Goal: Transaction & Acquisition: Purchase product/service

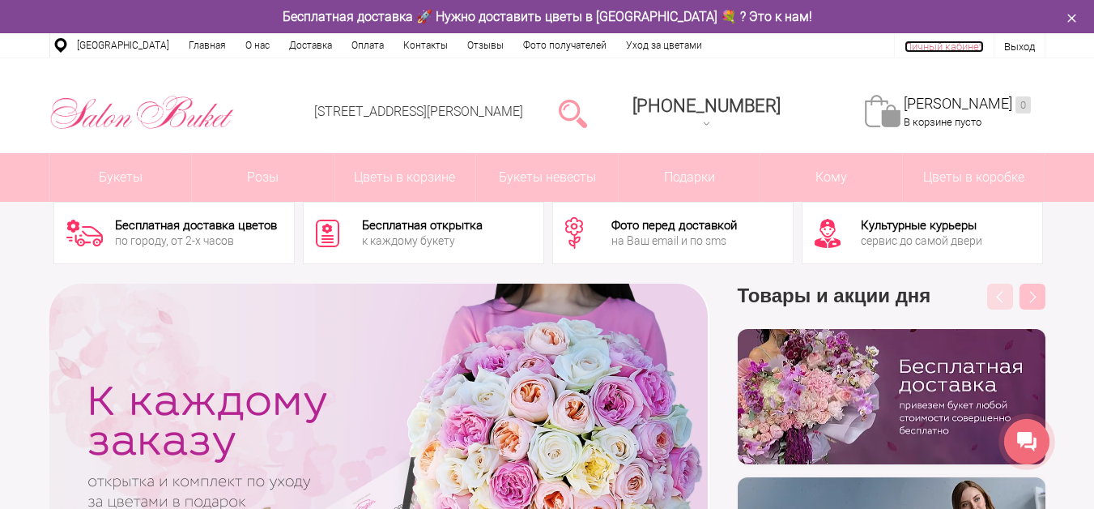
click at [930, 42] on link "Личный кабинет" at bounding box center [944, 47] width 79 height 12
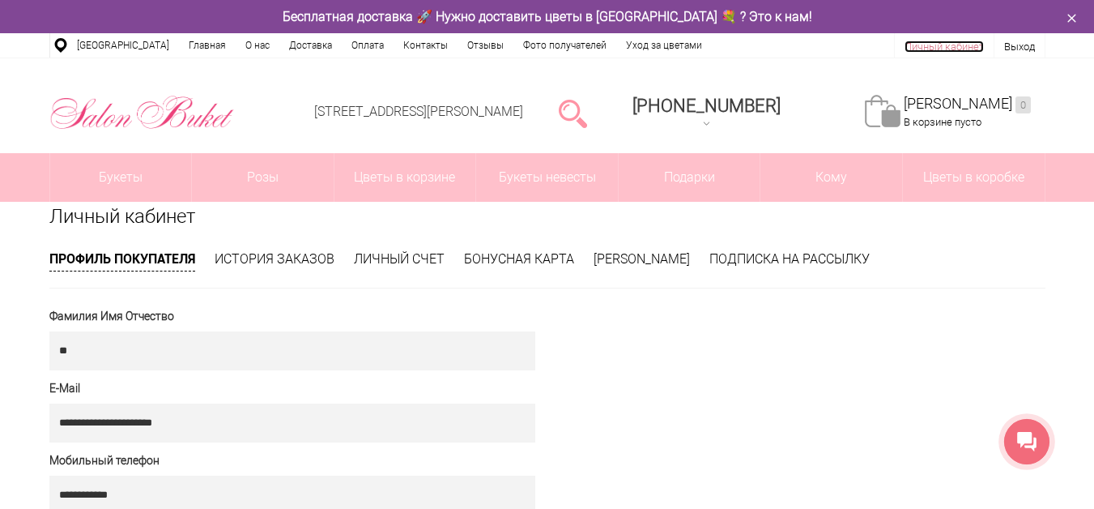
click at [945, 41] on link "Личный кабинет" at bounding box center [944, 47] width 79 height 12
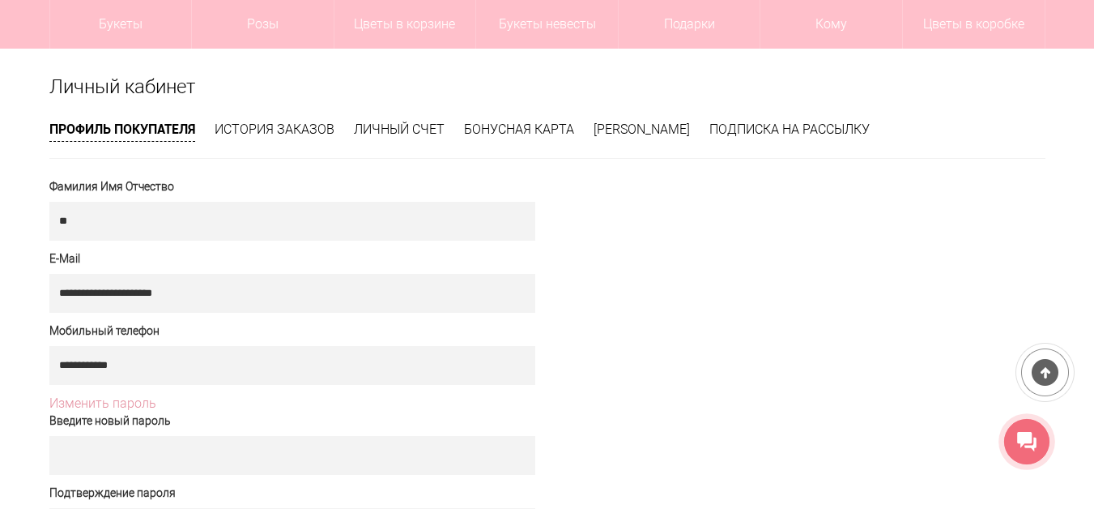
scroll to position [243, 0]
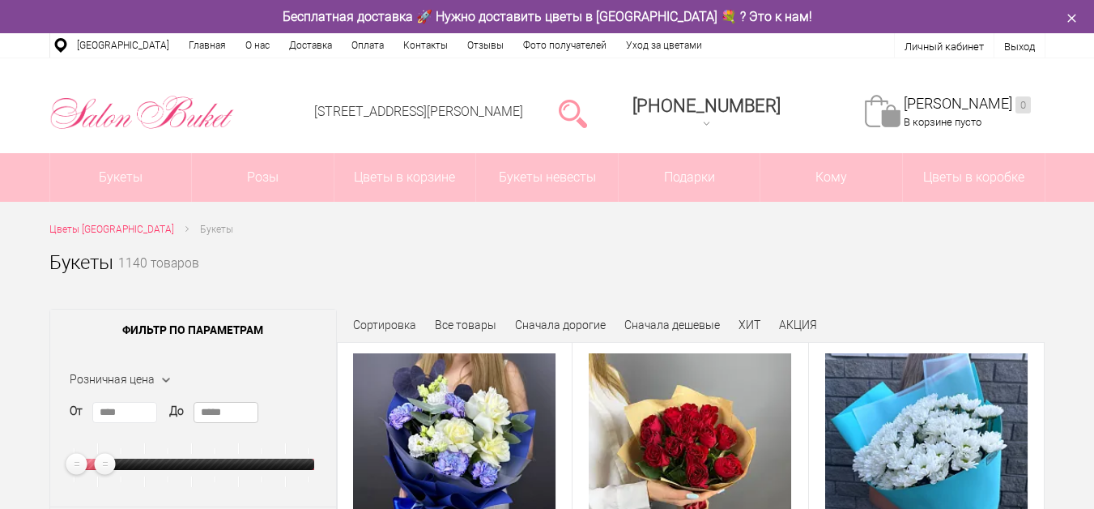
click at [237, 410] on input "*****" at bounding box center [226, 412] width 65 height 21
type input "*"
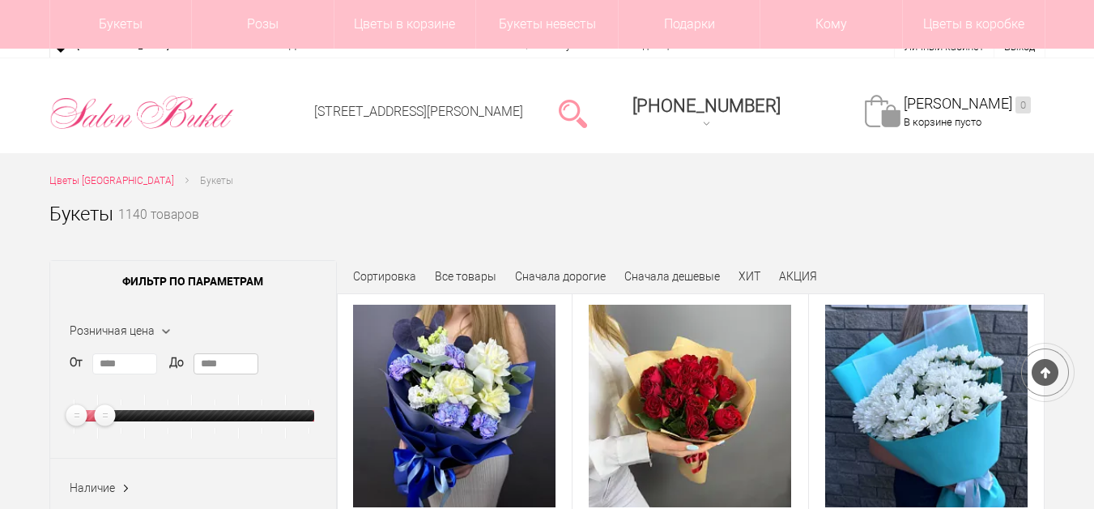
scroll to position [243, 0]
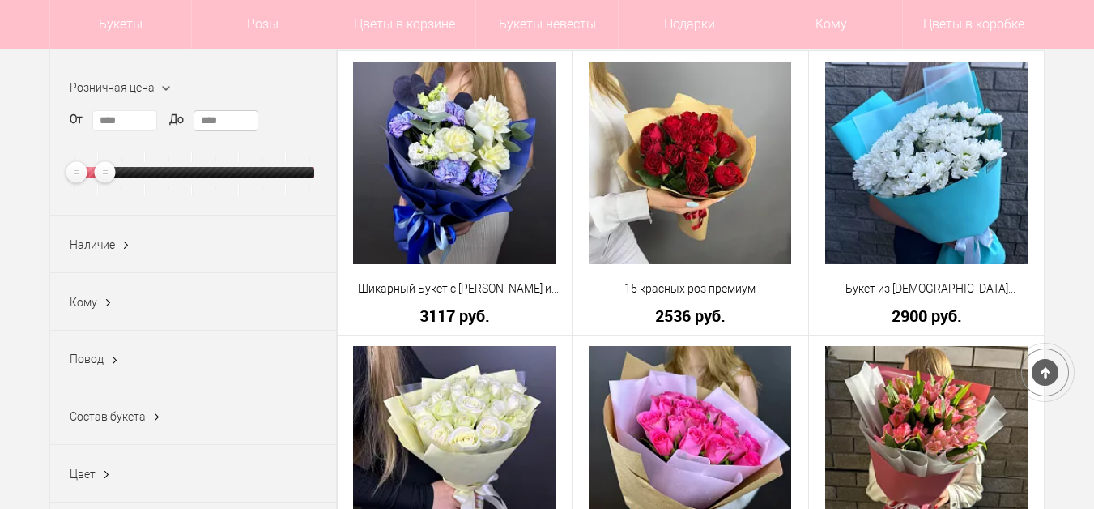
type input "****"
click at [302, 126] on div "От **** До ****" at bounding box center [193, 152] width 247 height 85
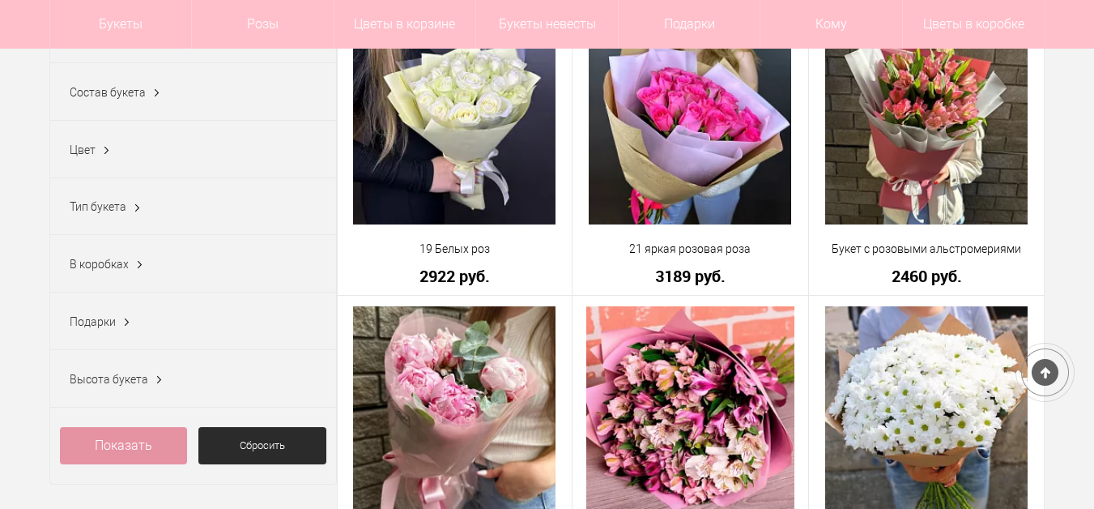
scroll to position [729, 0]
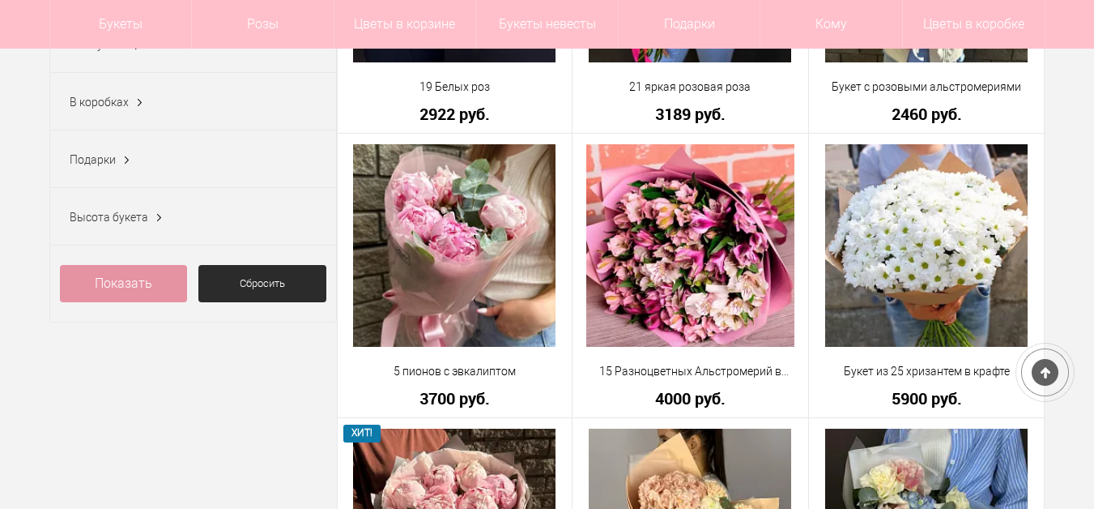
click at [124, 296] on link "Показать" at bounding box center [124, 283] width 128 height 37
click at [115, 292] on link "Показать" at bounding box center [124, 283] width 128 height 37
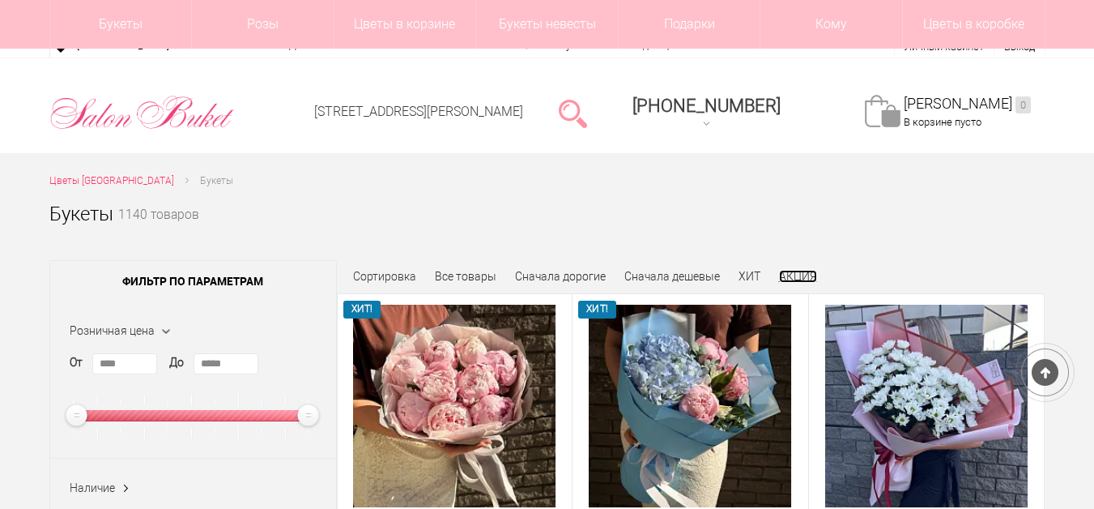
click at [803, 270] on link "АКЦИЯ" at bounding box center [798, 276] width 38 height 13
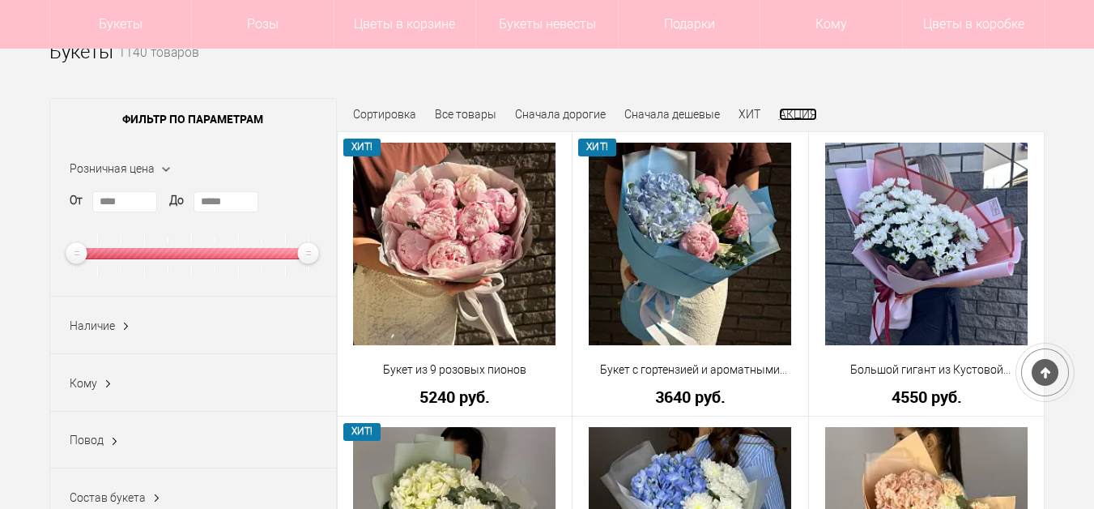
scroll to position [162, 0]
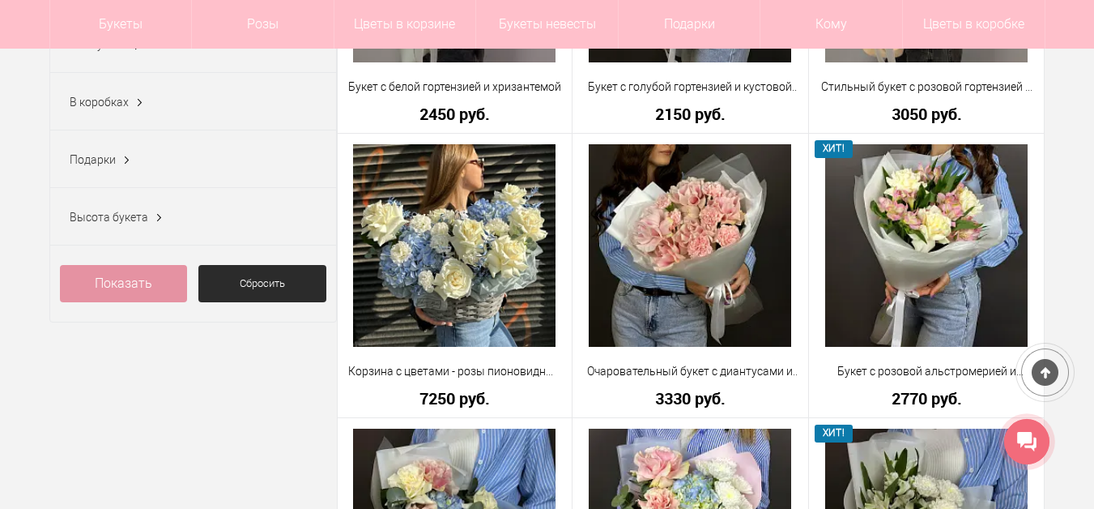
scroll to position [810, 0]
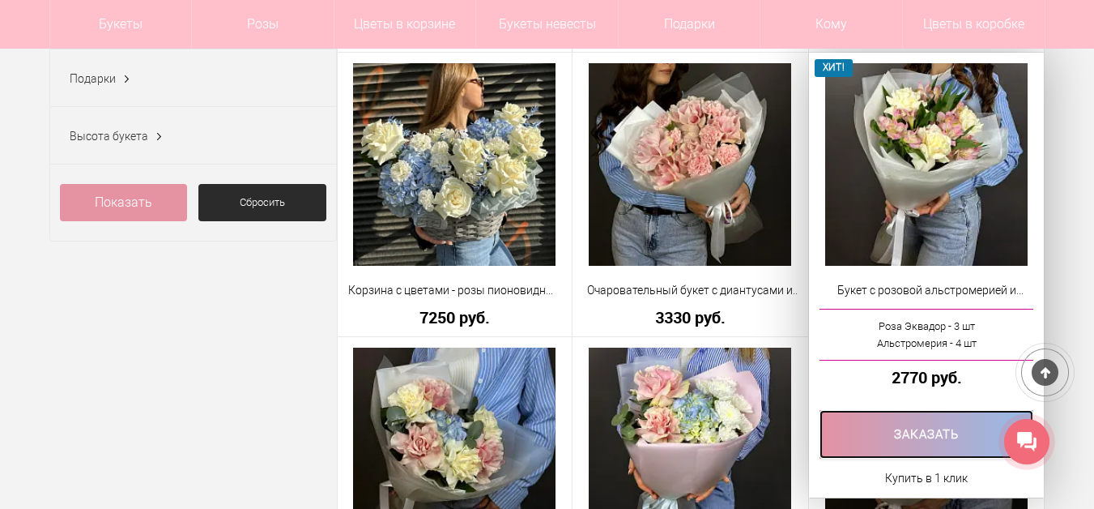
click at [911, 433] on link at bounding box center [927, 434] width 215 height 49
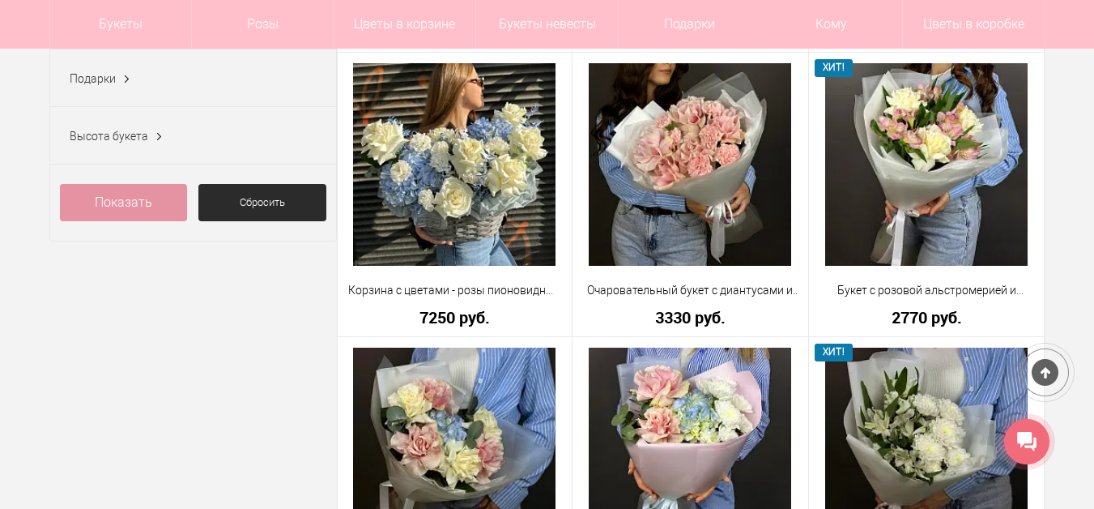
scroll to position [891, 0]
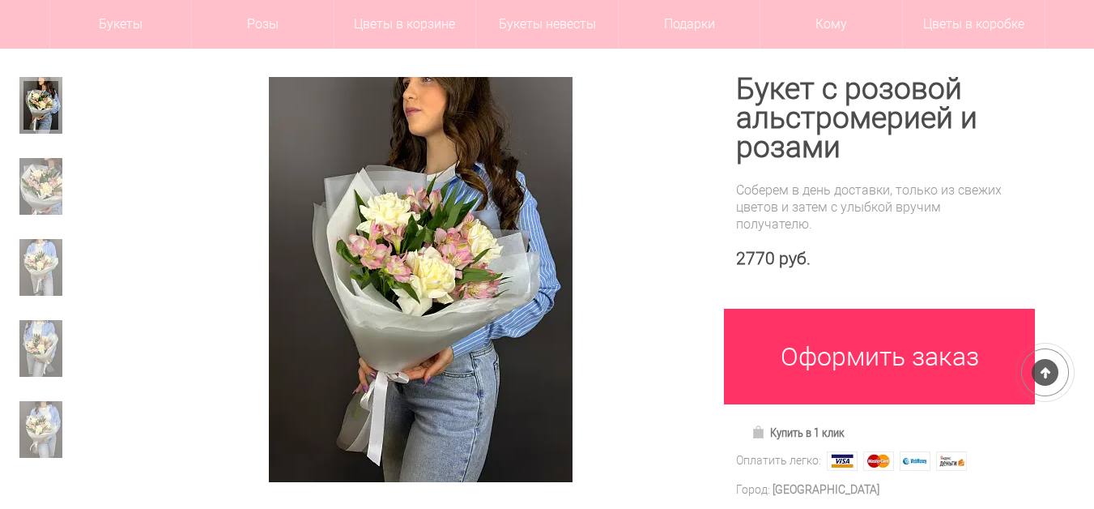
scroll to position [162, 0]
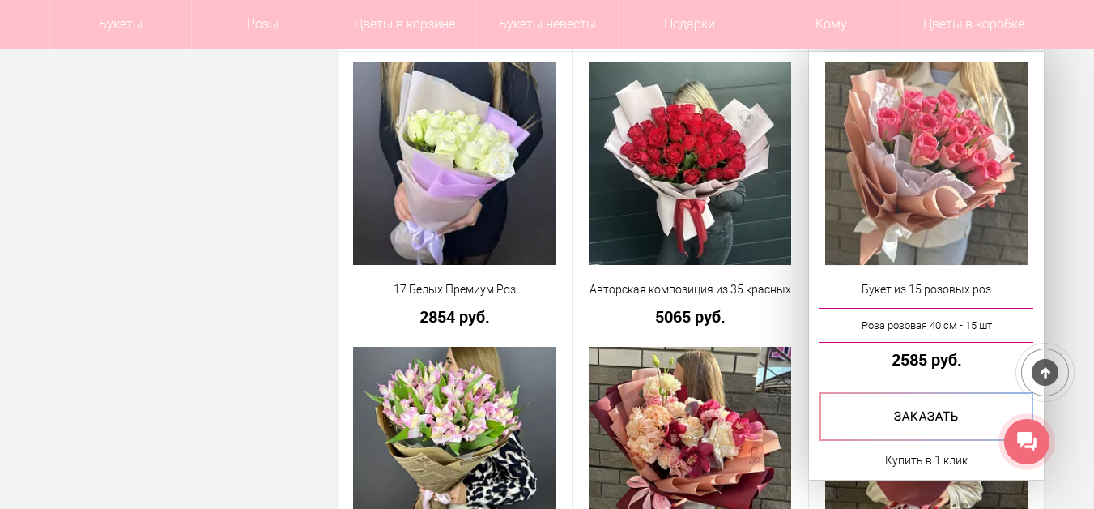
scroll to position [3289, 0]
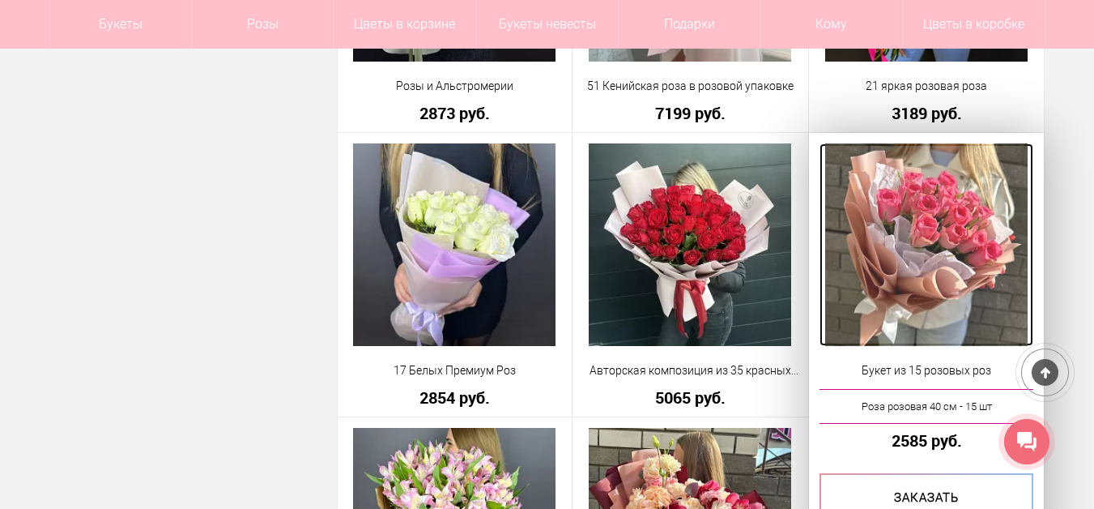
click at [980, 218] on img at bounding box center [927, 244] width 203 height 203
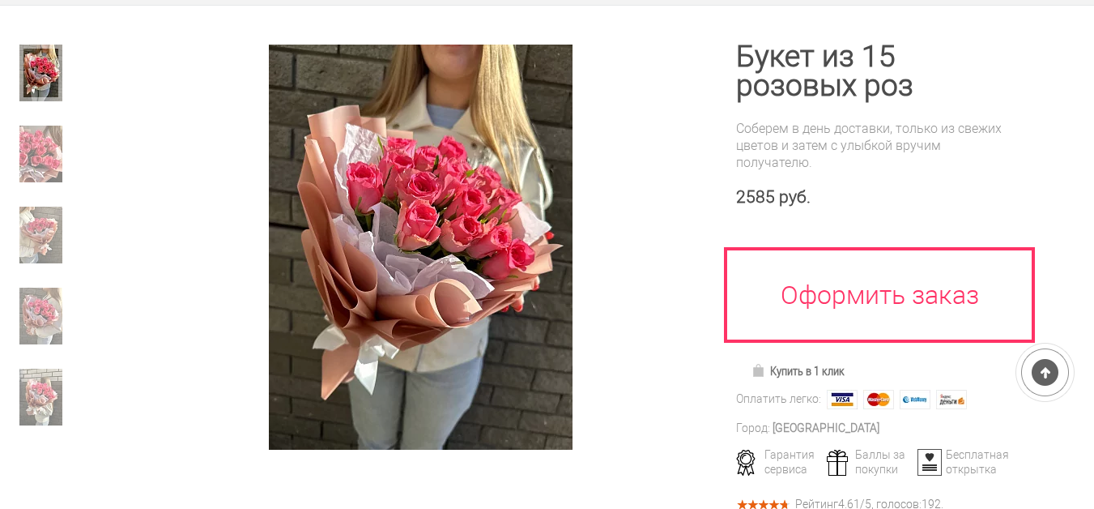
scroll to position [243, 0]
click at [40, 169] on img at bounding box center [40, 154] width 43 height 57
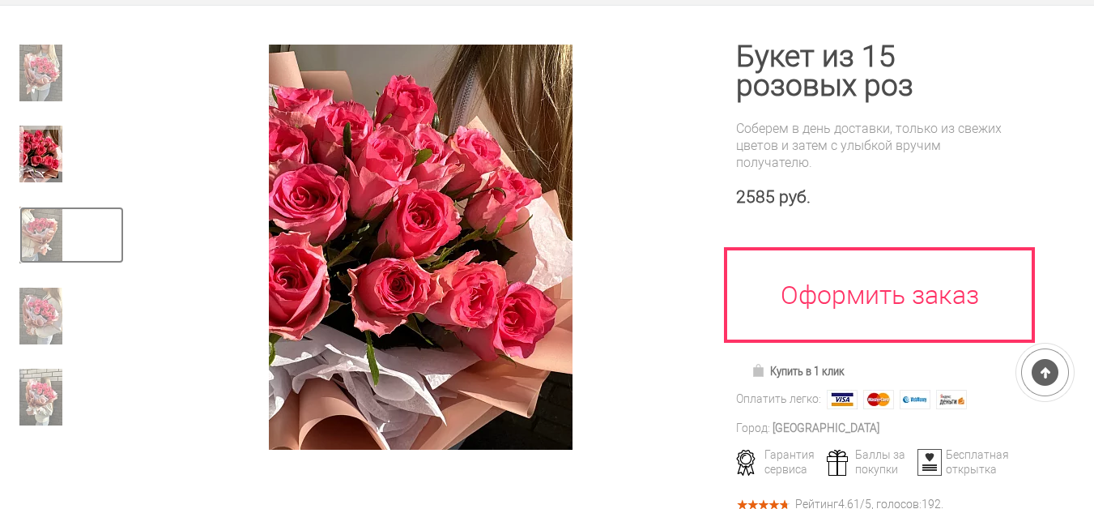
click at [21, 224] on img at bounding box center [40, 235] width 43 height 57
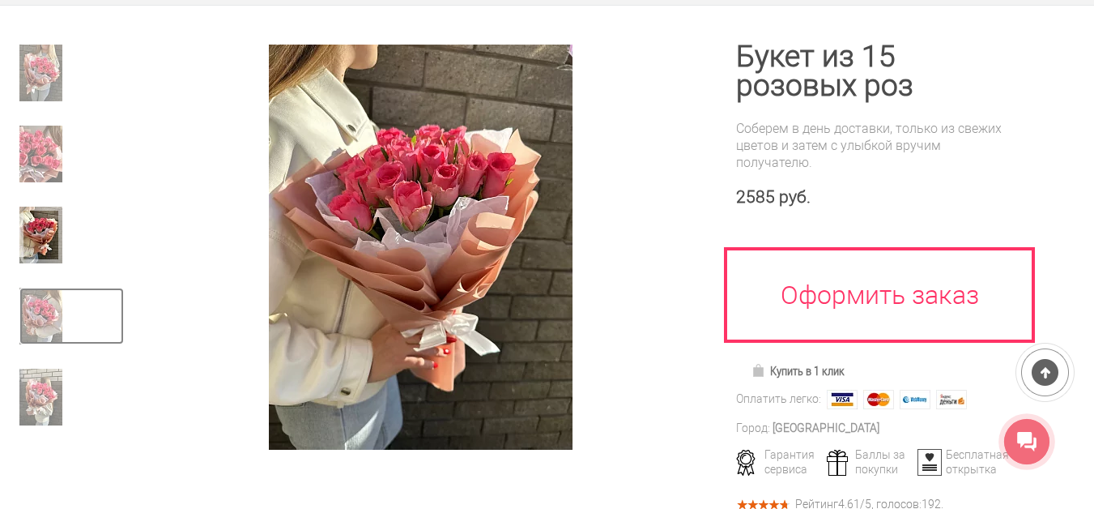
click at [45, 326] on img at bounding box center [40, 316] width 43 height 57
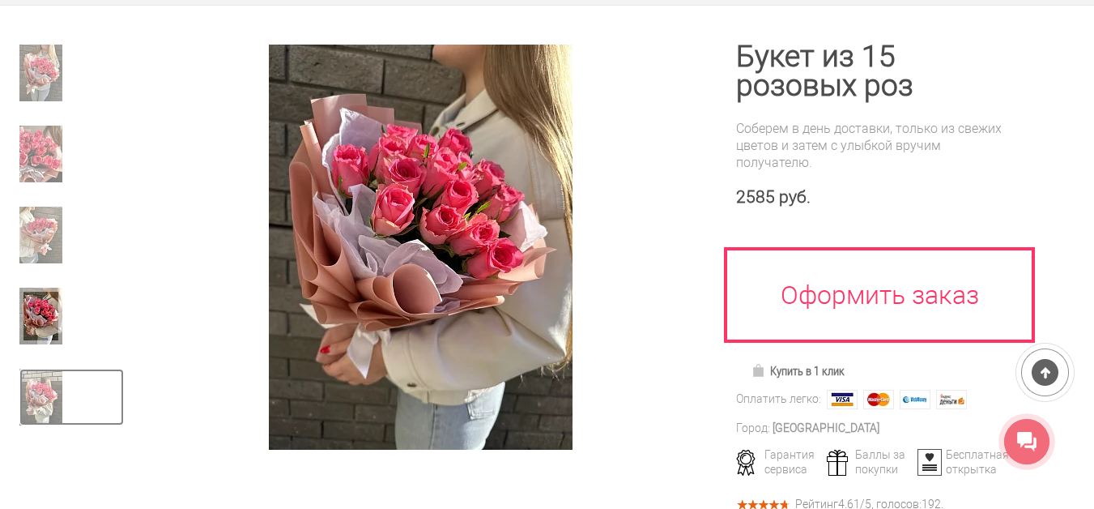
click at [40, 397] on img at bounding box center [40, 397] width 43 height 57
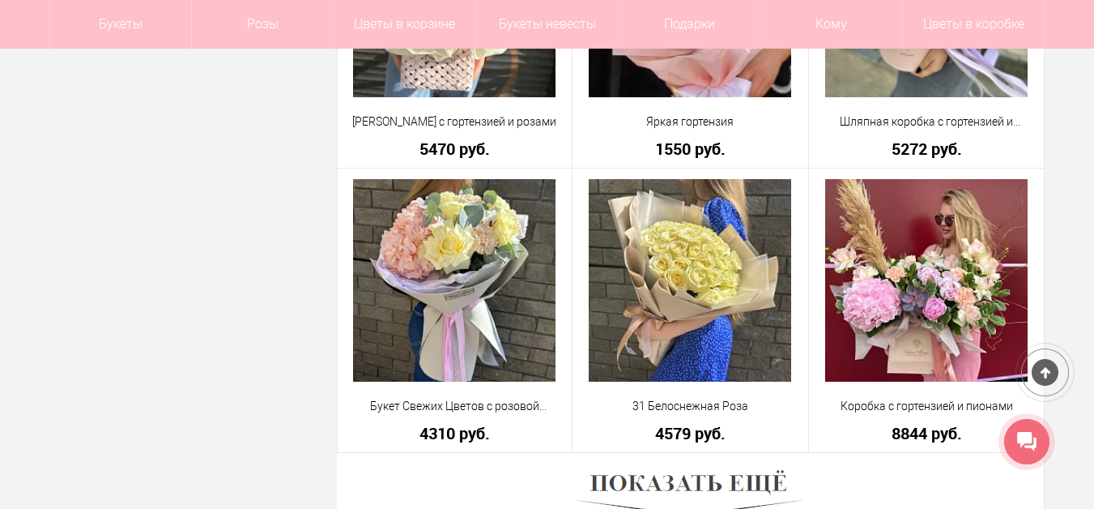
scroll to position [4715, 0]
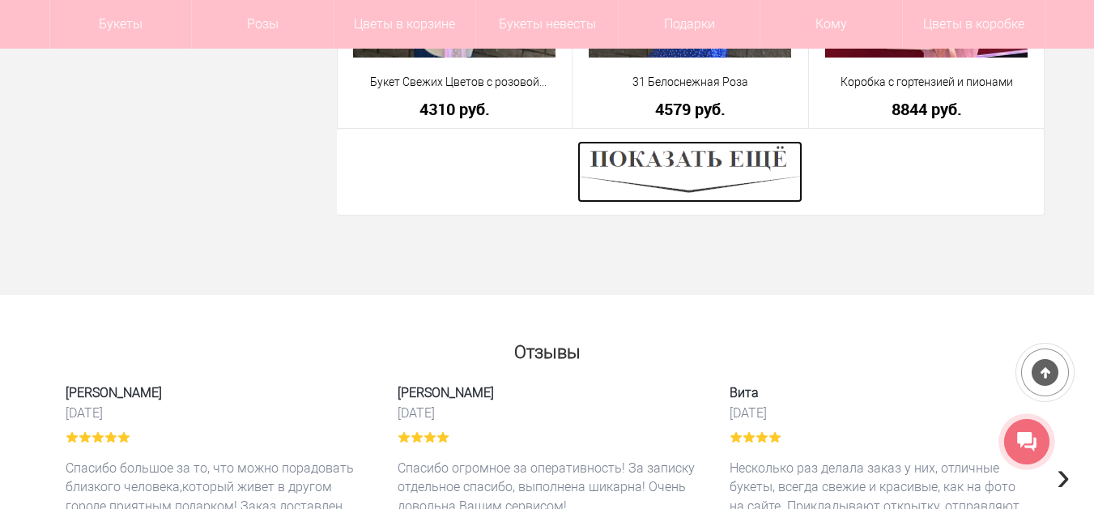
click at [659, 160] on img at bounding box center [690, 172] width 225 height 62
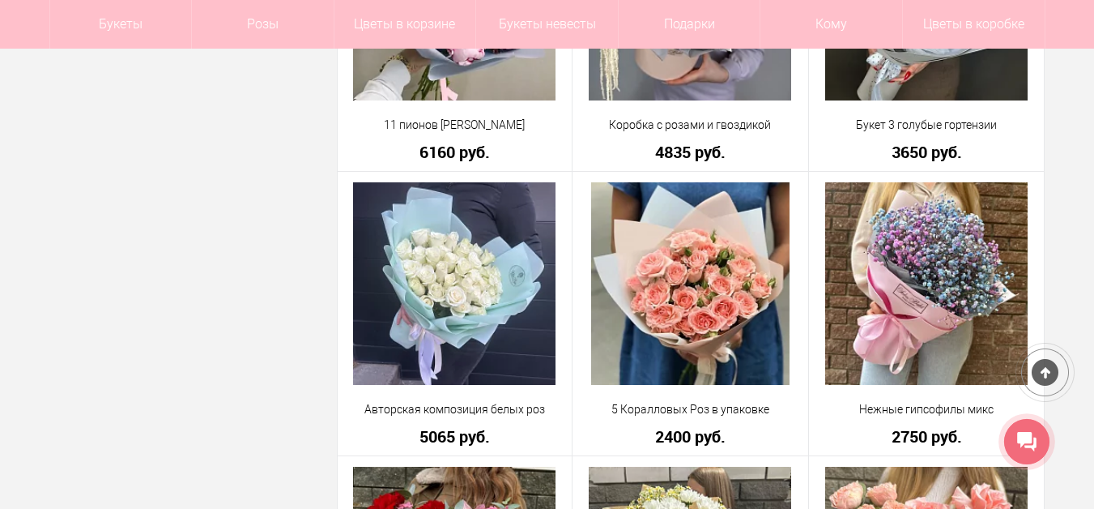
scroll to position [5606, 0]
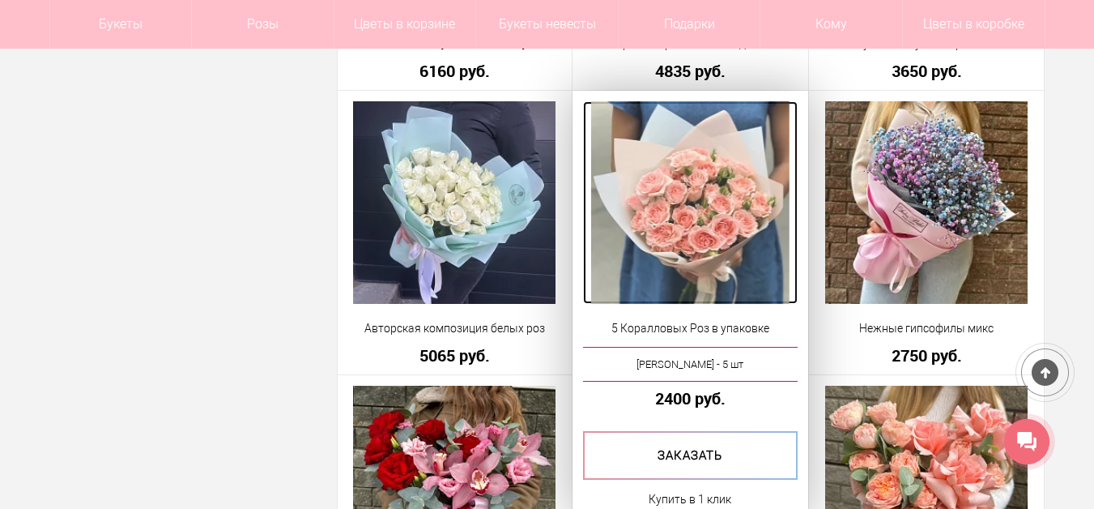
click at [720, 233] on img at bounding box center [690, 202] width 198 height 203
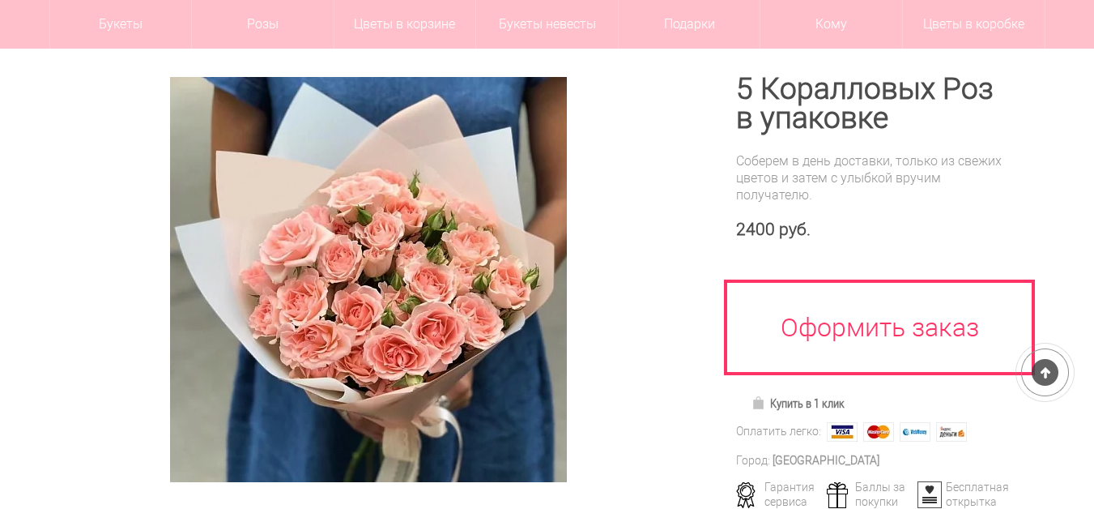
scroll to position [162, 0]
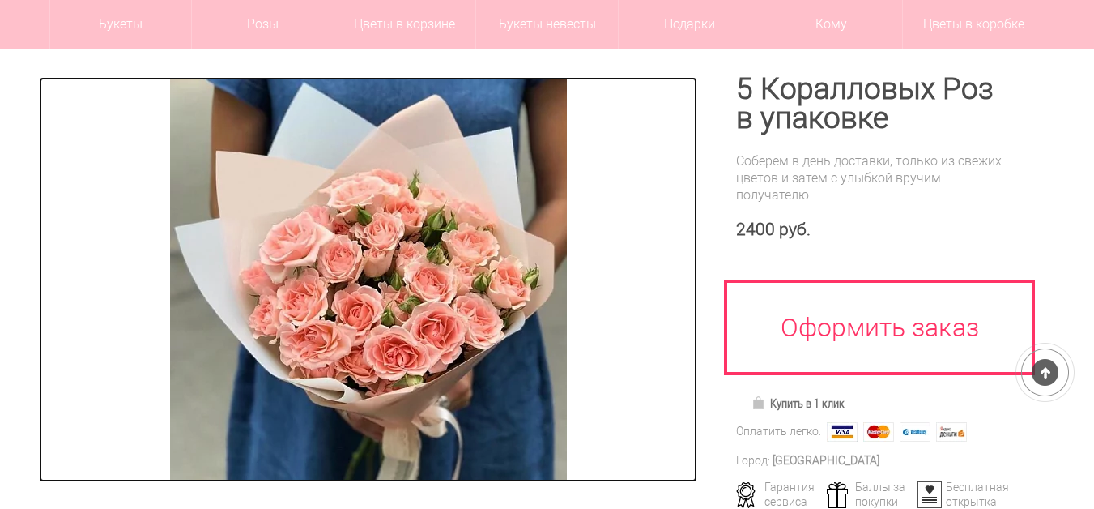
click at [491, 318] on img at bounding box center [368, 279] width 397 height 405
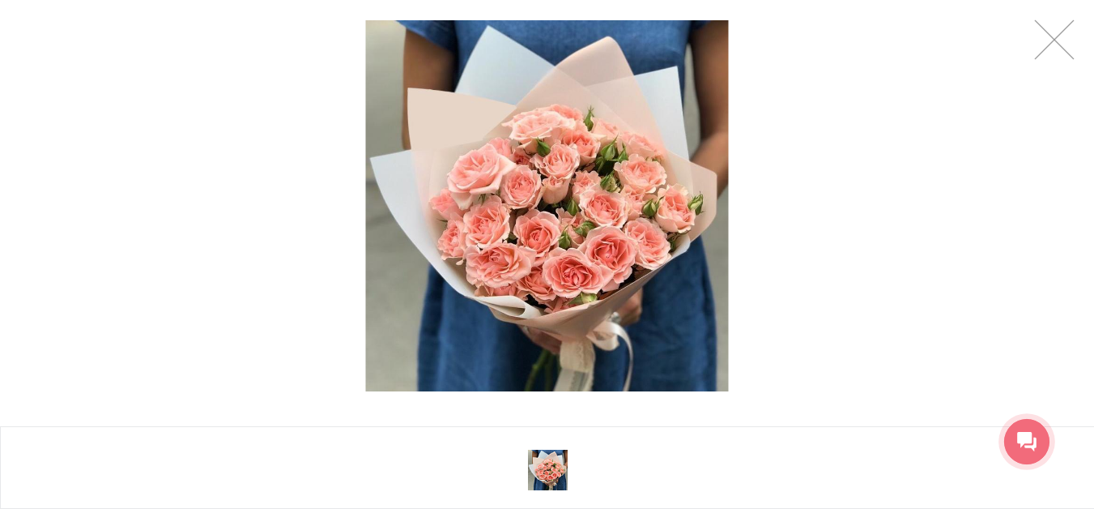
click at [853, 223] on div at bounding box center [547, 206] width 1094 height 412
click at [561, 243] on img at bounding box center [547, 205] width 363 height 370
click at [574, 207] on img at bounding box center [547, 205] width 363 height 370
click at [1056, 35] on link at bounding box center [1055, 39] width 41 height 41
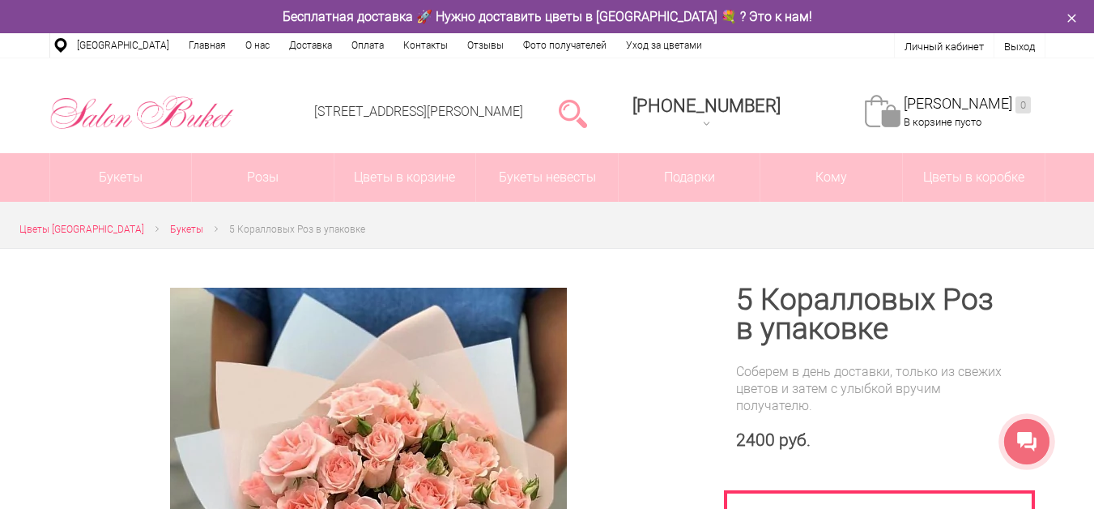
scroll to position [243, 0]
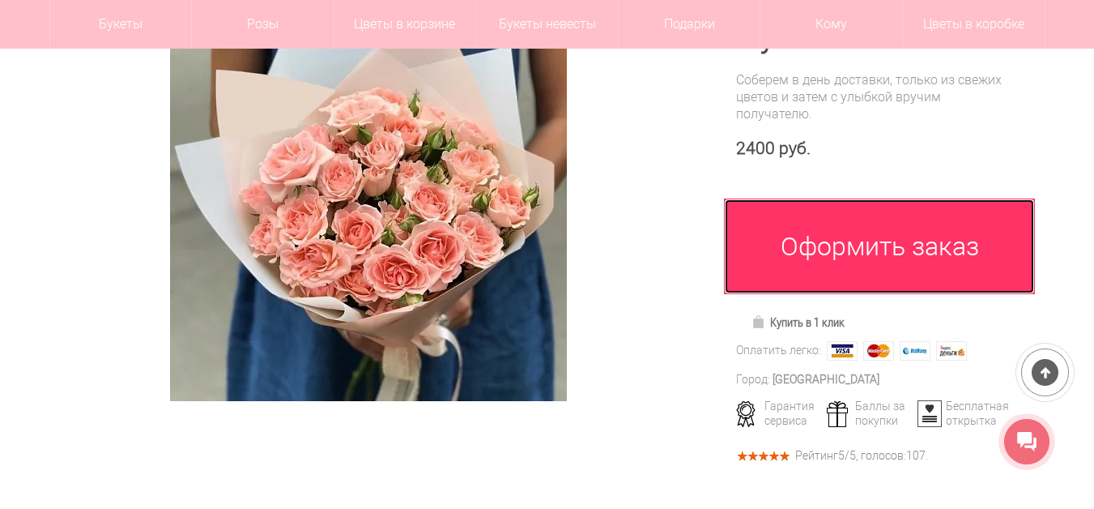
click at [769, 256] on link "Оформить заказ" at bounding box center [879, 246] width 311 height 96
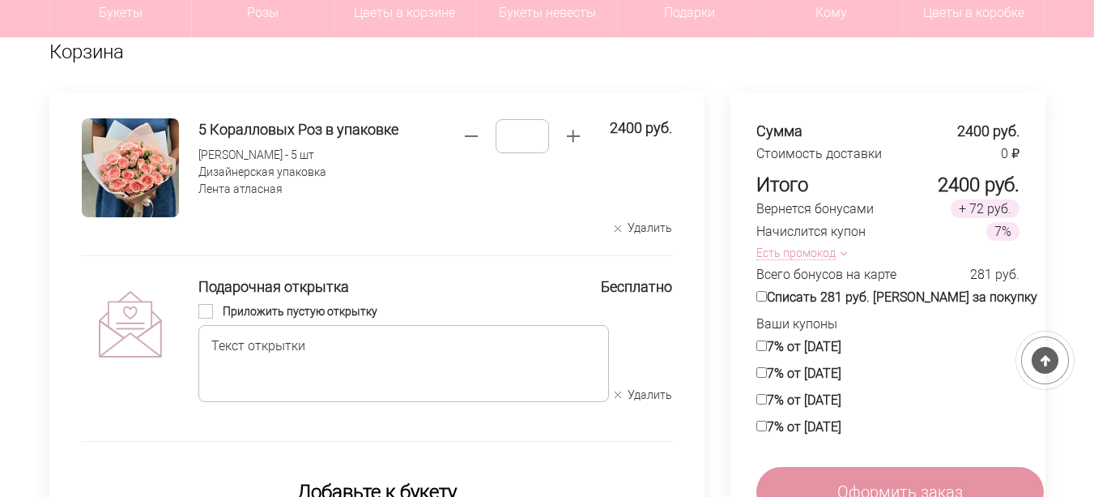
scroll to position [164, 0]
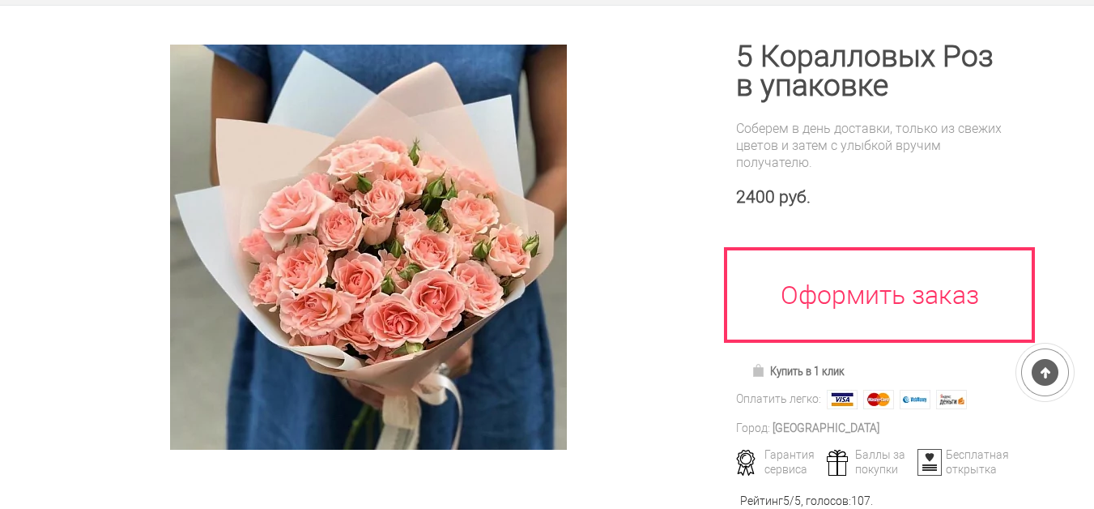
scroll to position [243, 0]
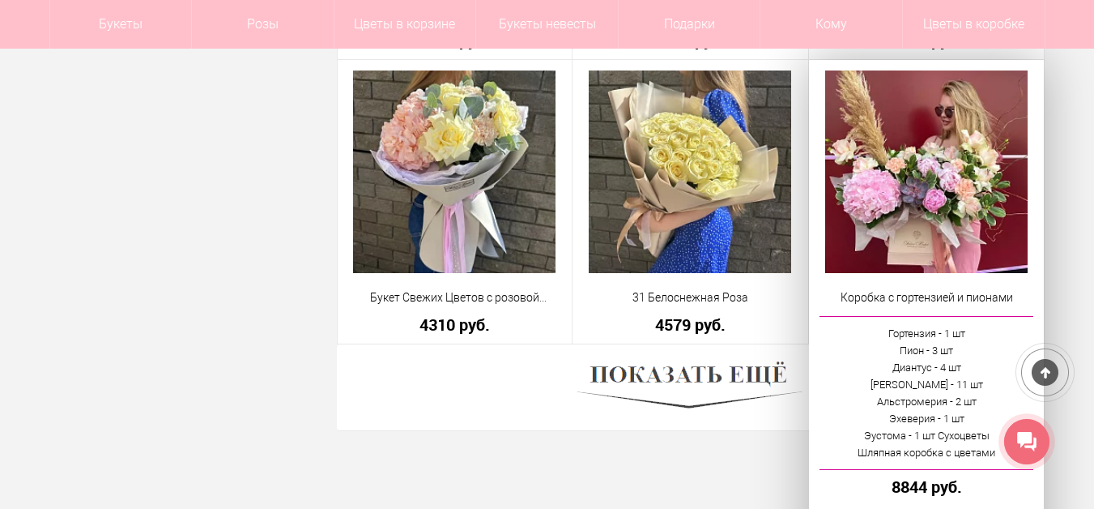
scroll to position [4743, 0]
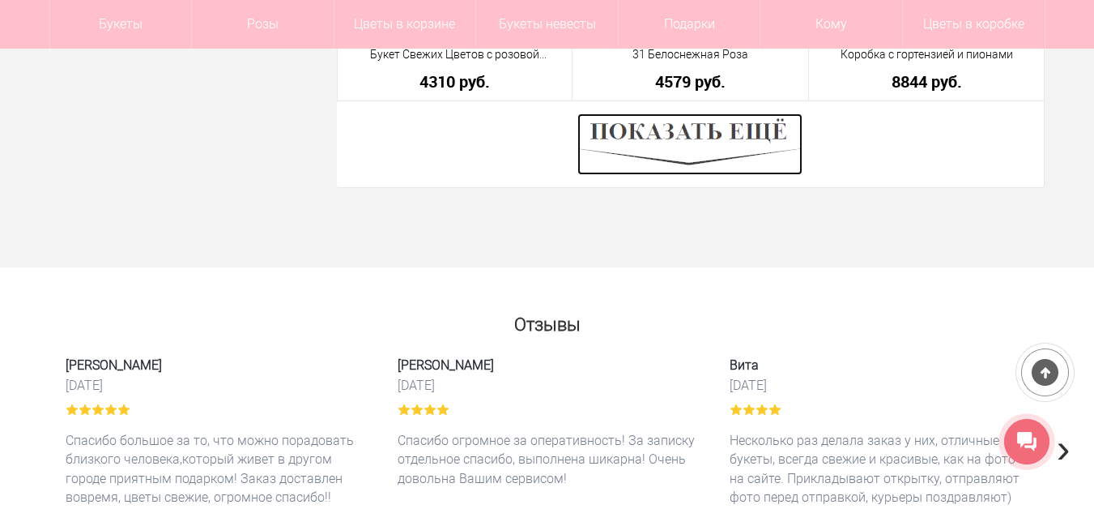
click at [711, 153] on img at bounding box center [690, 144] width 225 height 62
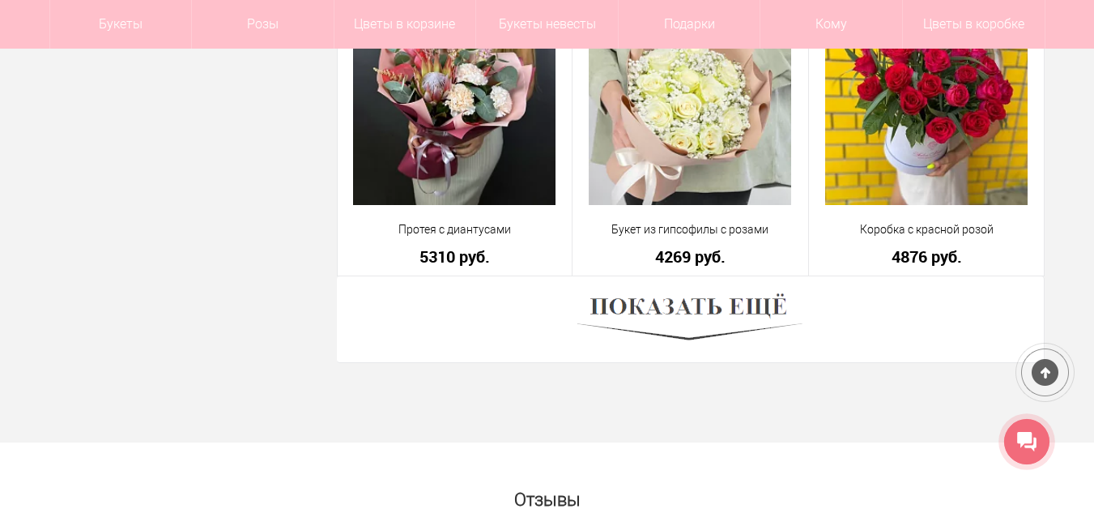
scroll to position [9198, 0]
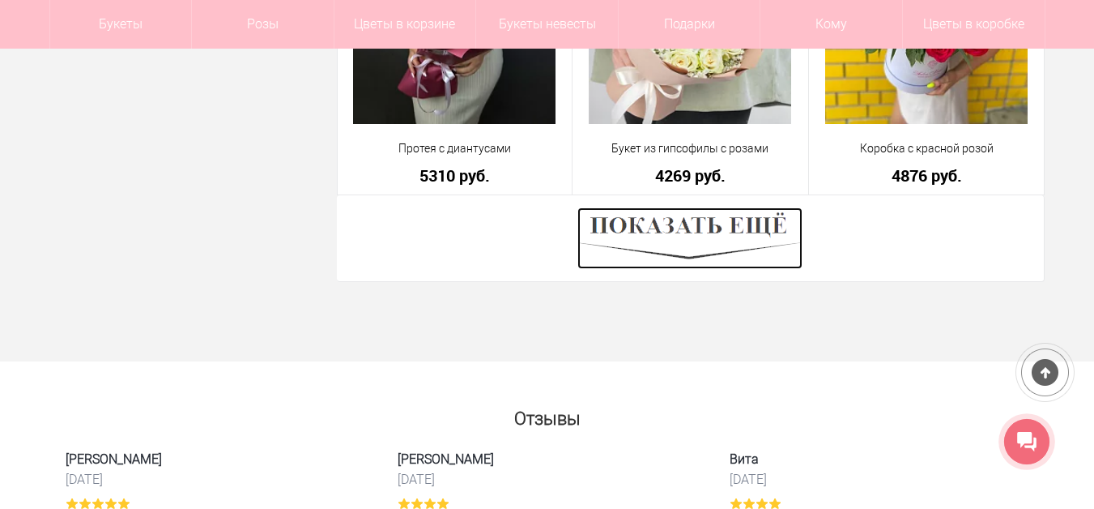
click at [766, 230] on img at bounding box center [690, 238] width 225 height 62
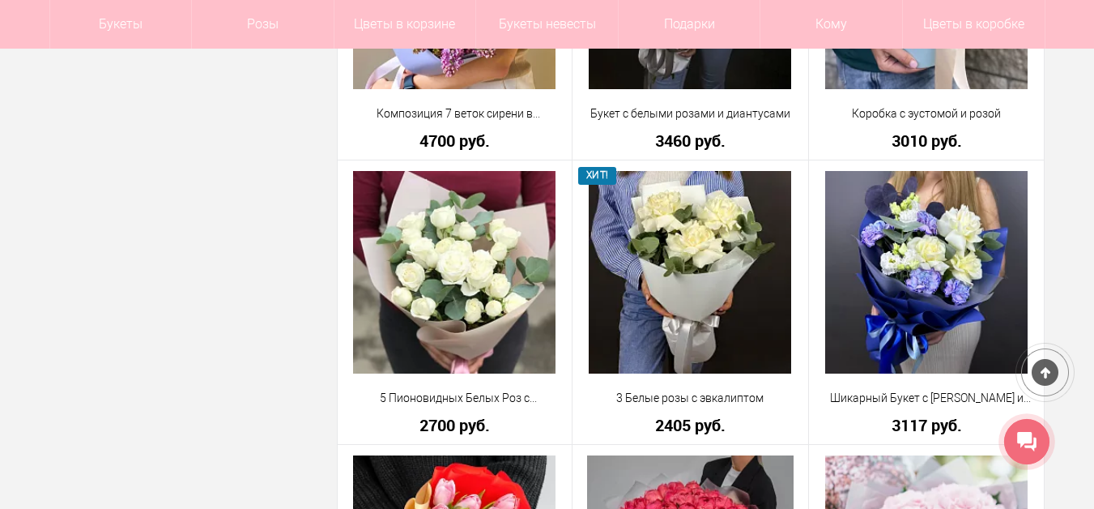
scroll to position [11305, 0]
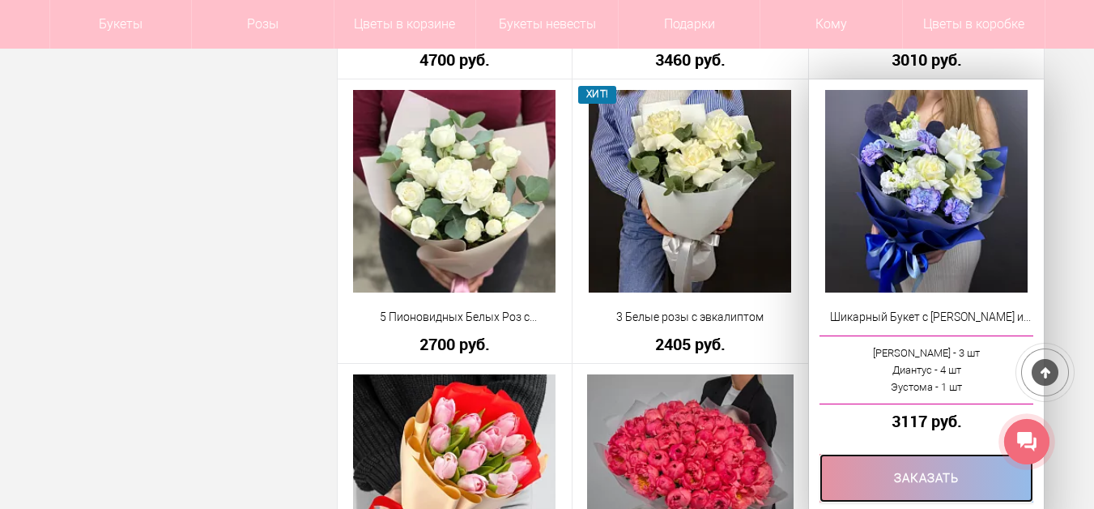
click at [956, 480] on link at bounding box center [927, 478] width 215 height 49
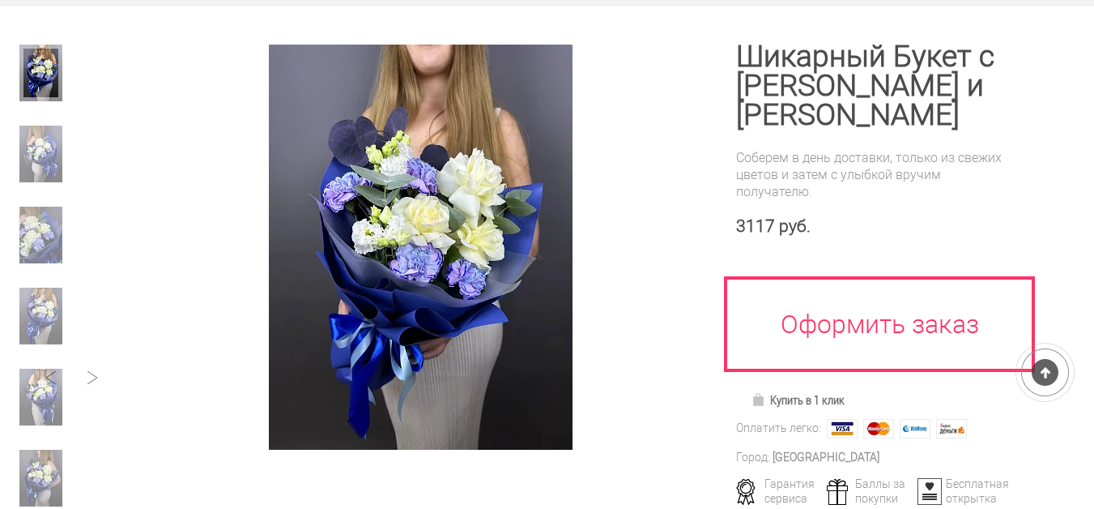
scroll to position [243, 0]
click at [43, 149] on img at bounding box center [40, 154] width 43 height 57
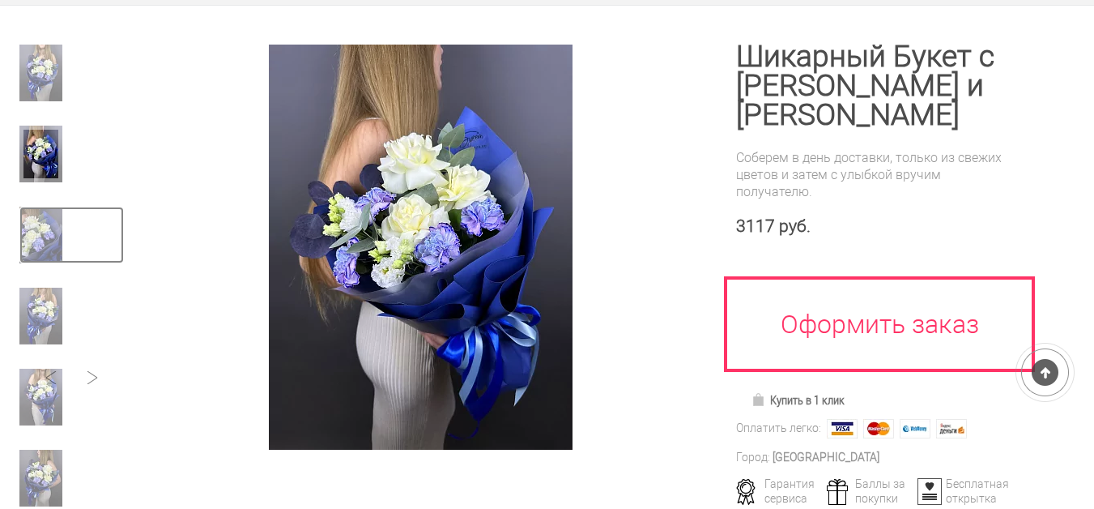
click at [36, 232] on img at bounding box center [40, 235] width 43 height 57
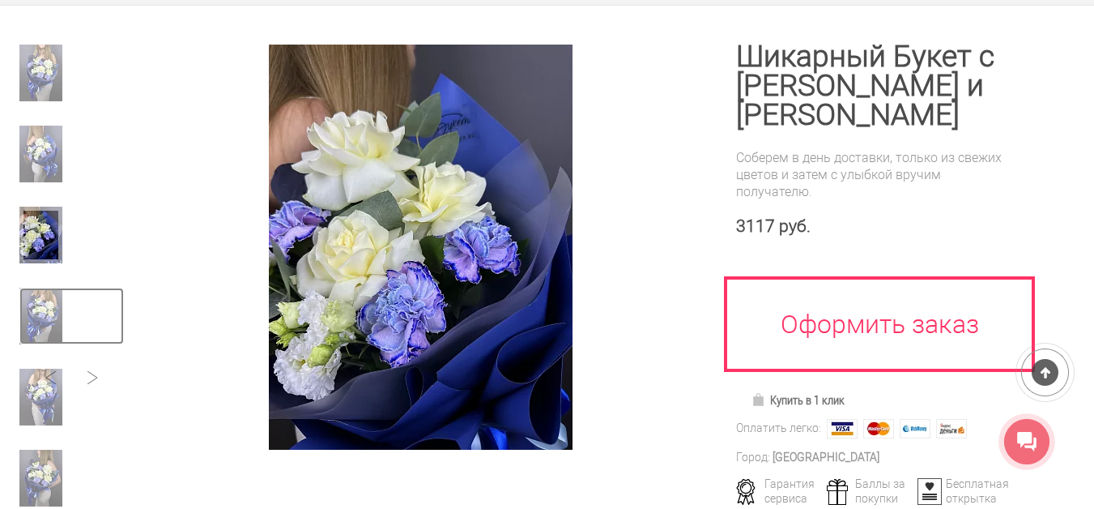
click at [37, 310] on img at bounding box center [40, 316] width 43 height 57
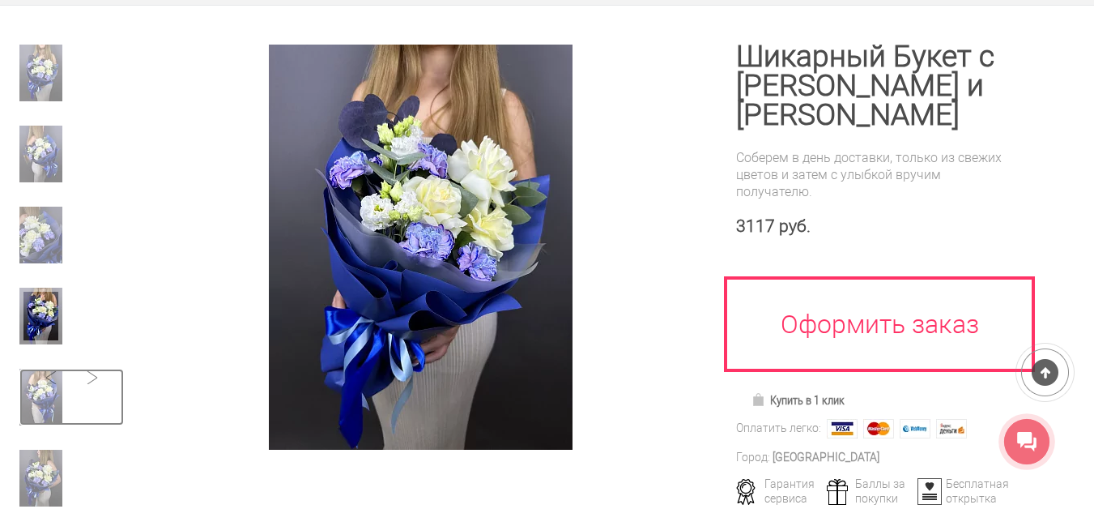
click at [34, 390] on img at bounding box center [40, 397] width 43 height 57
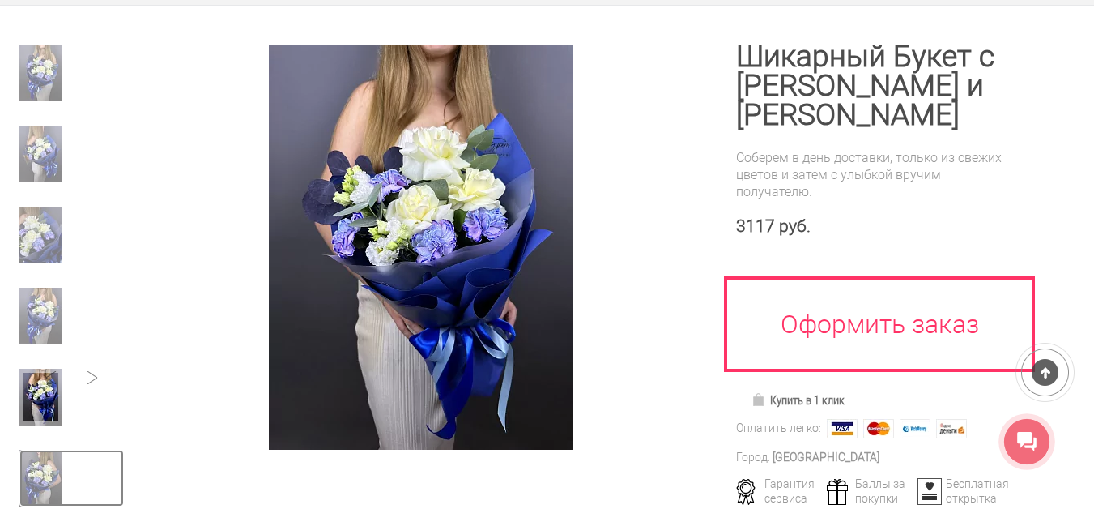
click at [41, 463] on img at bounding box center [40, 478] width 43 height 57
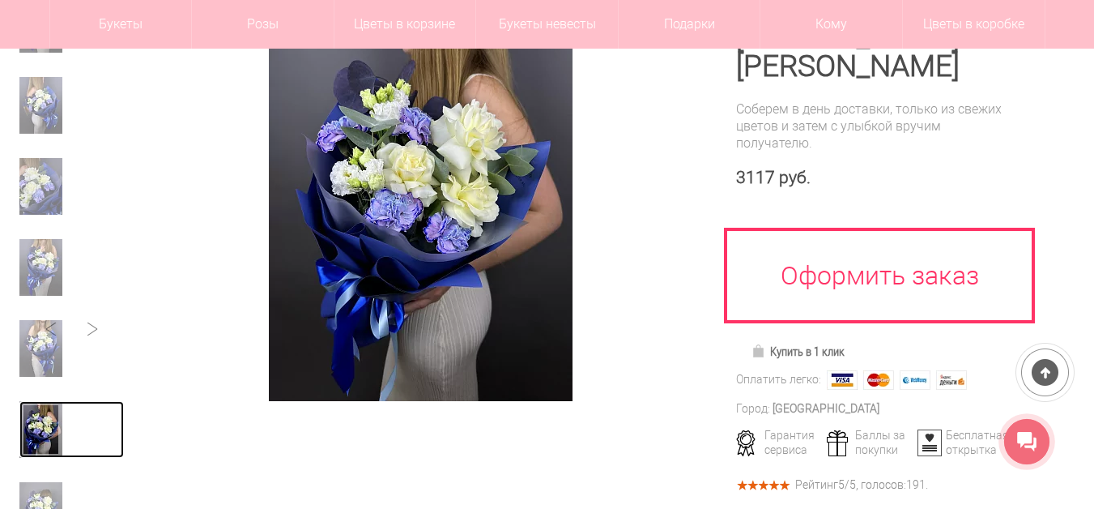
scroll to position [405, 0]
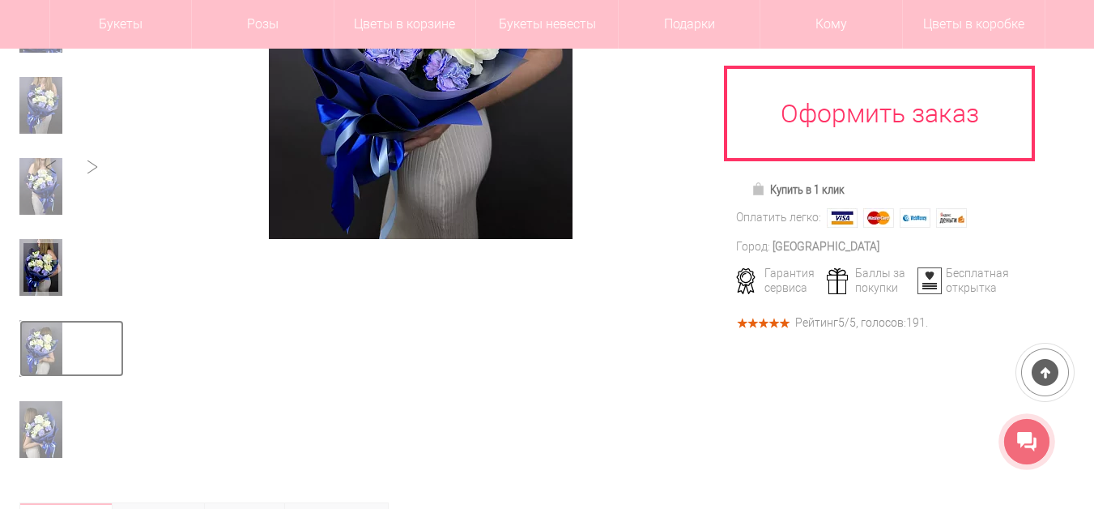
click at [41, 355] on img at bounding box center [40, 348] width 43 height 57
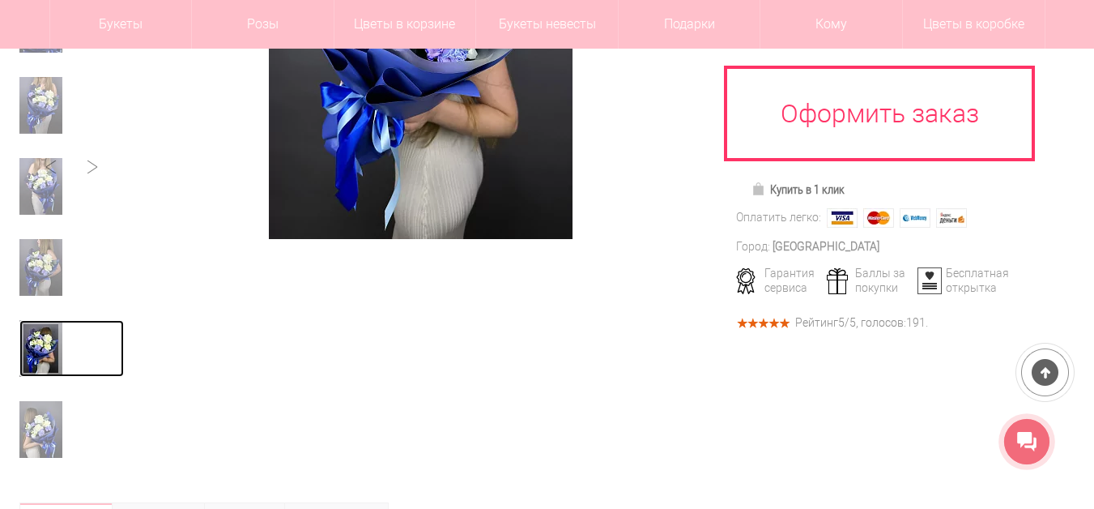
scroll to position [162, 0]
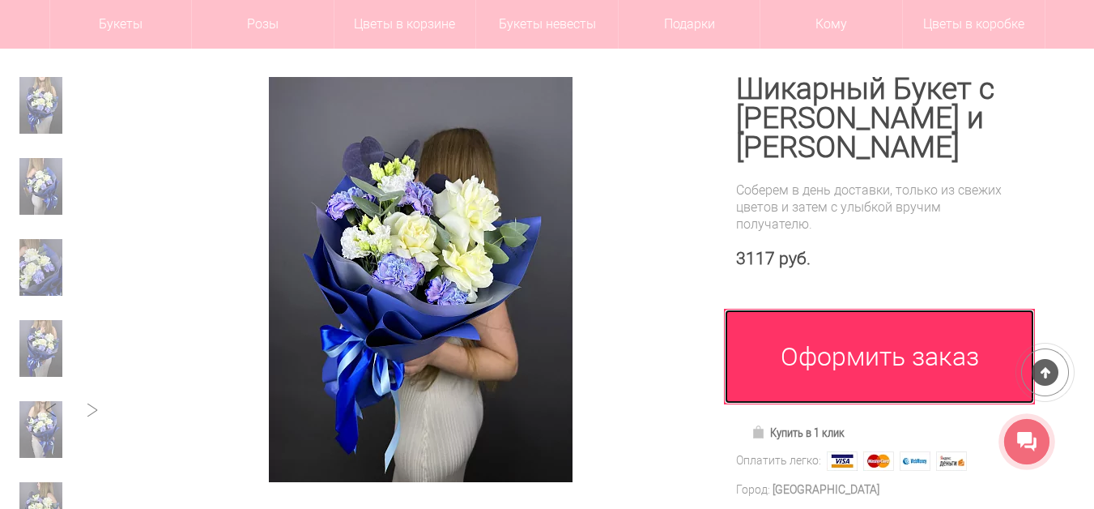
click at [896, 365] on link "Оформить заказ" at bounding box center [879, 357] width 311 height 96
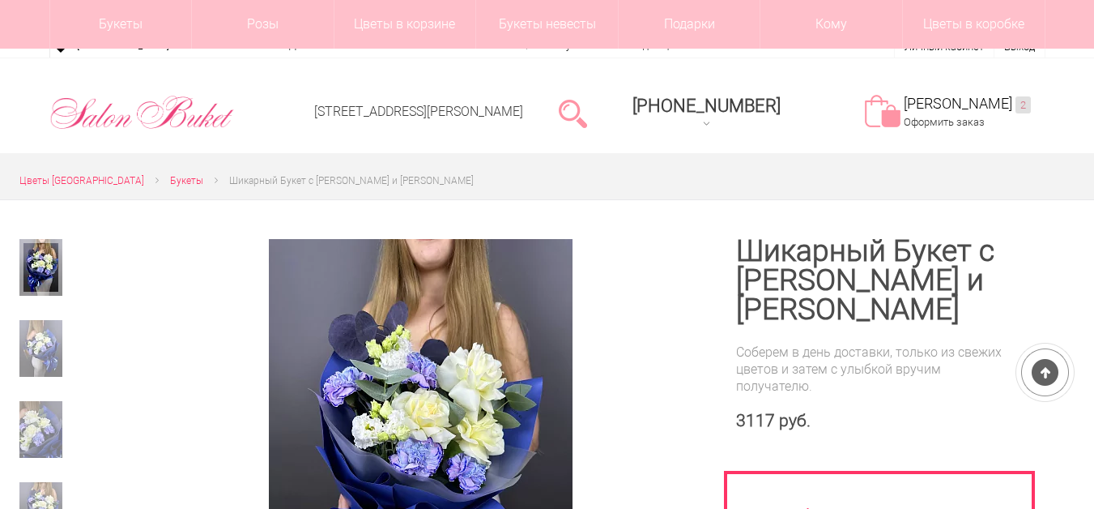
scroll to position [292, 0]
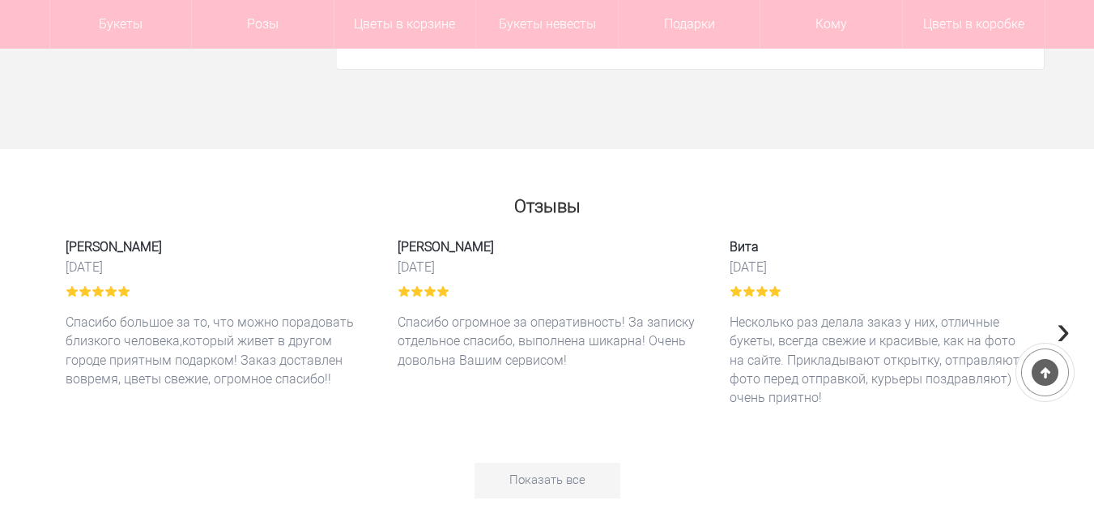
scroll to position [4699, 0]
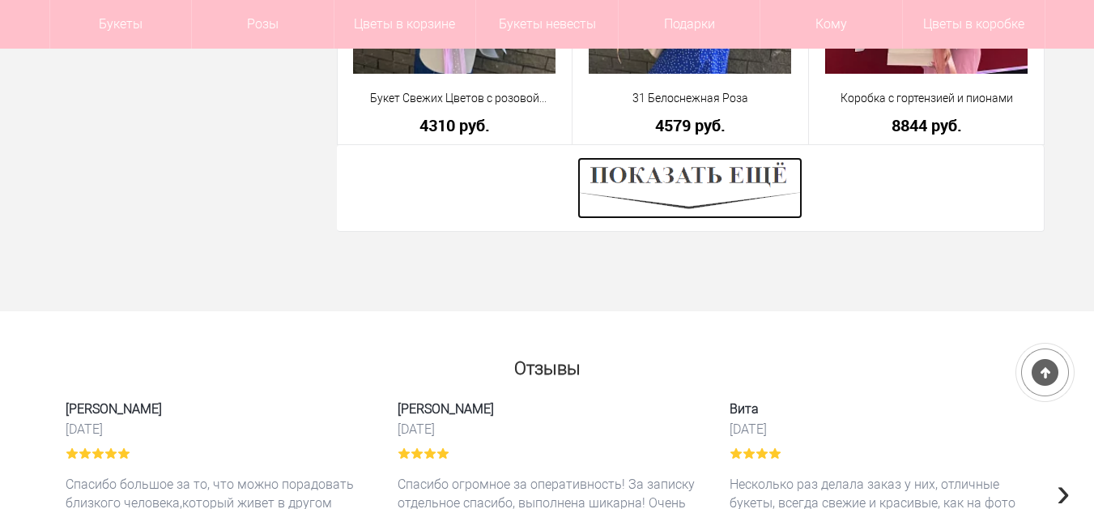
click at [745, 182] on img at bounding box center [690, 188] width 225 height 62
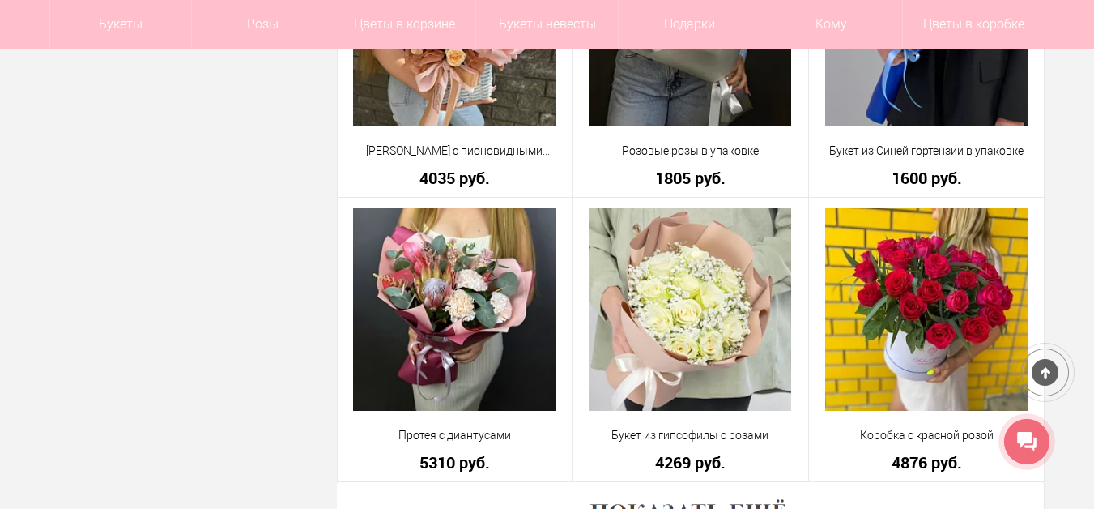
scroll to position [9155, 0]
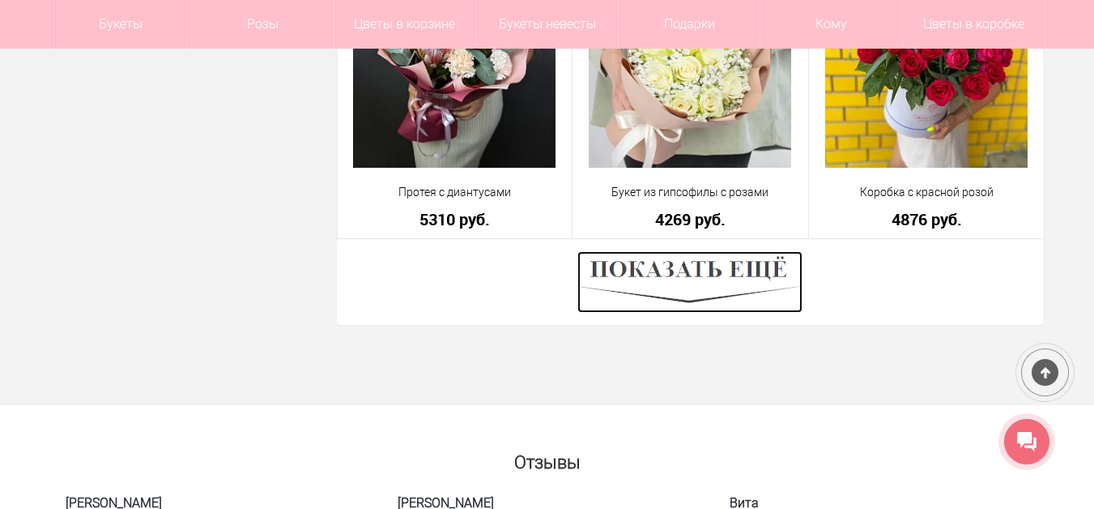
click at [716, 272] on img at bounding box center [690, 282] width 225 height 62
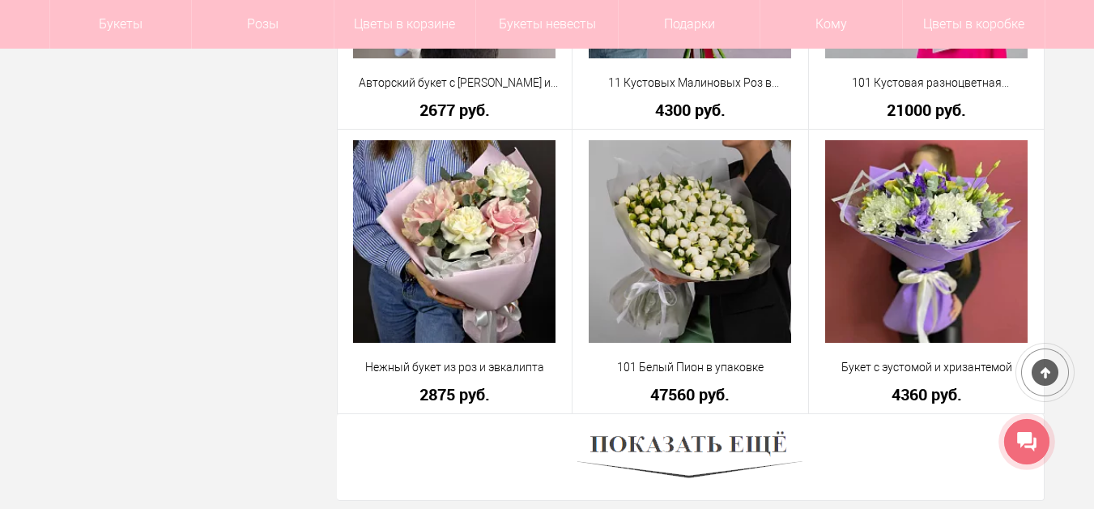
scroll to position [13610, 0]
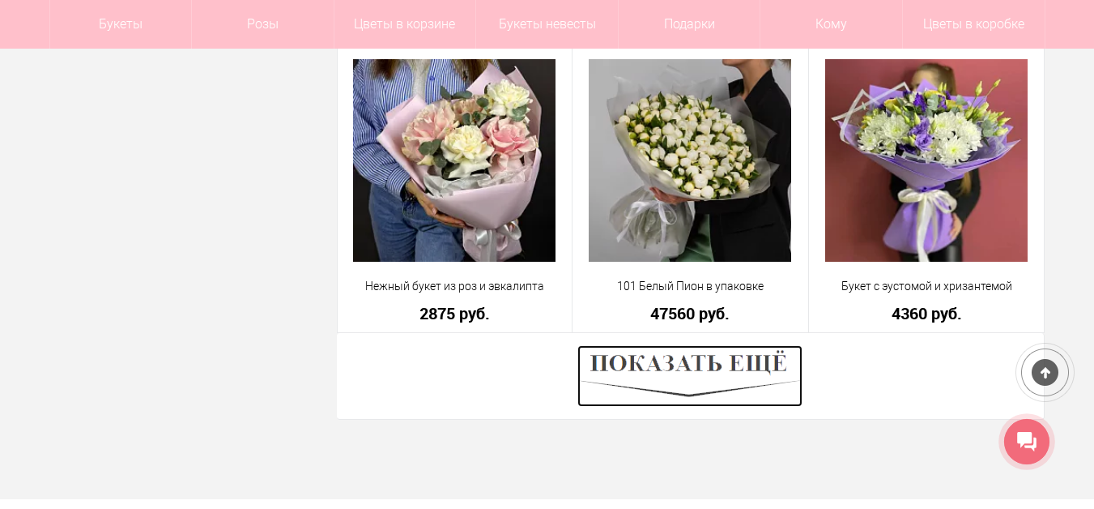
click at [736, 367] on img at bounding box center [690, 376] width 225 height 62
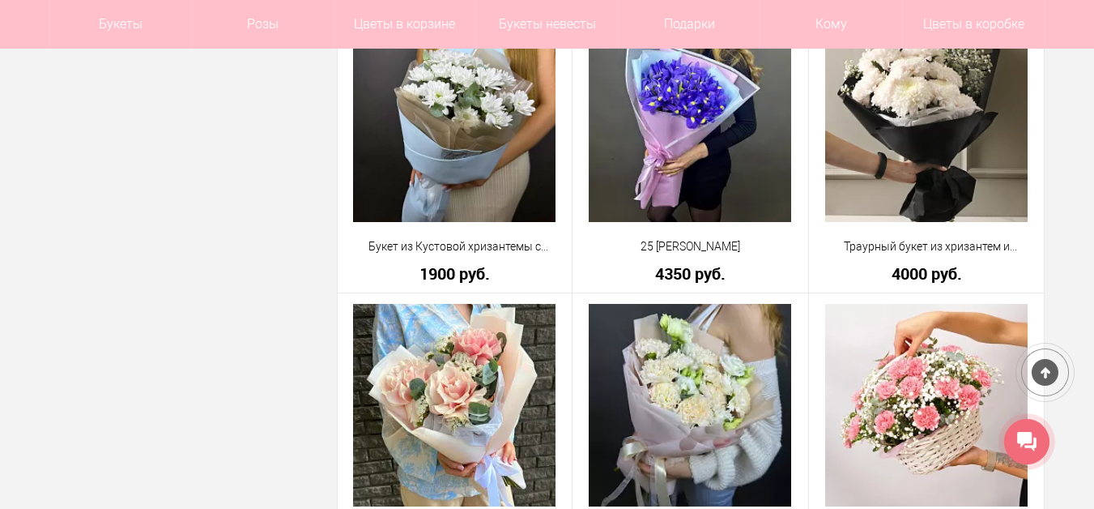
scroll to position [14096, 0]
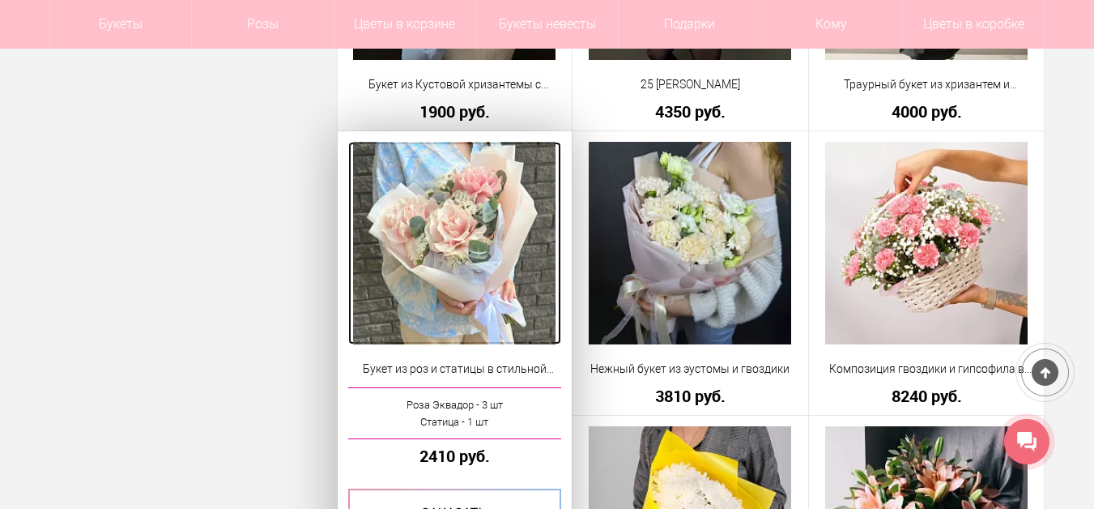
click at [479, 263] on img at bounding box center [454, 243] width 203 height 203
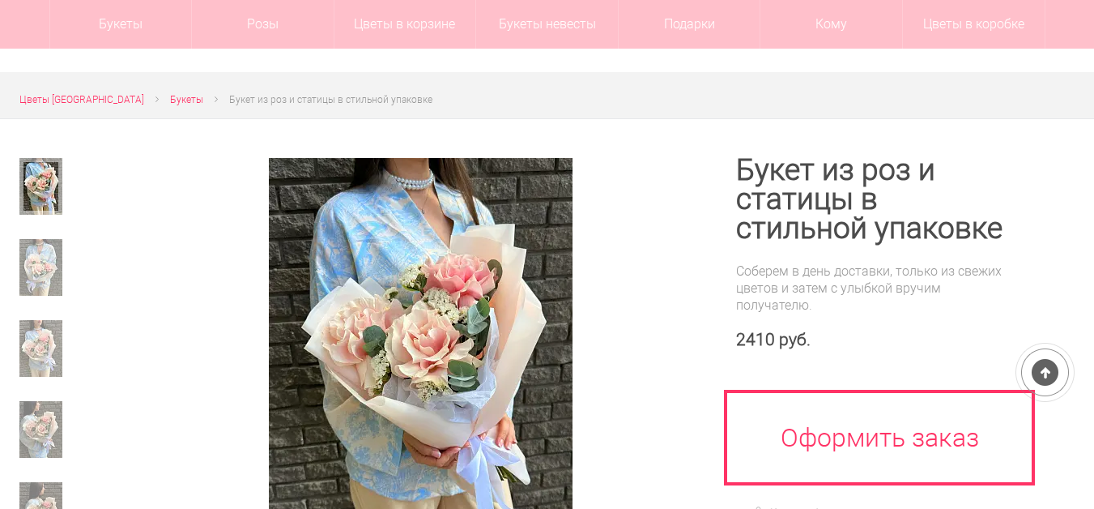
scroll to position [162, 0]
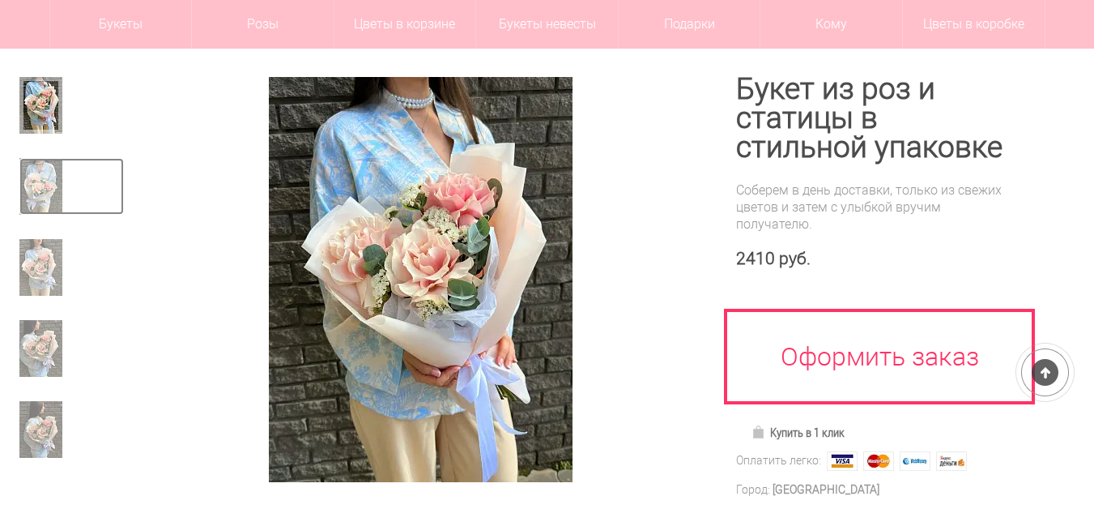
click at [43, 184] on img at bounding box center [40, 186] width 43 height 57
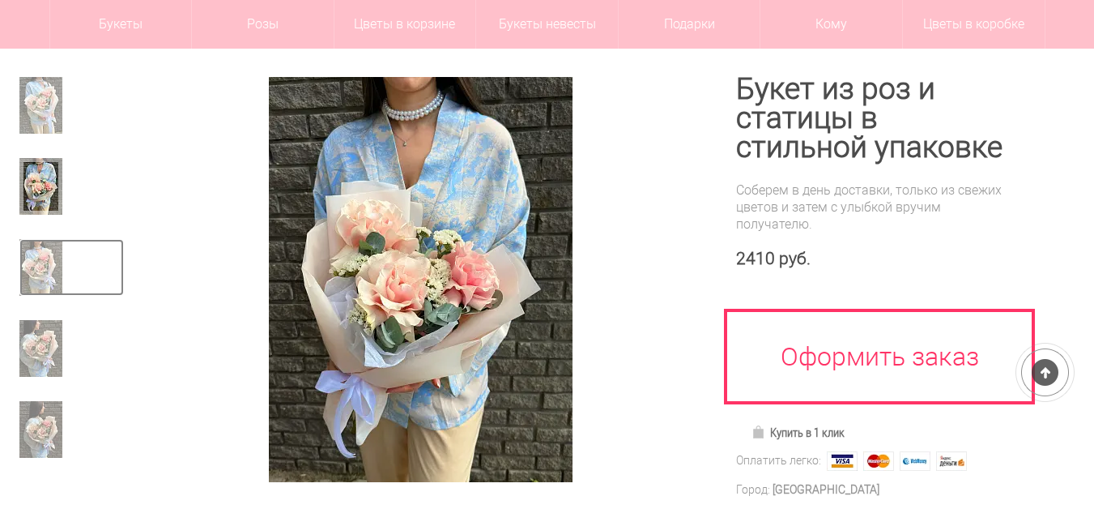
click at [32, 279] on img at bounding box center [40, 267] width 43 height 57
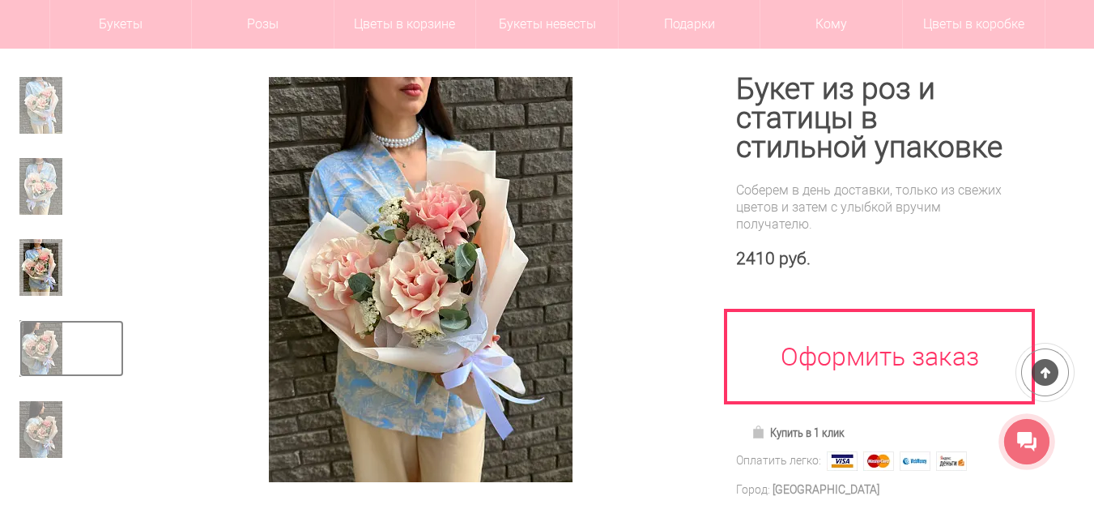
click at [49, 368] on img at bounding box center [40, 348] width 43 height 57
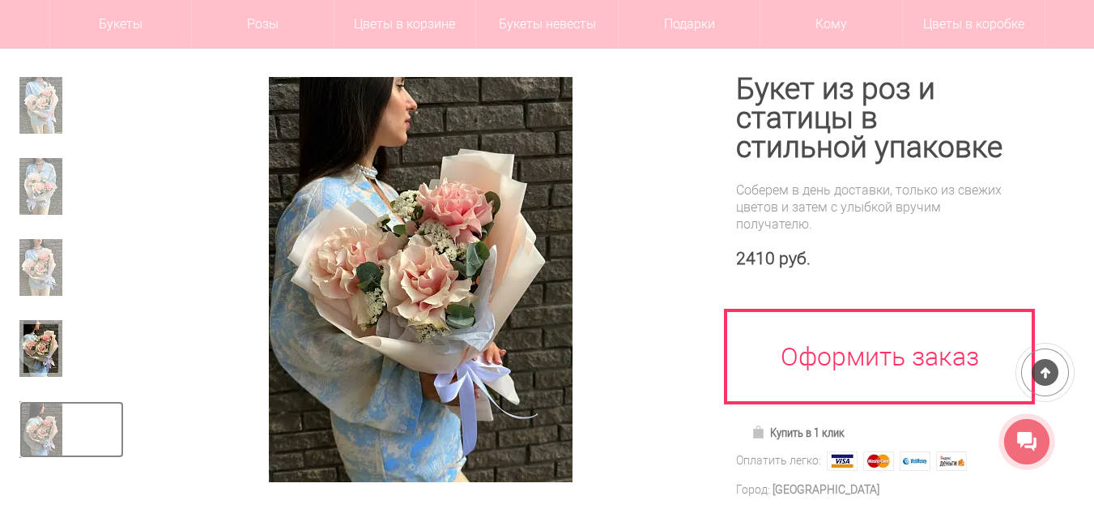
click at [42, 433] on img at bounding box center [40, 429] width 43 height 57
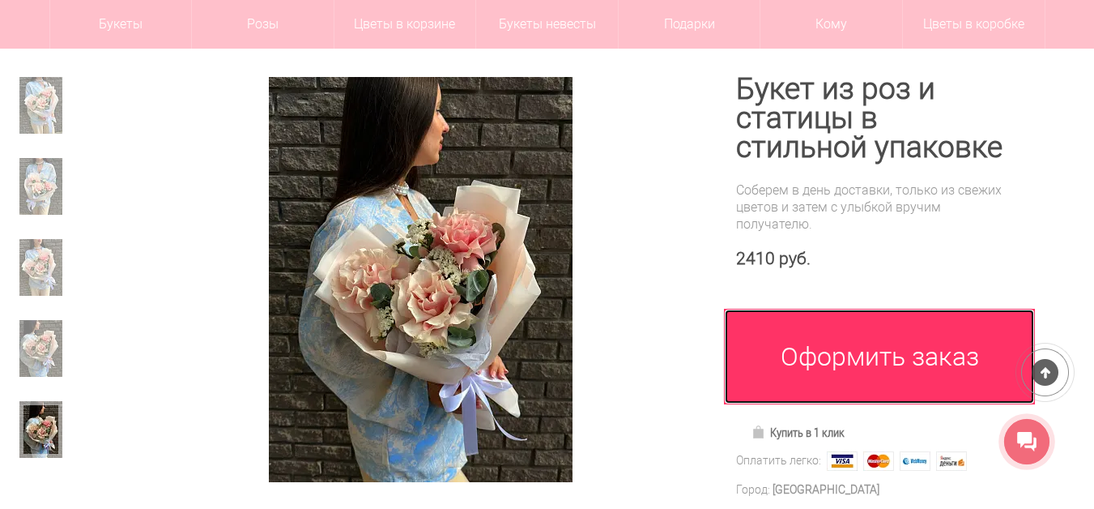
click at [831, 375] on link "Оформить заказ" at bounding box center [879, 357] width 311 height 96
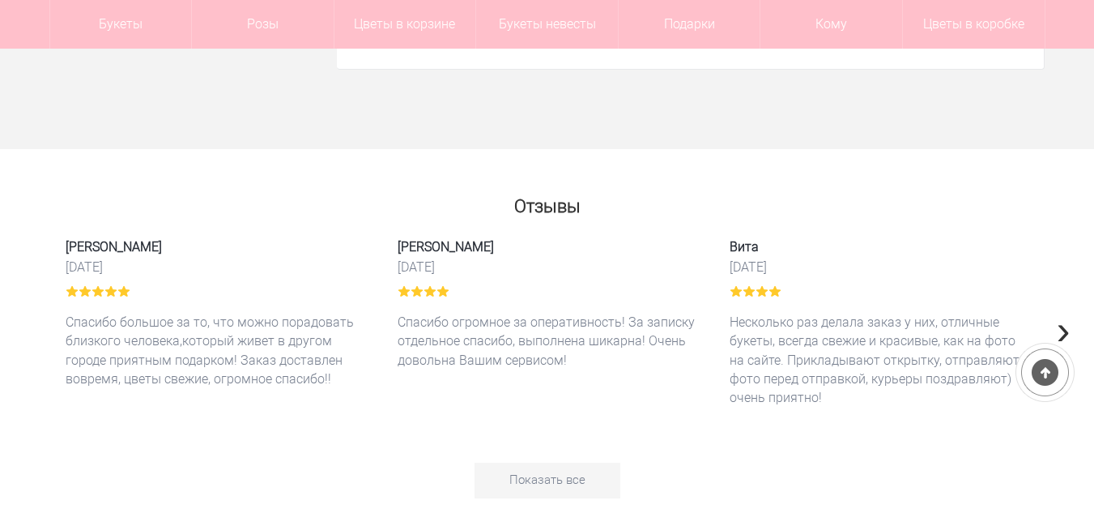
scroll to position [4618, 0]
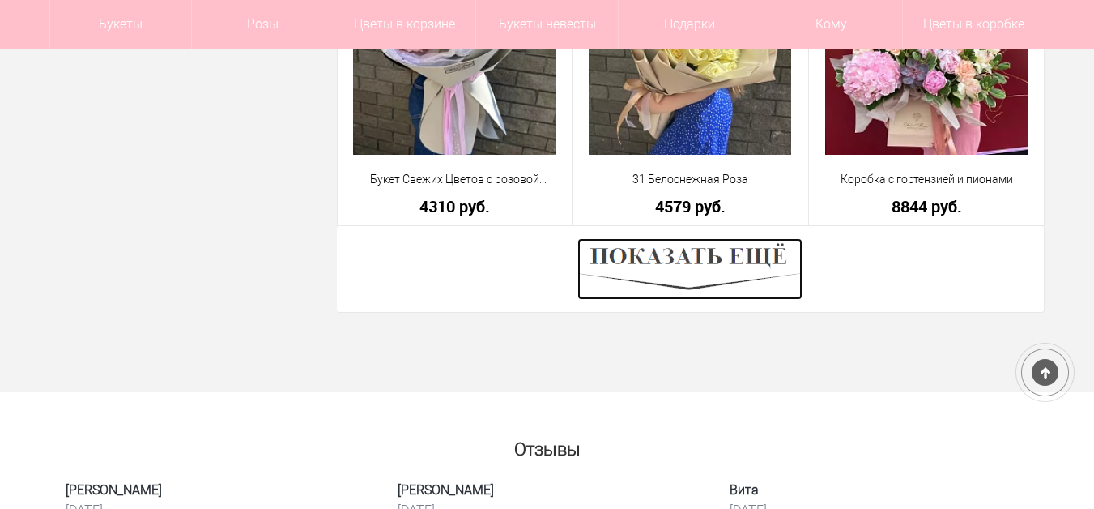
click at [641, 262] on img at bounding box center [690, 269] width 225 height 62
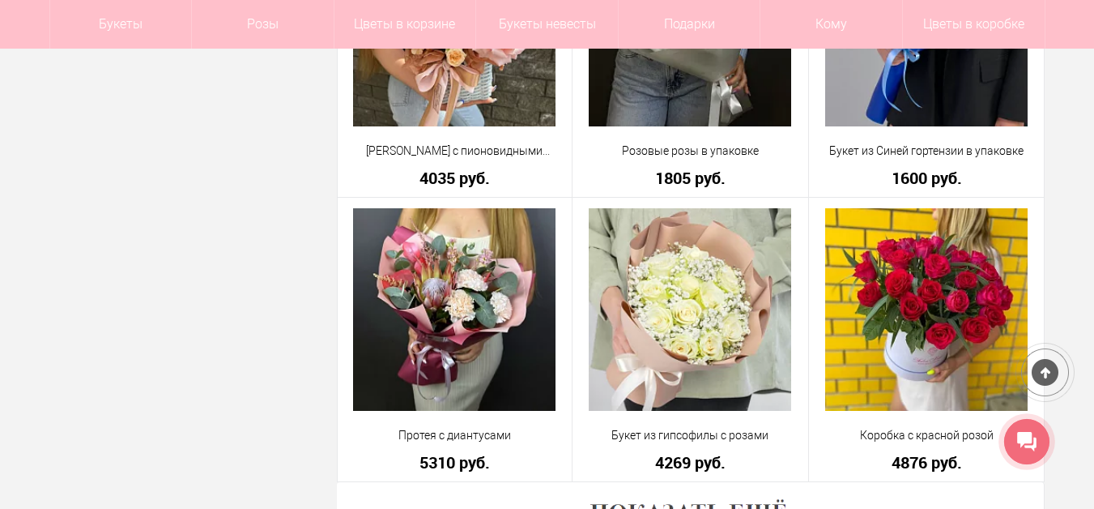
scroll to position [9155, 0]
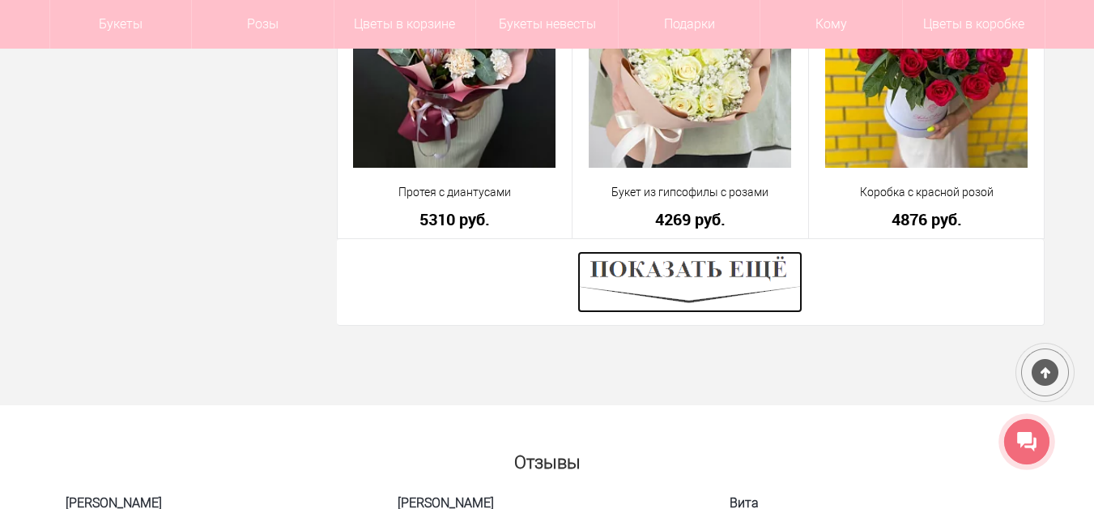
click at [608, 279] on img at bounding box center [690, 282] width 225 height 62
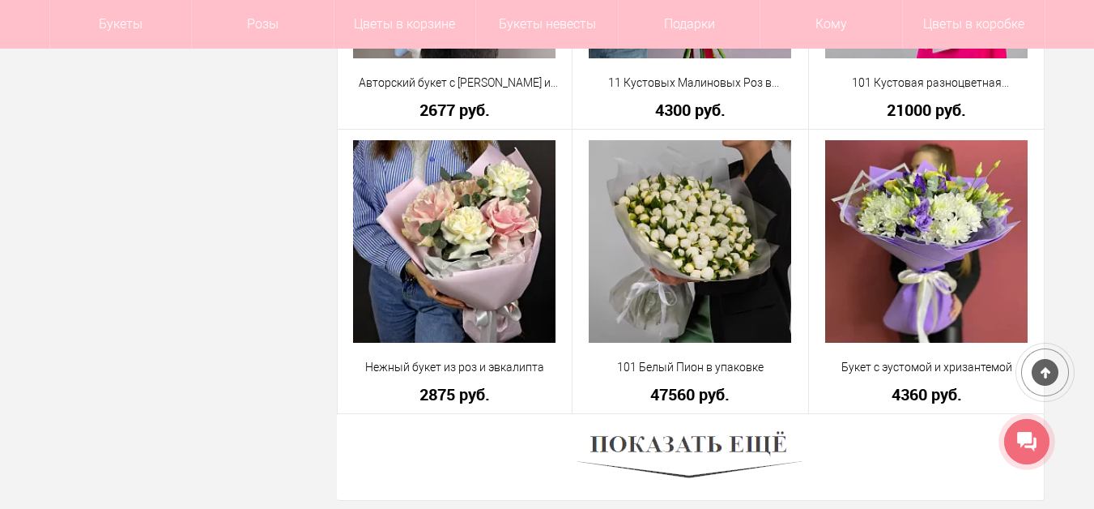
scroll to position [13610, 0]
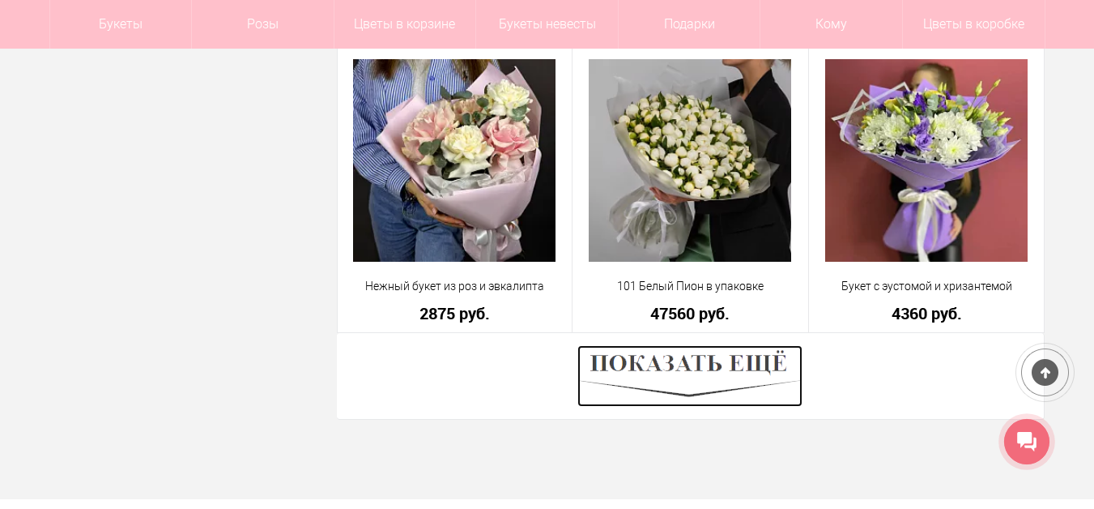
click at [739, 361] on img at bounding box center [690, 376] width 225 height 62
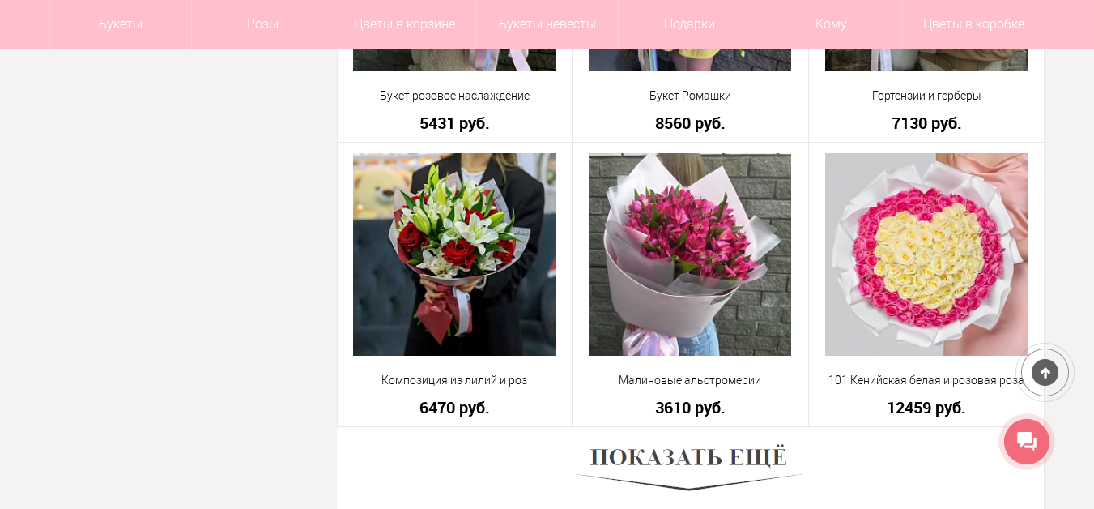
scroll to position [18147, 0]
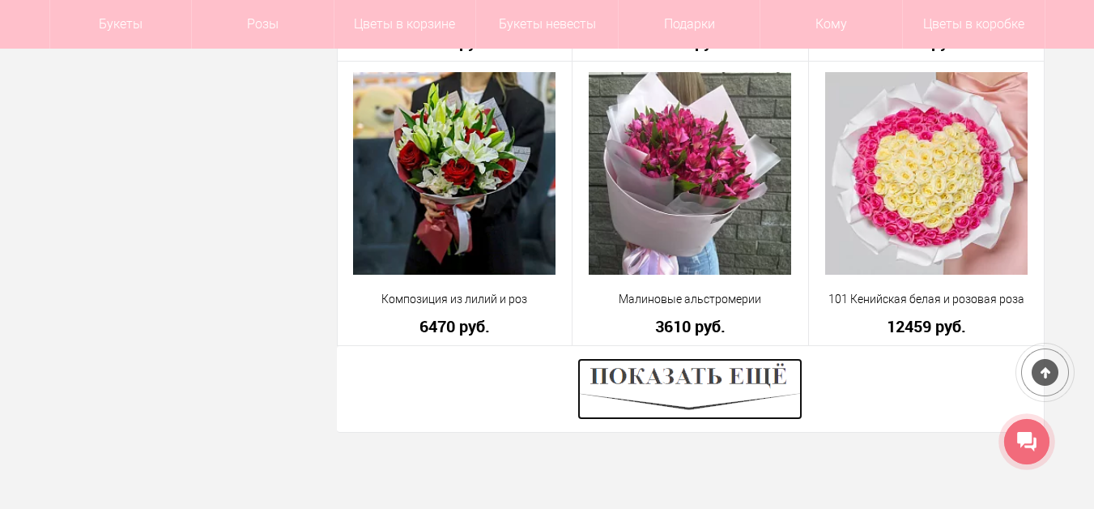
click at [736, 380] on img at bounding box center [690, 389] width 225 height 62
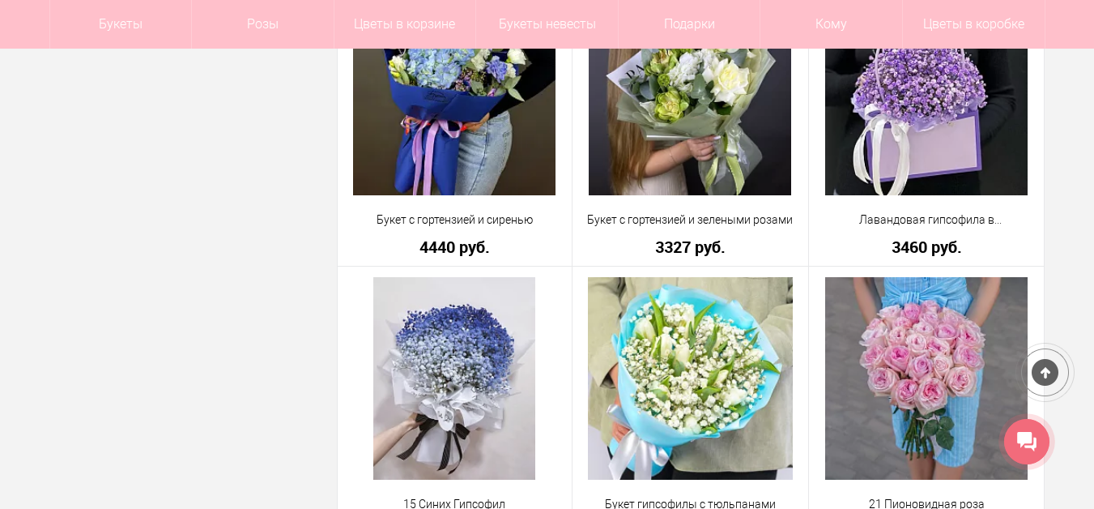
scroll to position [18714, 0]
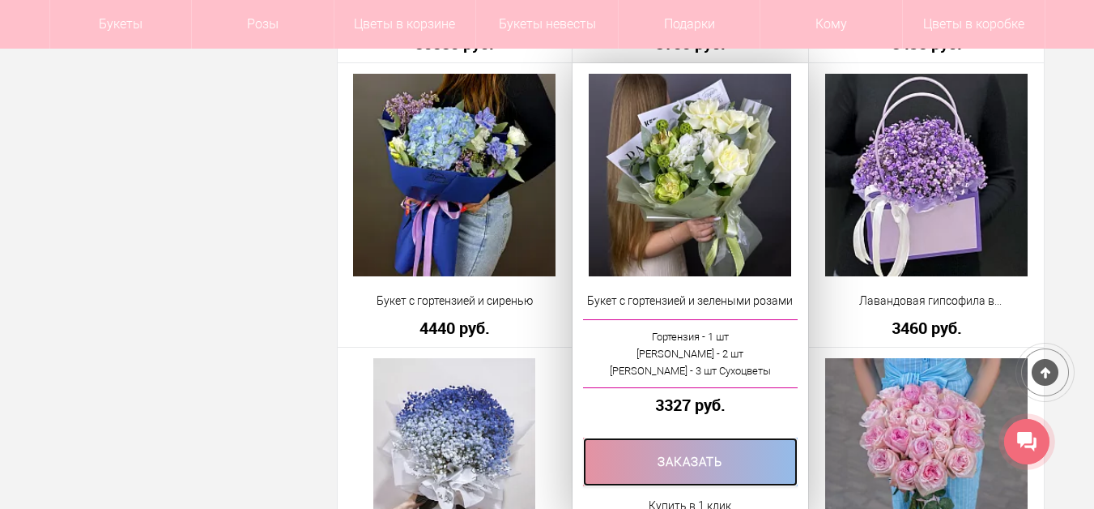
click at [681, 459] on link at bounding box center [690, 461] width 215 height 49
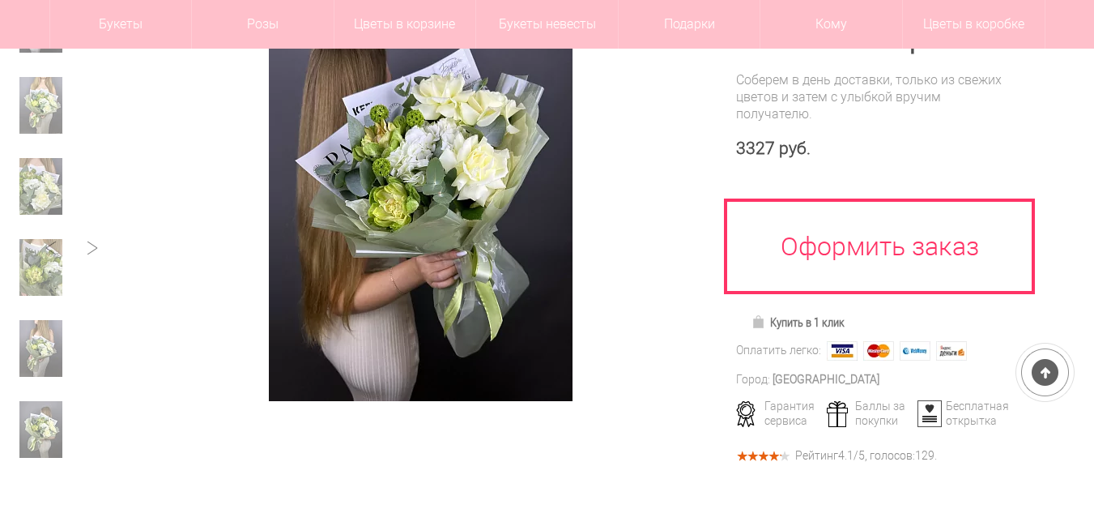
scroll to position [162, 0]
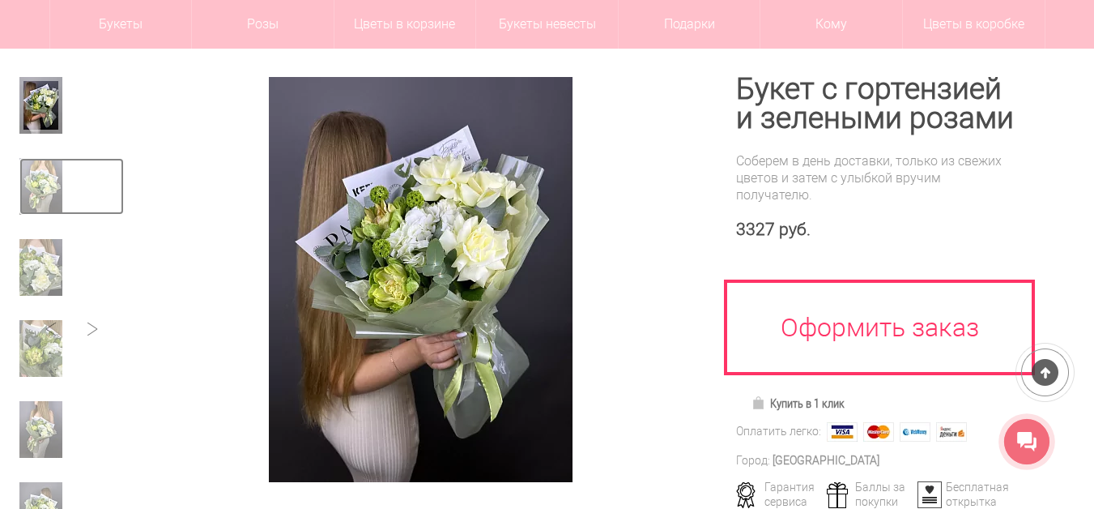
click at [48, 186] on img at bounding box center [40, 186] width 43 height 57
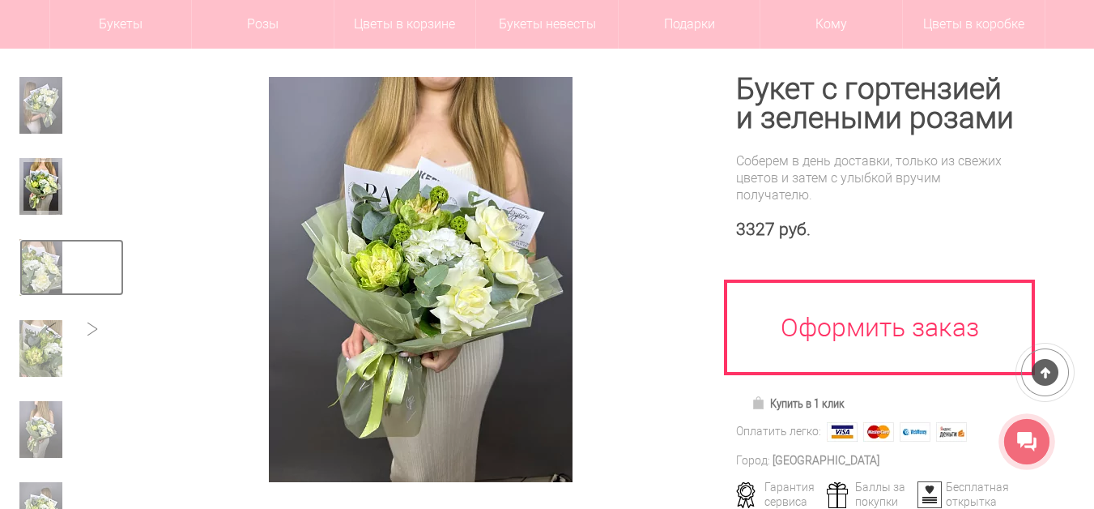
drag, startPoint x: 70, startPoint y: 266, endPoint x: 58, endPoint y: 268, distance: 11.6
click at [68, 266] on link at bounding box center [71, 267] width 105 height 57
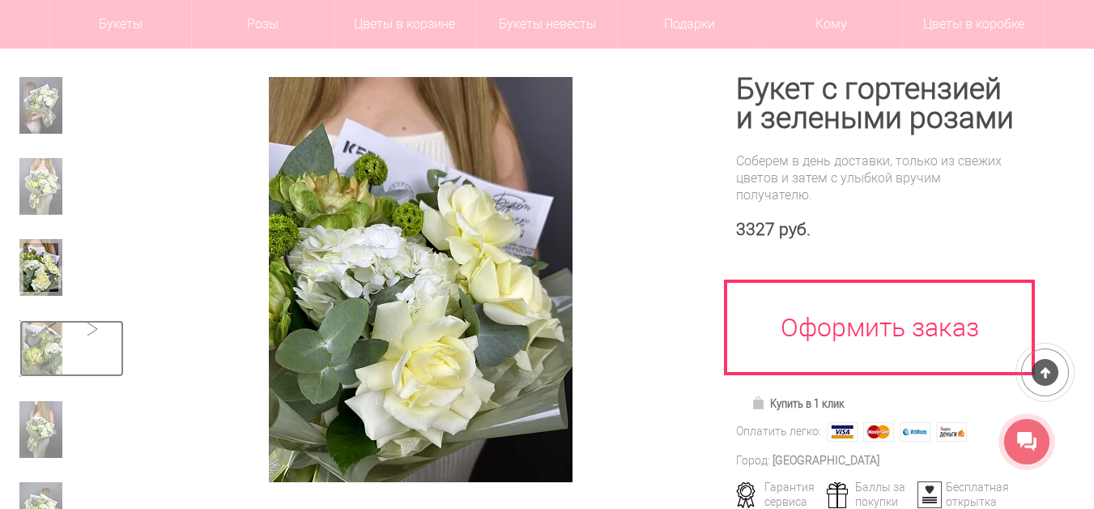
click at [28, 358] on img at bounding box center [40, 348] width 43 height 57
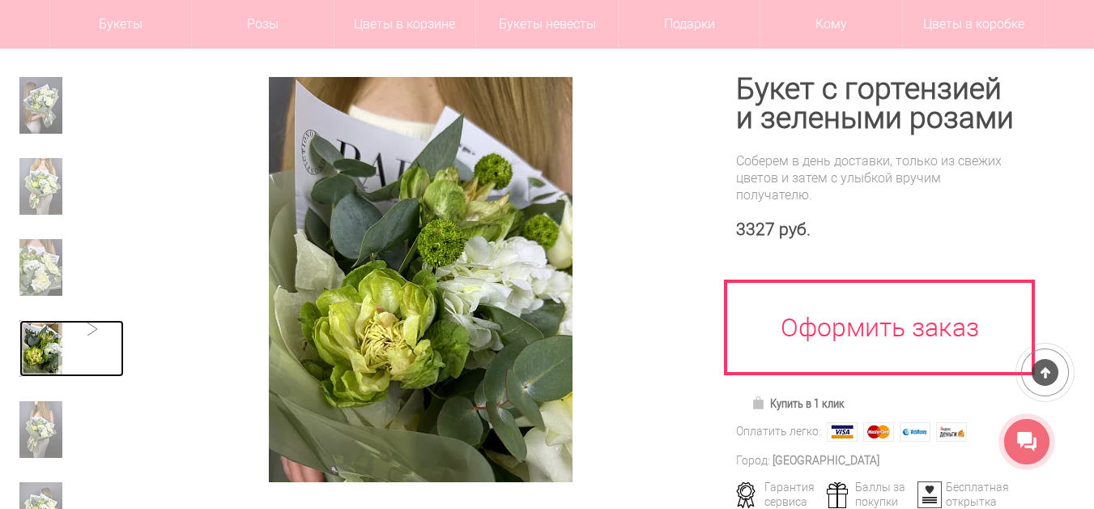
scroll to position [243, 0]
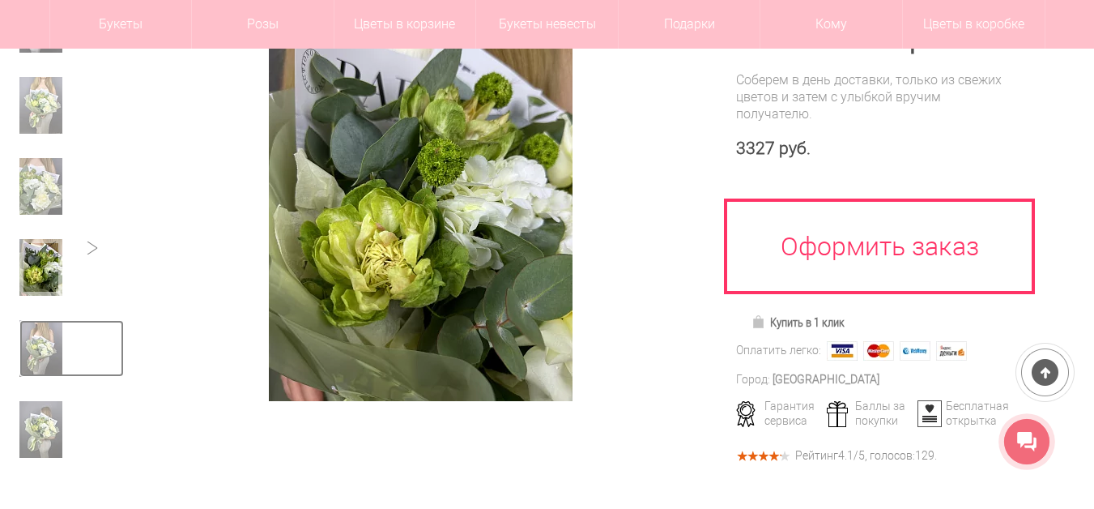
click at [44, 356] on img at bounding box center [40, 348] width 43 height 57
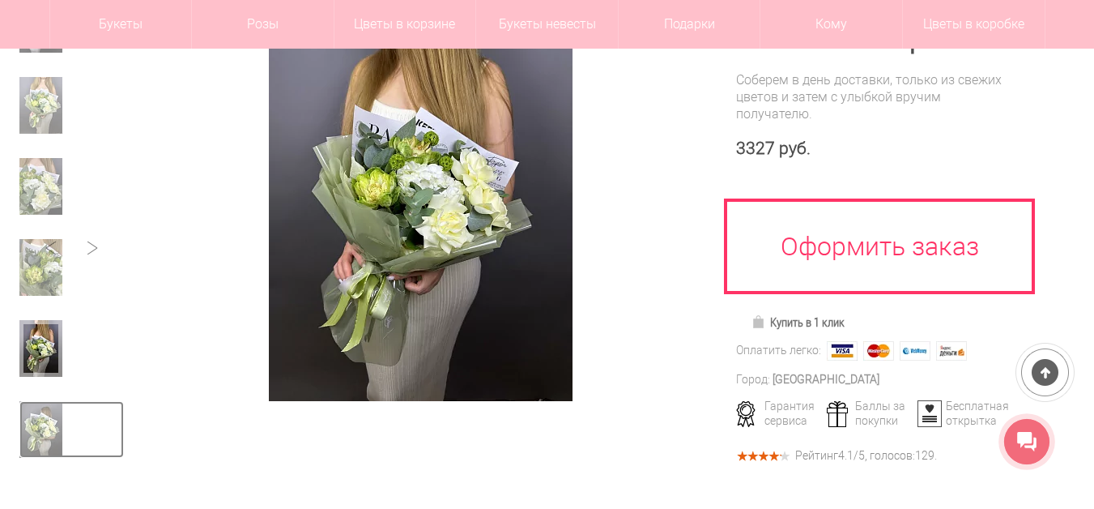
click at [41, 437] on img at bounding box center [40, 429] width 43 height 57
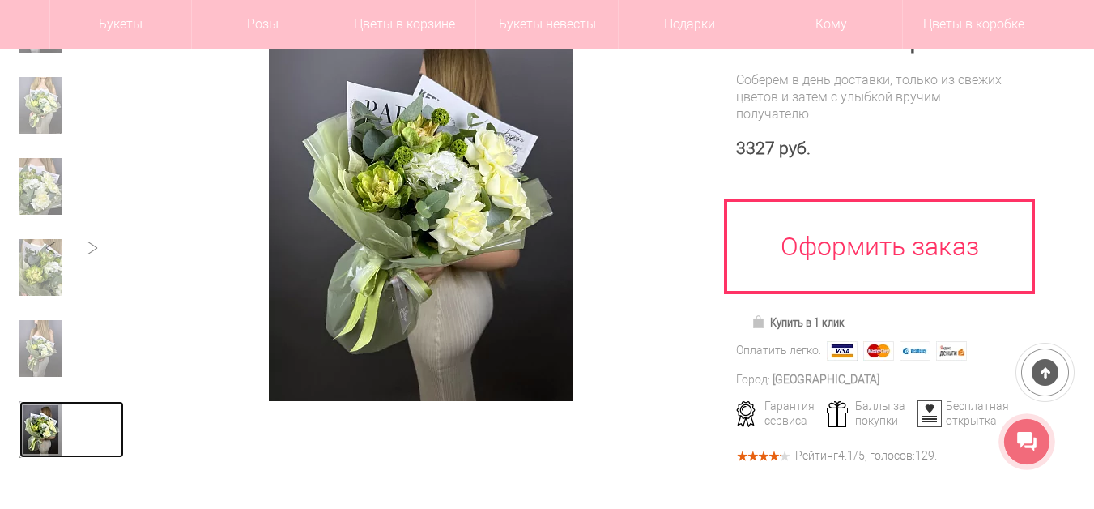
scroll to position [162, 0]
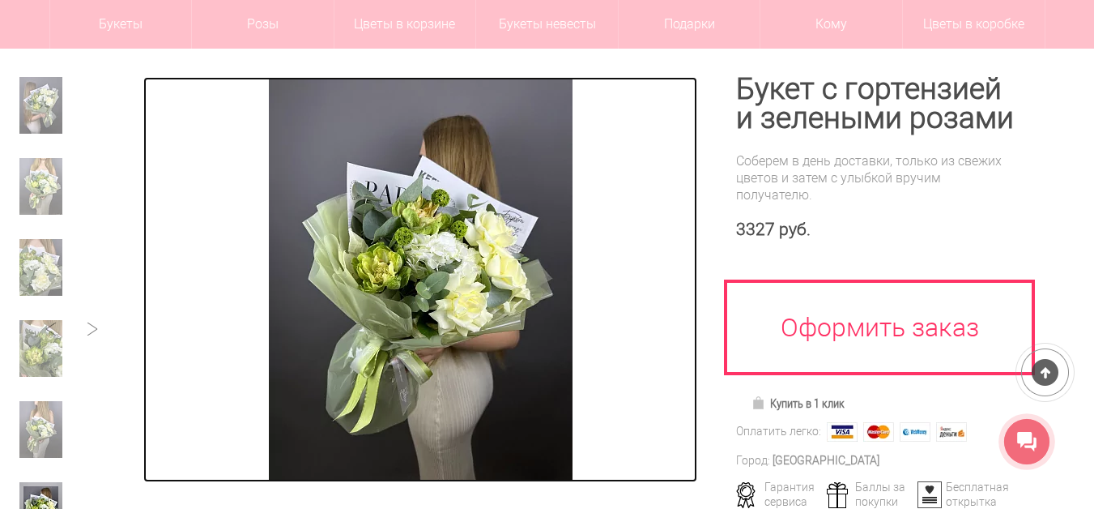
click at [444, 278] on img at bounding box center [421, 279] width 304 height 405
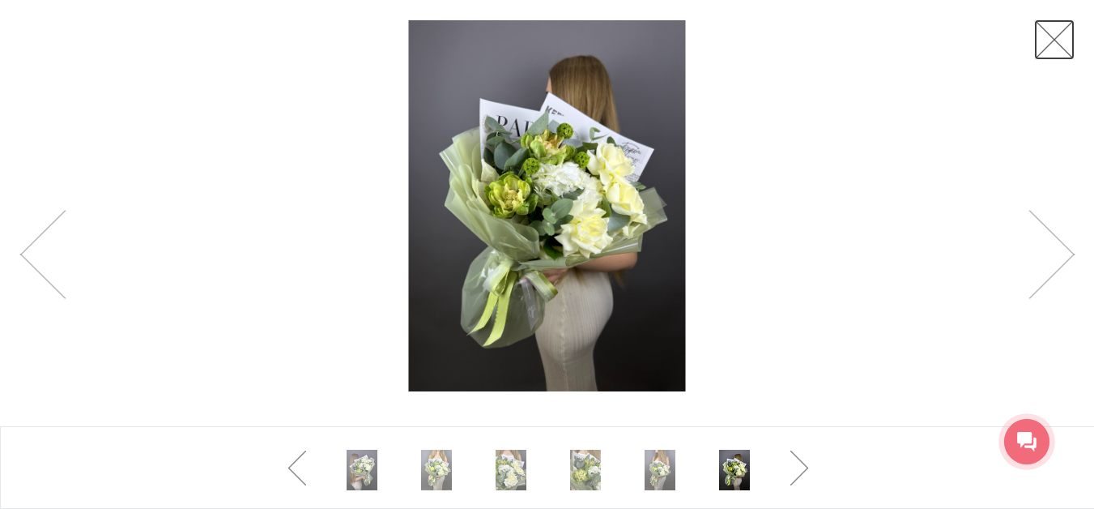
click at [1059, 45] on link at bounding box center [1055, 39] width 41 height 41
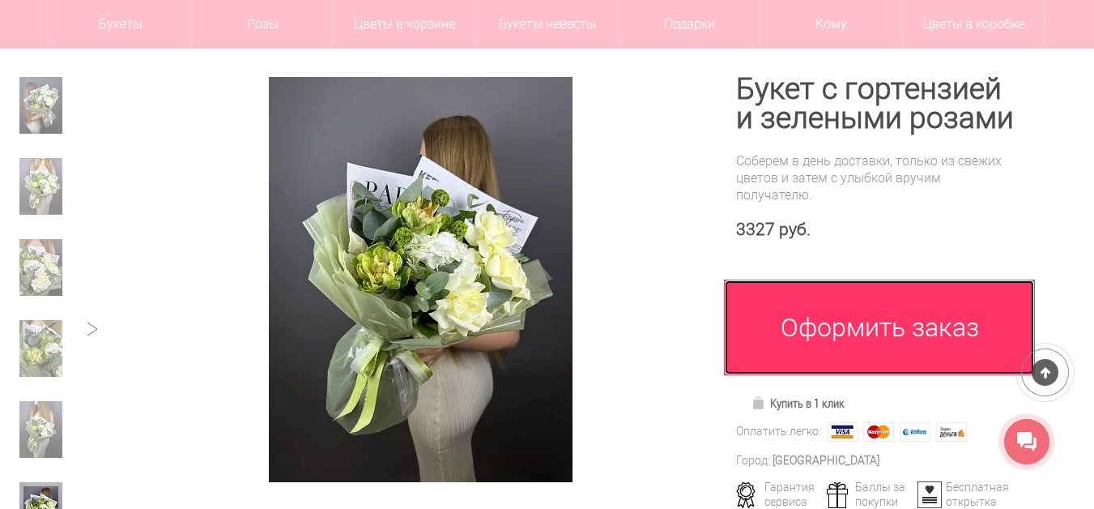
click at [920, 332] on link "Оформить заказ" at bounding box center [879, 327] width 311 height 96
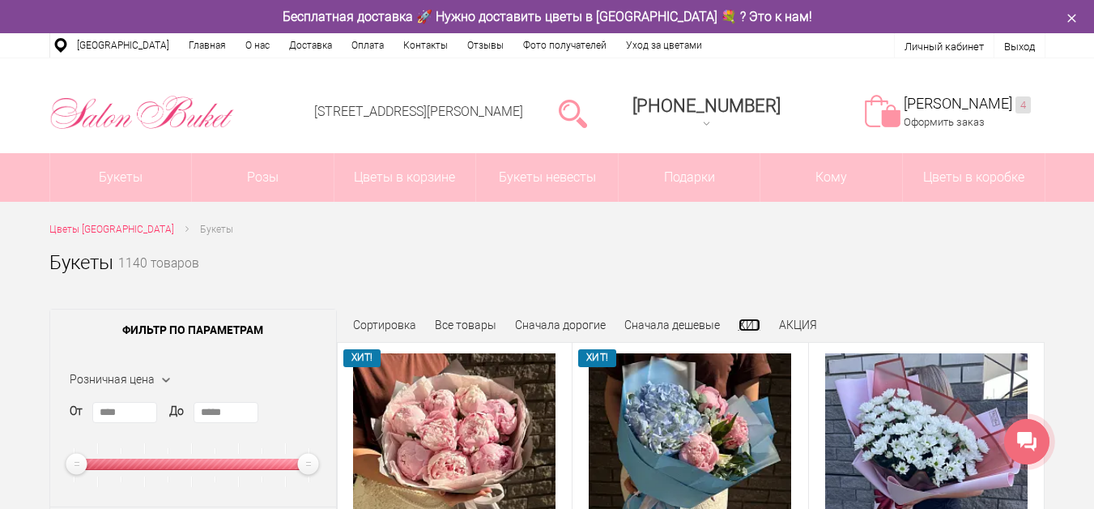
click at [748, 325] on link "ХИТ" at bounding box center [750, 324] width 22 height 13
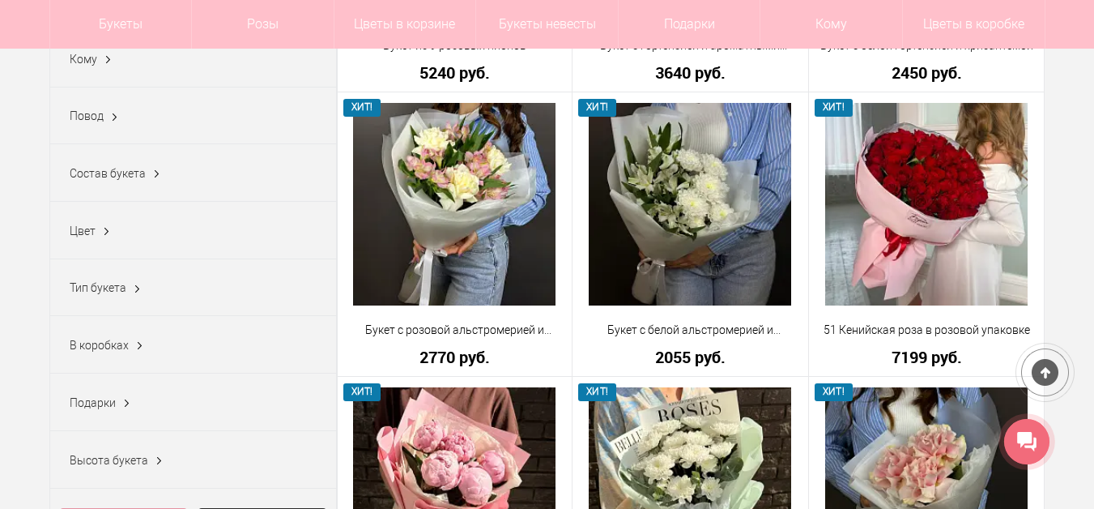
scroll to position [243, 0]
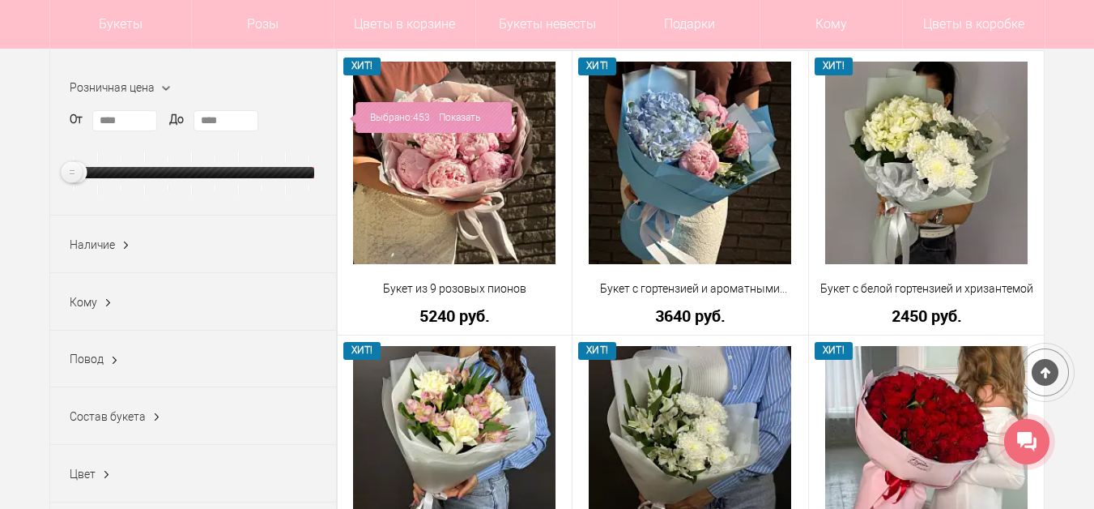
type input "****"
drag, startPoint x: 298, startPoint y: 178, endPoint x: 60, endPoint y: 171, distance: 238.3
click at [60, 171] on ins at bounding box center [71, 173] width 28 height 28
click at [454, 117] on link "Показать" at bounding box center [459, 117] width 41 height 31
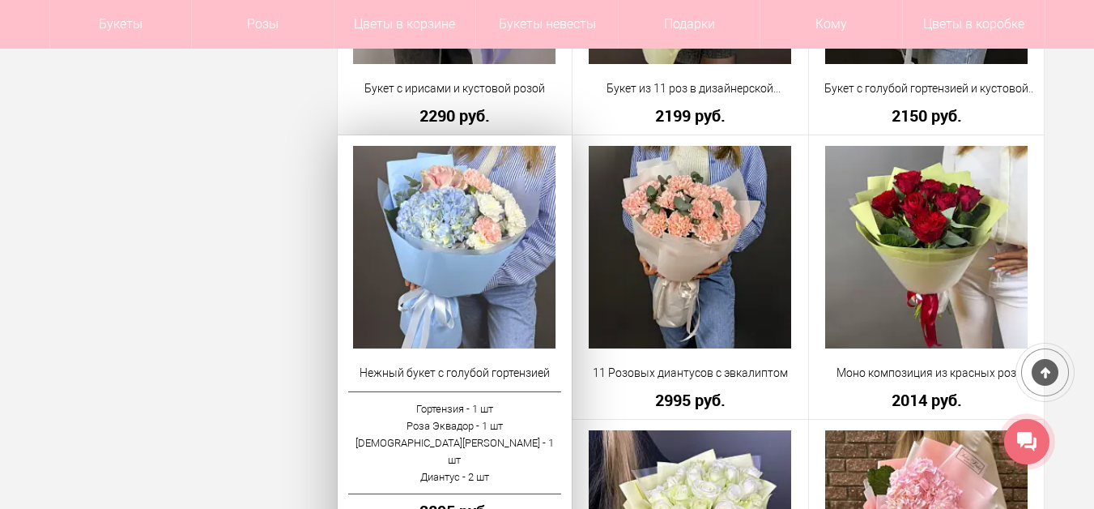
scroll to position [1377, 0]
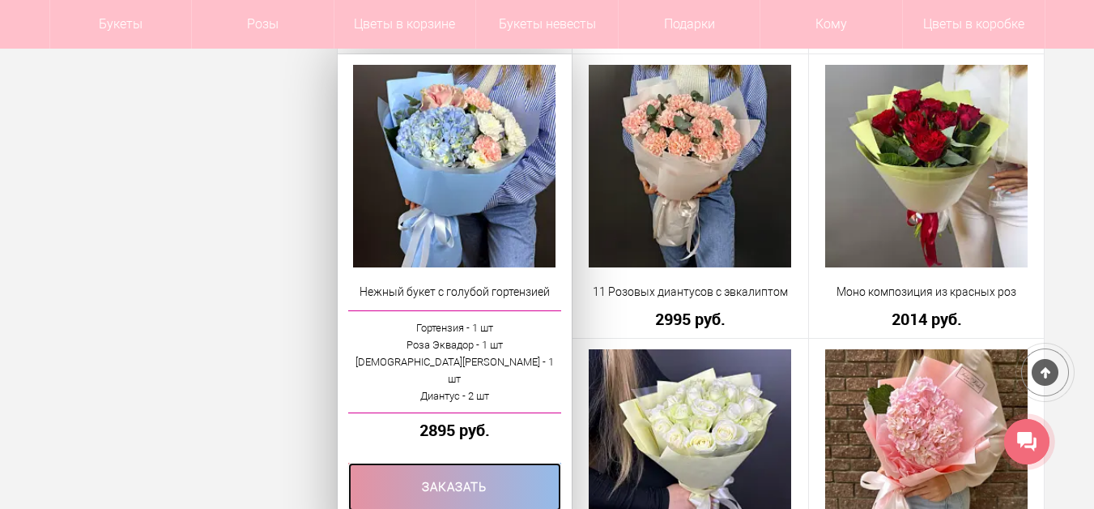
click at [460, 471] on link at bounding box center [455, 487] width 214 height 49
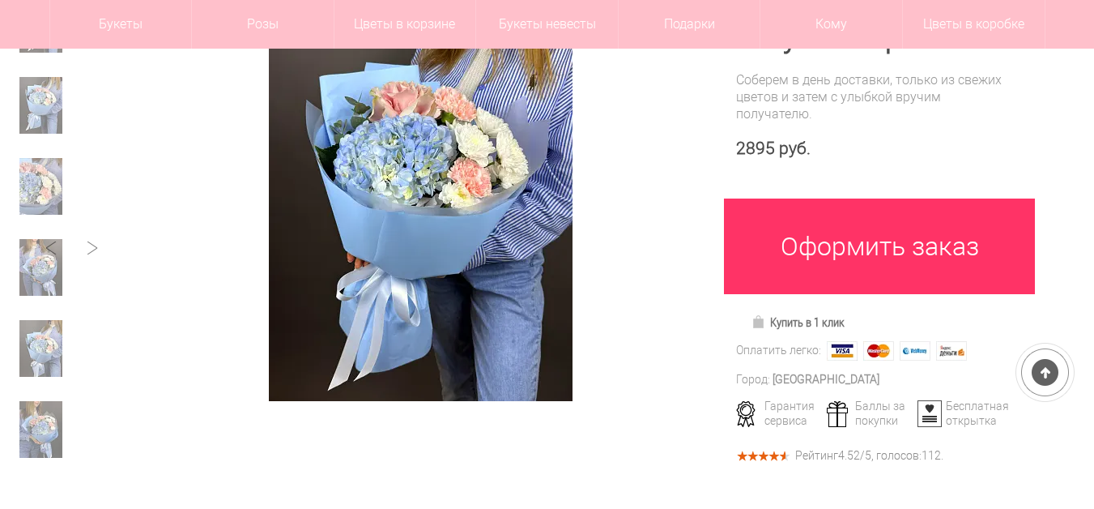
scroll to position [243, 0]
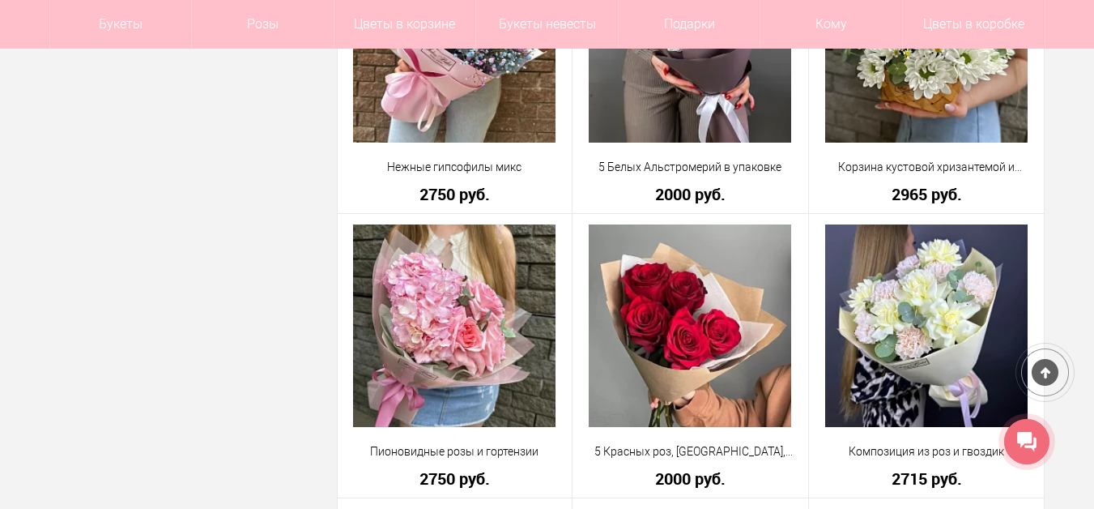
scroll to position [3289, 0]
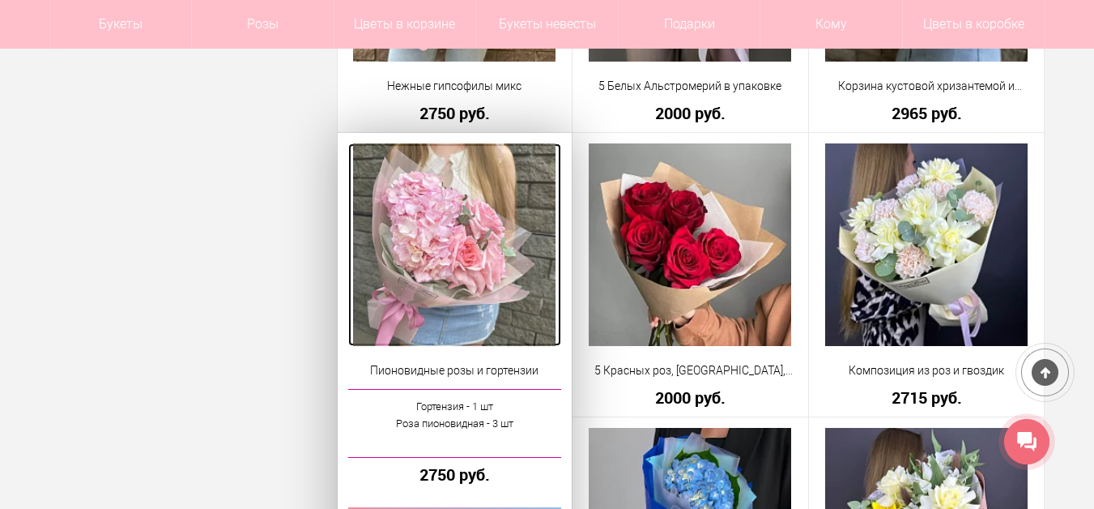
click at [497, 259] on img at bounding box center [454, 244] width 203 height 203
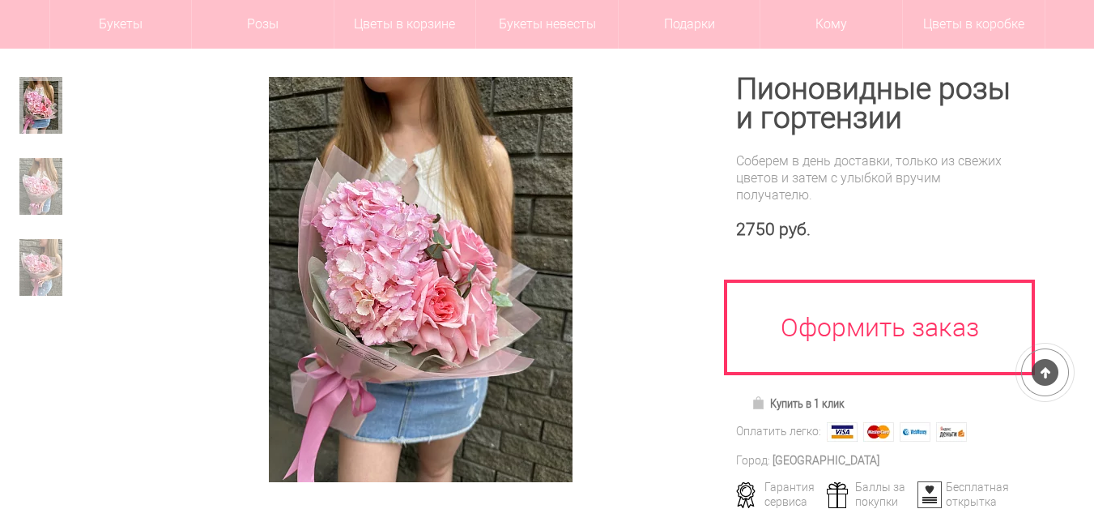
scroll to position [162, 0]
click at [41, 199] on img at bounding box center [40, 186] width 43 height 57
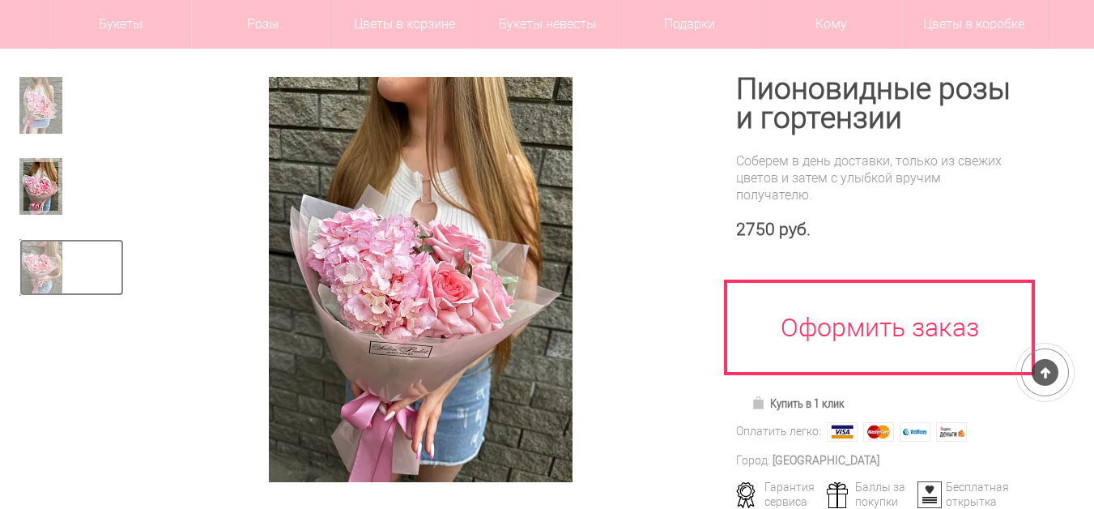
click at [41, 275] on img at bounding box center [40, 267] width 43 height 57
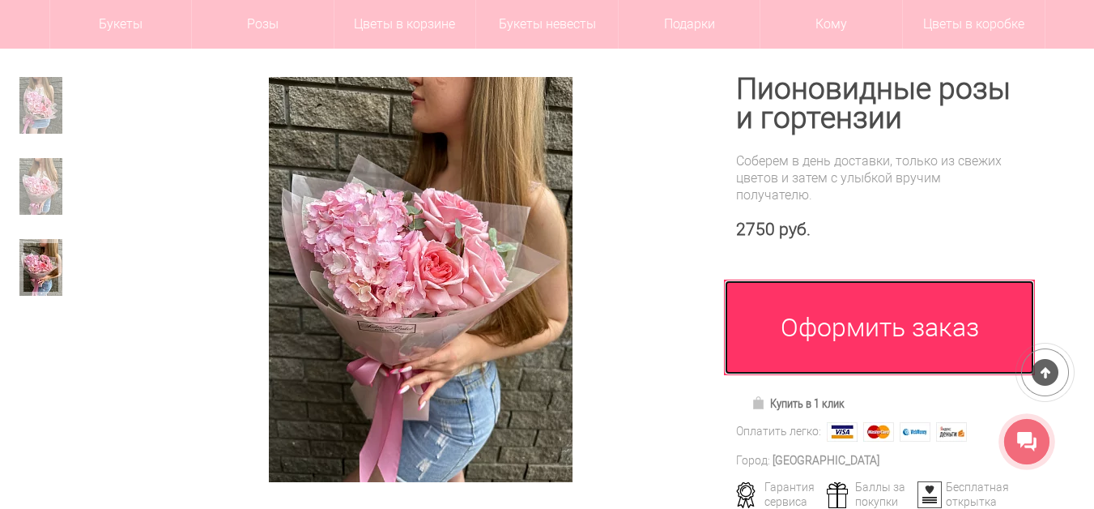
click at [868, 352] on link "Оформить заказ" at bounding box center [879, 327] width 311 height 96
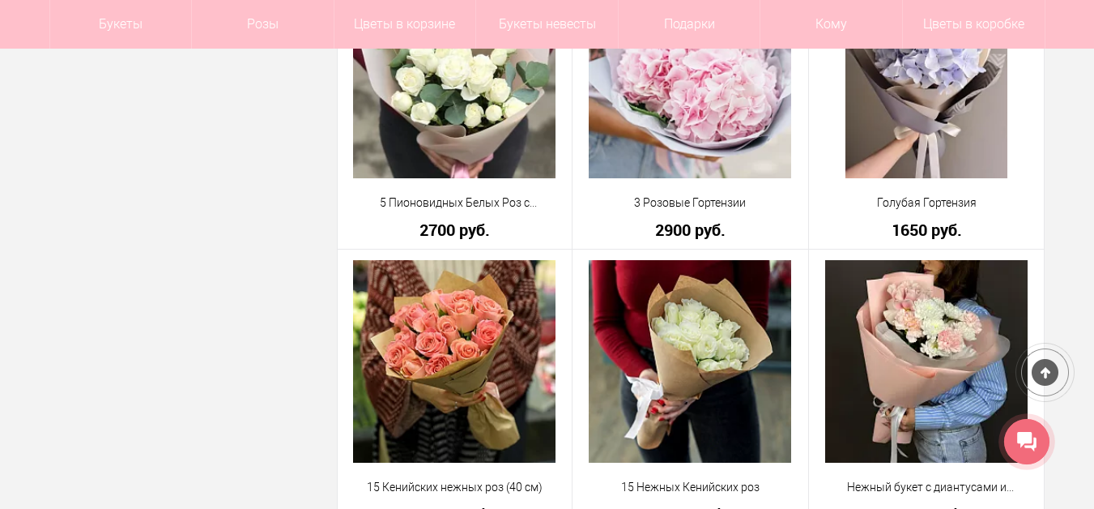
scroll to position [4472, 0]
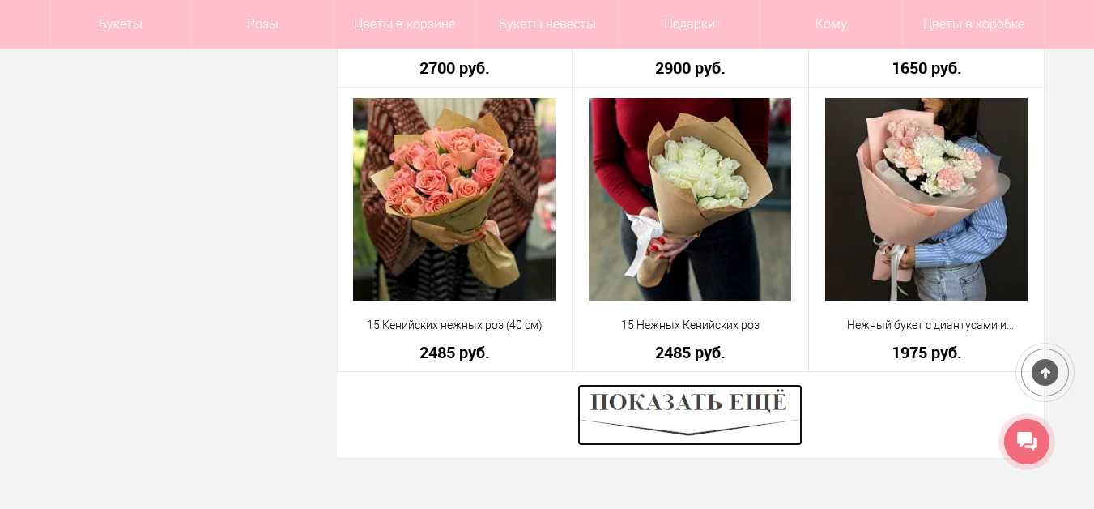
click at [729, 401] on img at bounding box center [690, 415] width 225 height 62
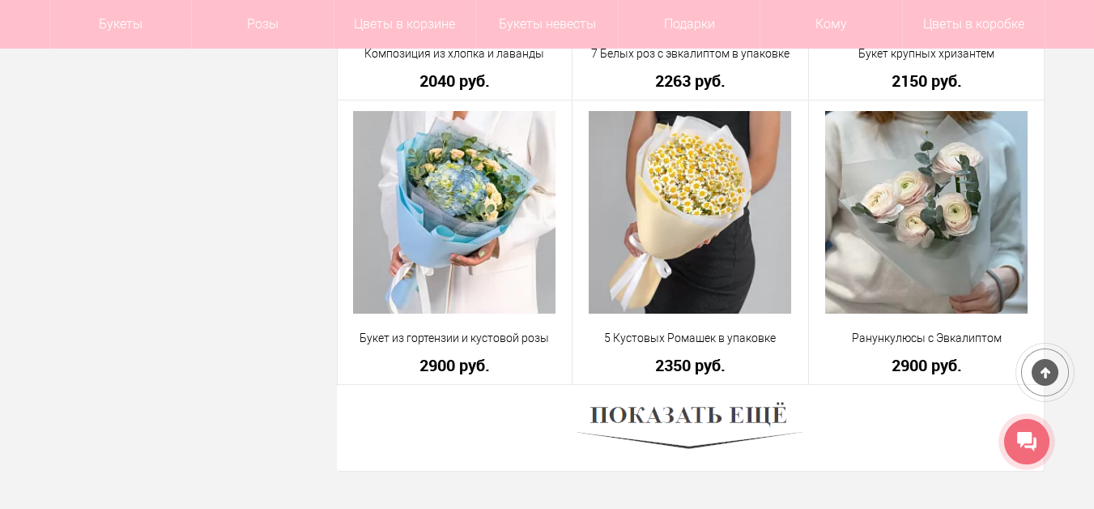
scroll to position [9090, 0]
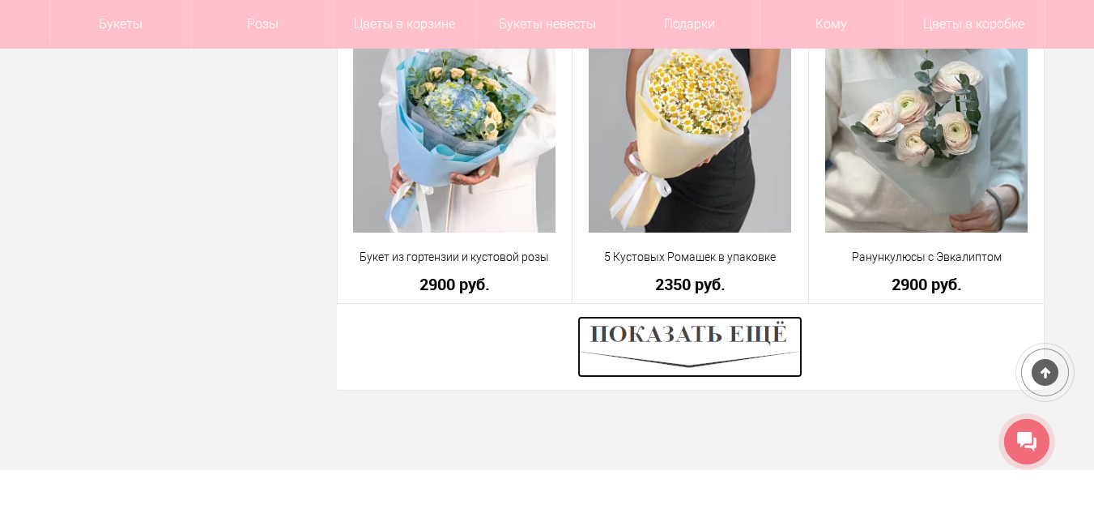
click at [749, 342] on img at bounding box center [690, 347] width 225 height 62
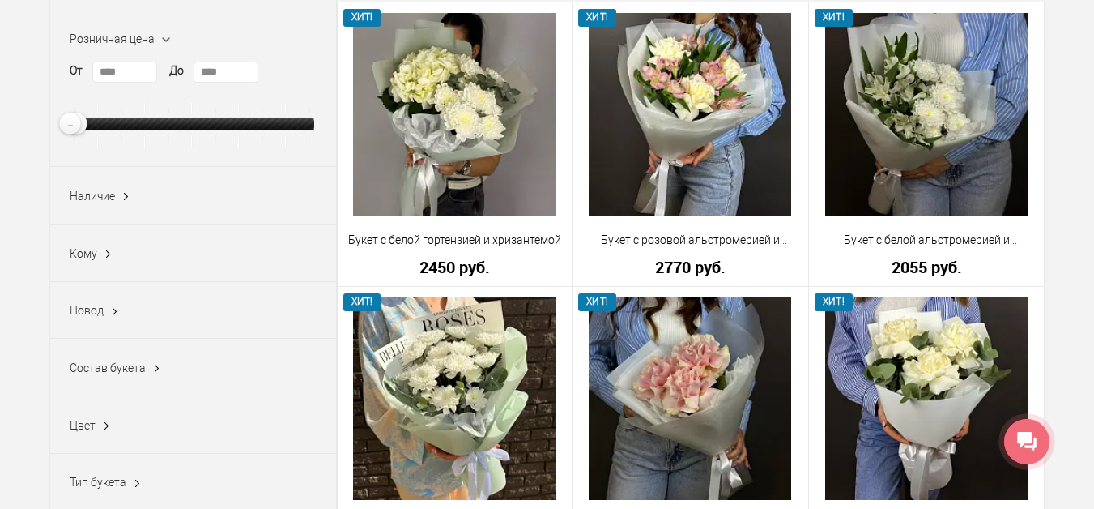
scroll to position [0, 0]
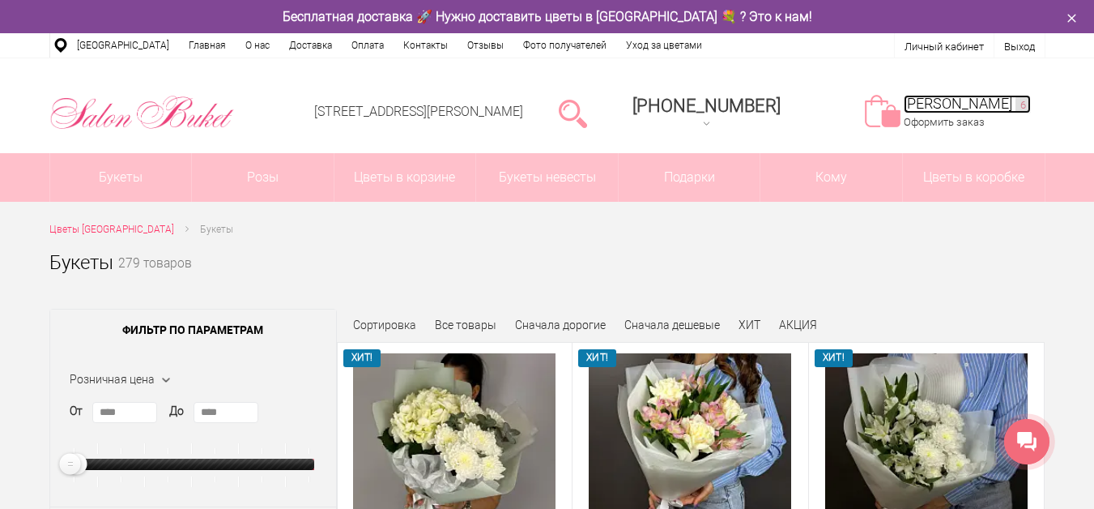
click at [976, 102] on link "Моя корзина 6" at bounding box center [967, 104] width 127 height 19
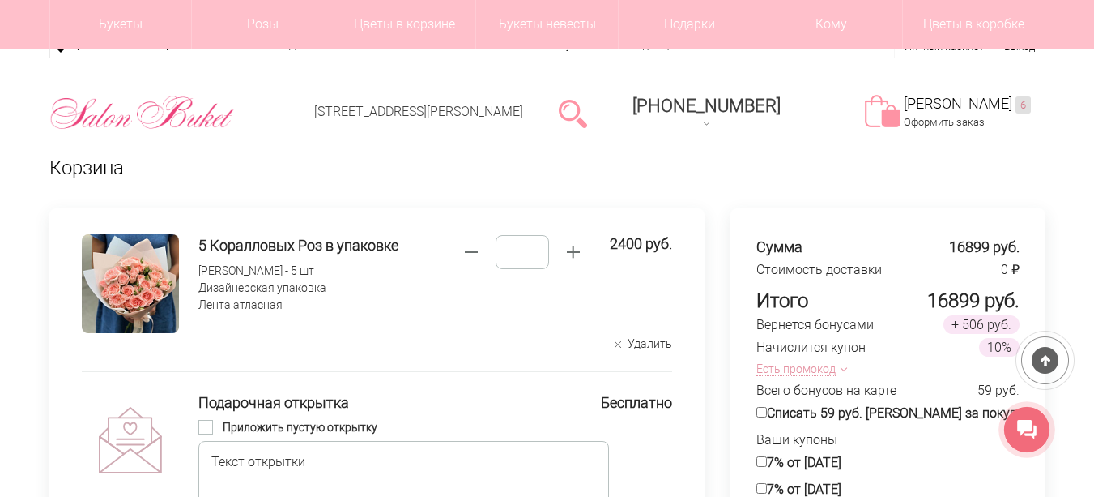
scroll to position [162, 0]
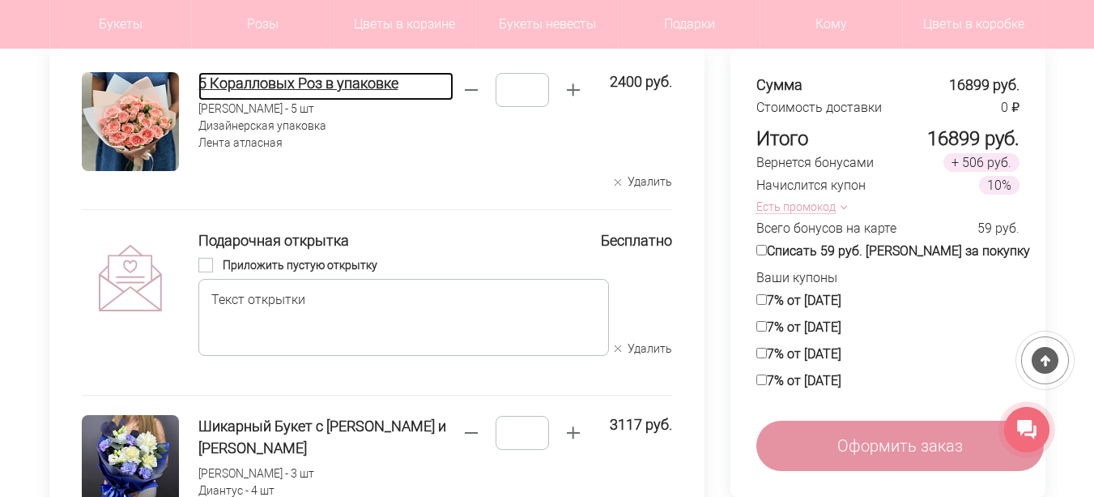
click at [262, 88] on h4 "5 Коралловых Роз в упаковке" at bounding box center [325, 83] width 255 height 22
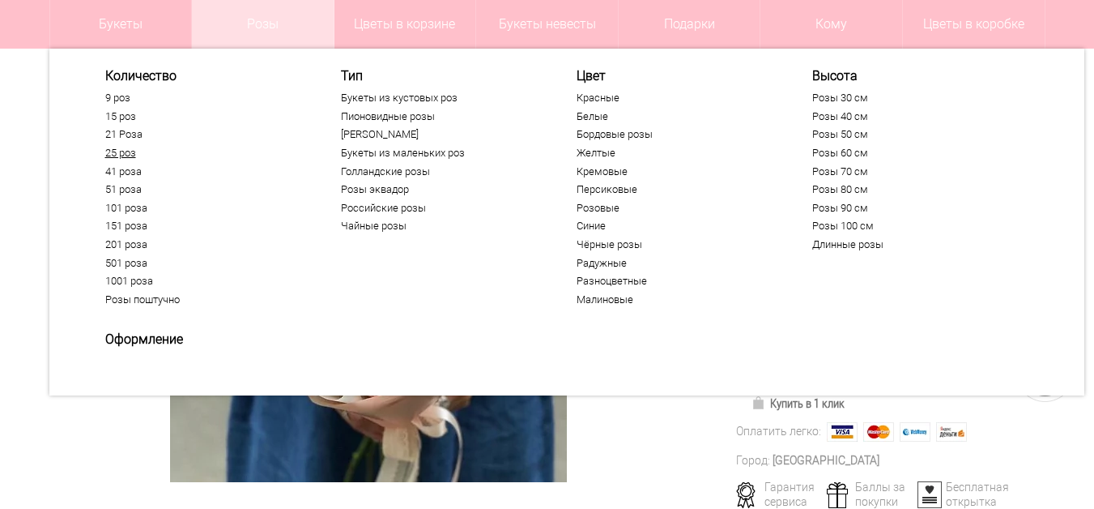
scroll to position [162, 0]
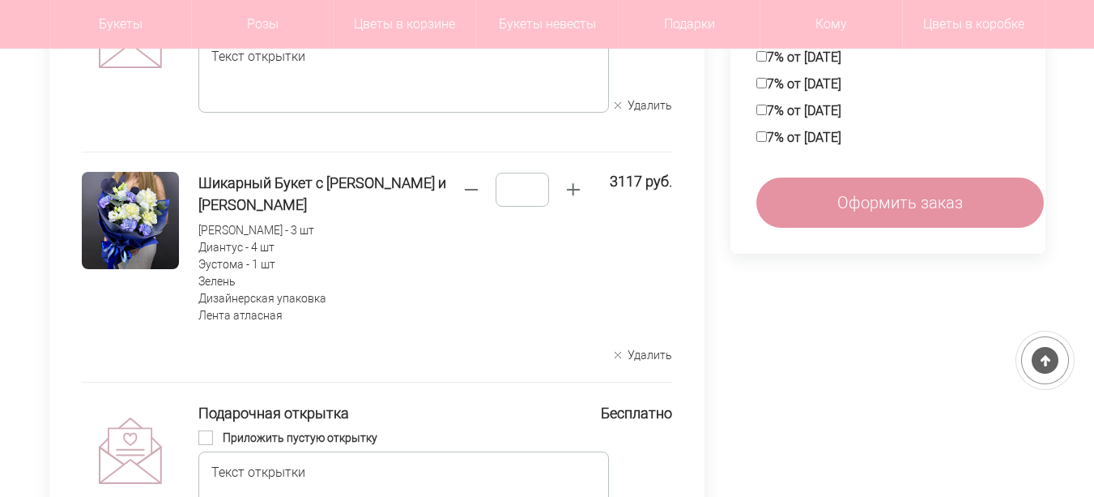
scroll to position [405, 0]
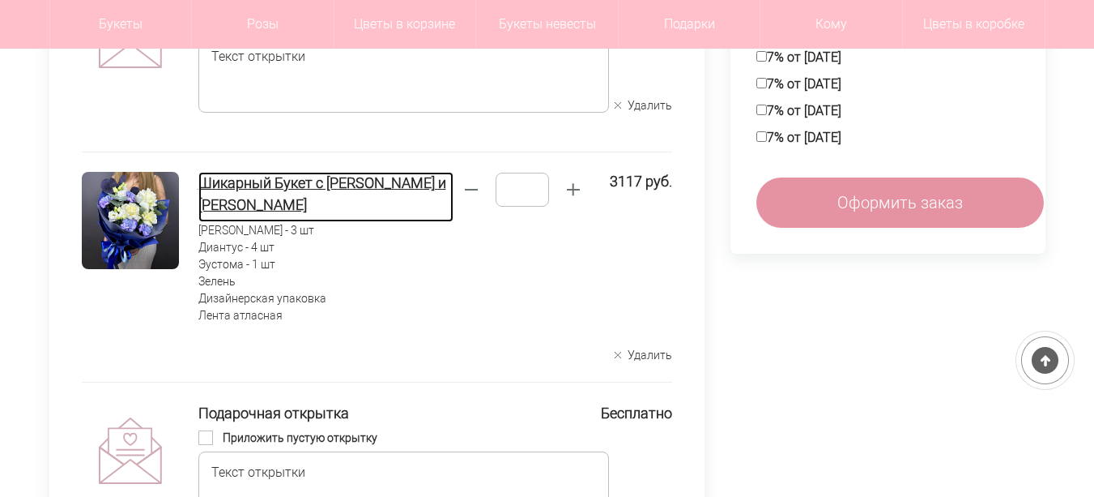
click at [217, 192] on h4 "Шикарный Букет с [PERSON_NAME] и [PERSON_NAME]" at bounding box center [325, 194] width 255 height 44
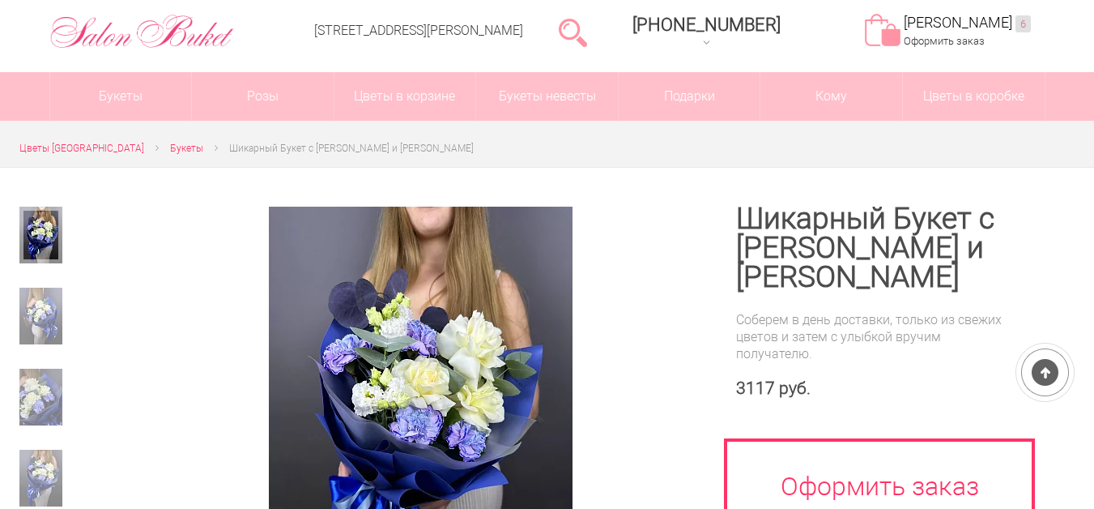
scroll to position [162, 0]
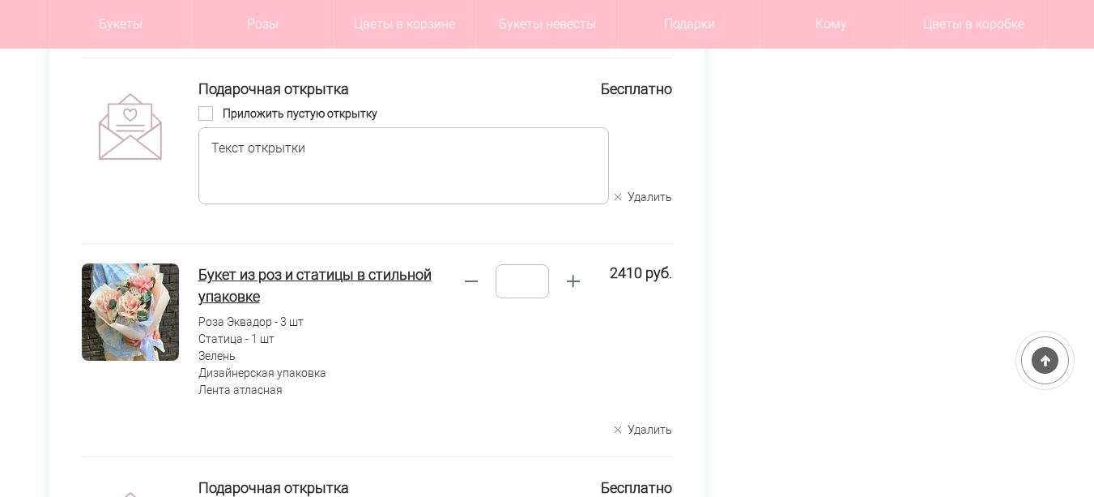
scroll to position [729, 0]
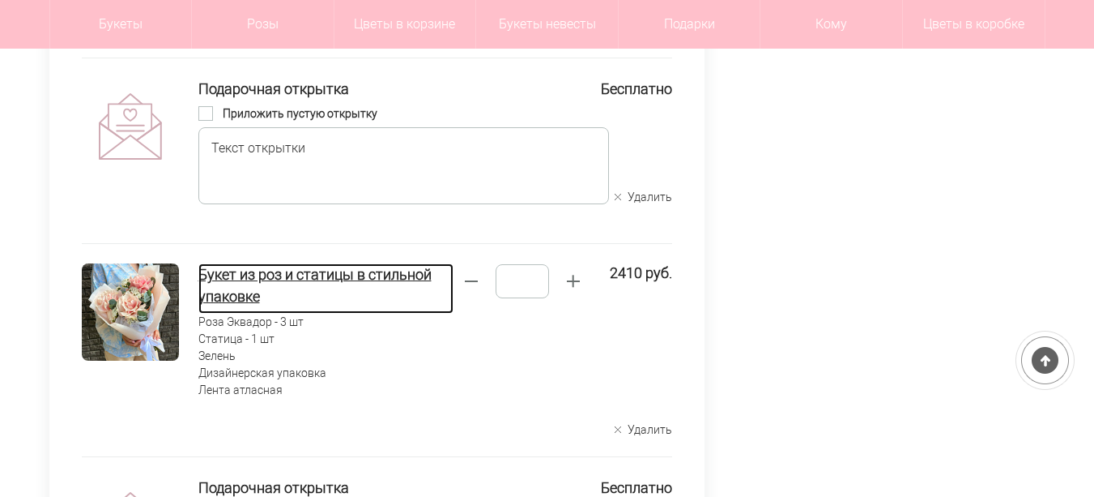
click at [231, 284] on h4 "Букет из роз и статицы в стильной упаковке" at bounding box center [325, 285] width 255 height 44
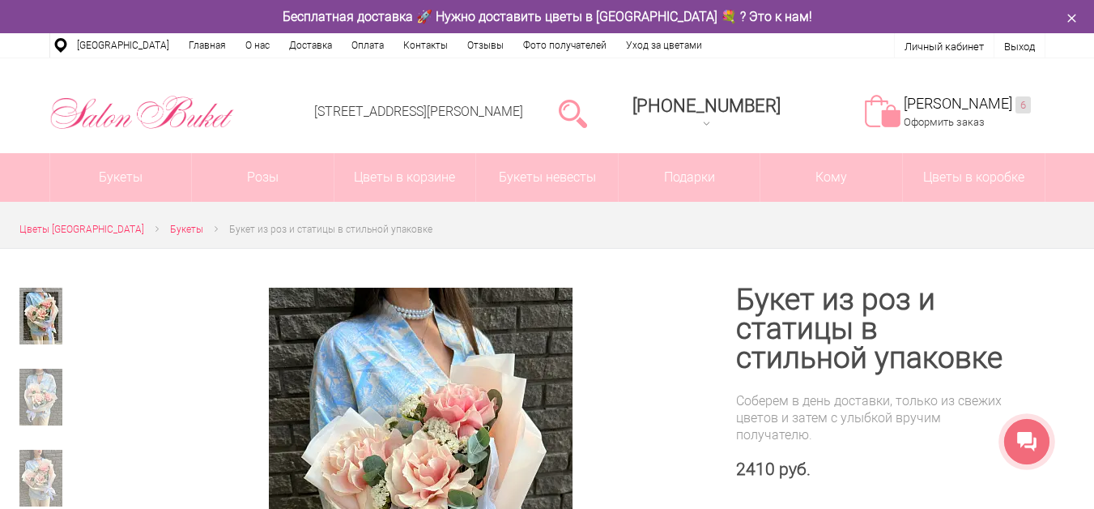
scroll to position [162, 0]
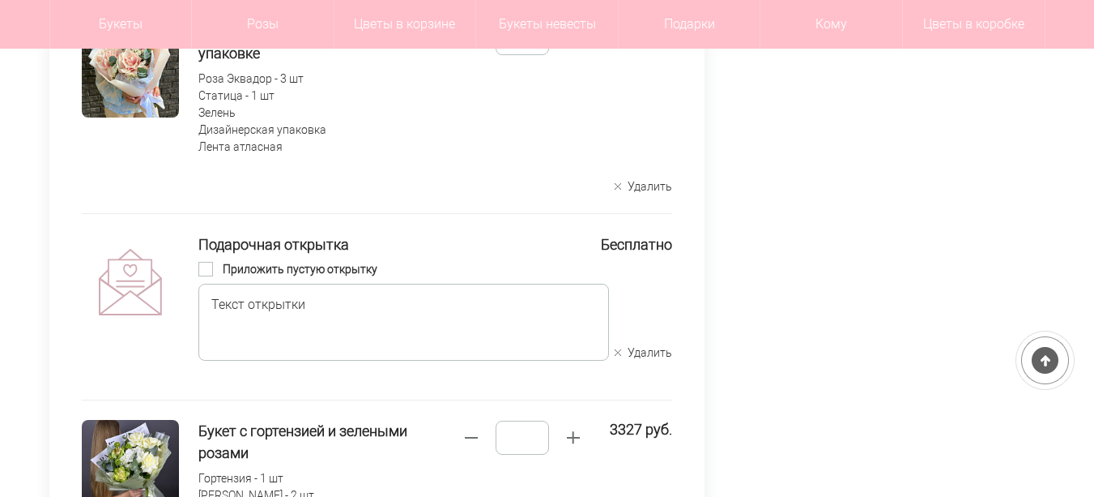
scroll to position [1215, 0]
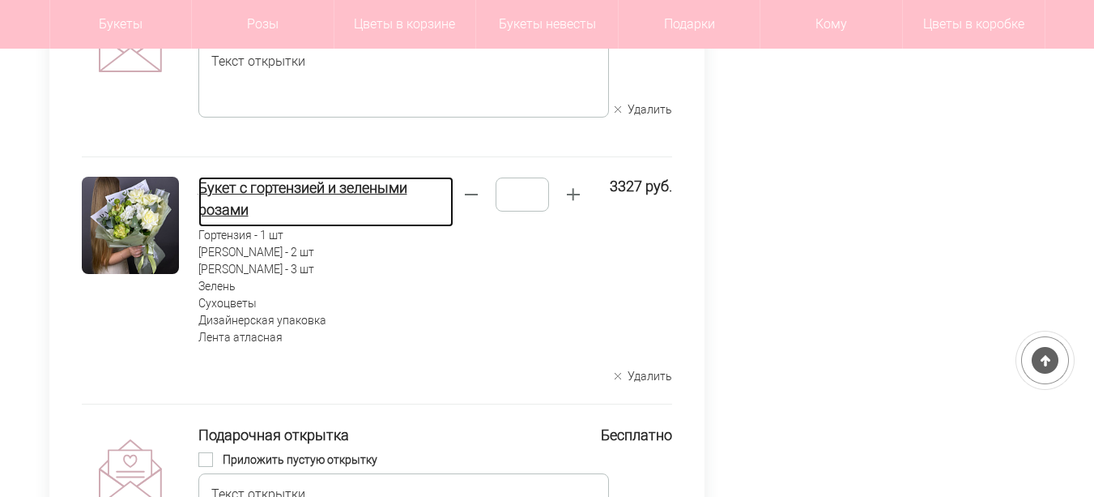
click at [322, 186] on h4 "Букет с гортензией и зелеными розами" at bounding box center [325, 199] width 255 height 44
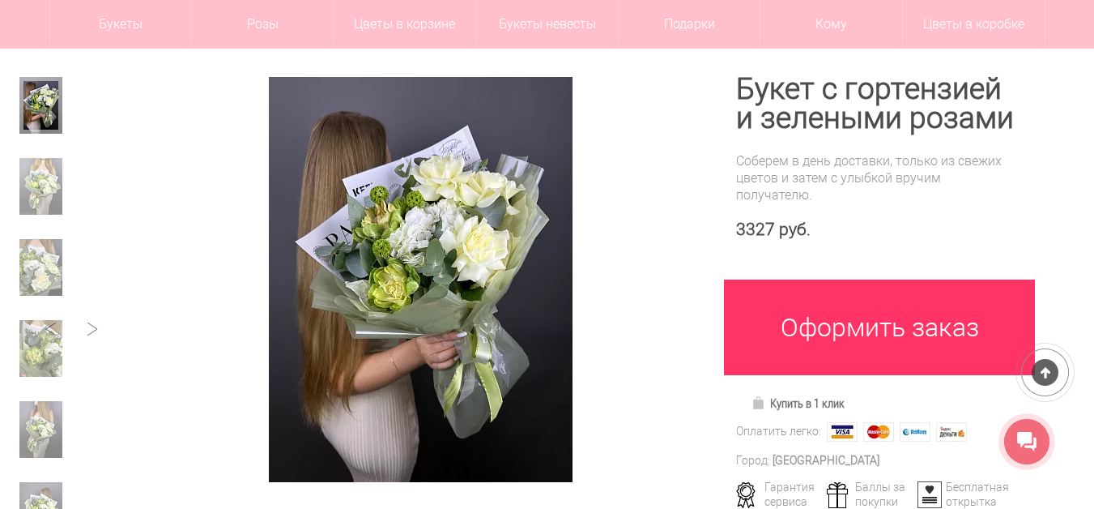
scroll to position [243, 0]
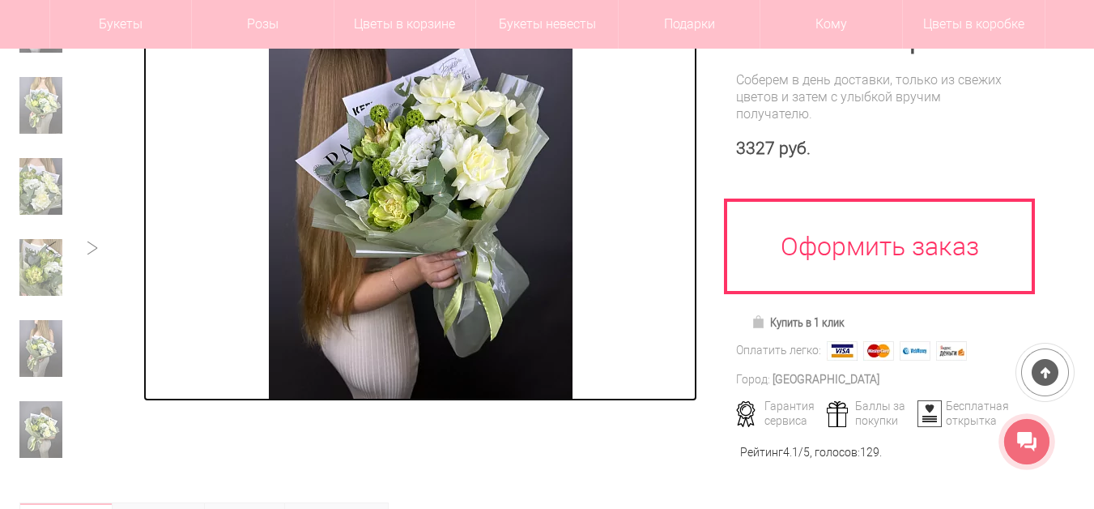
click at [448, 209] on img at bounding box center [421, 198] width 304 height 405
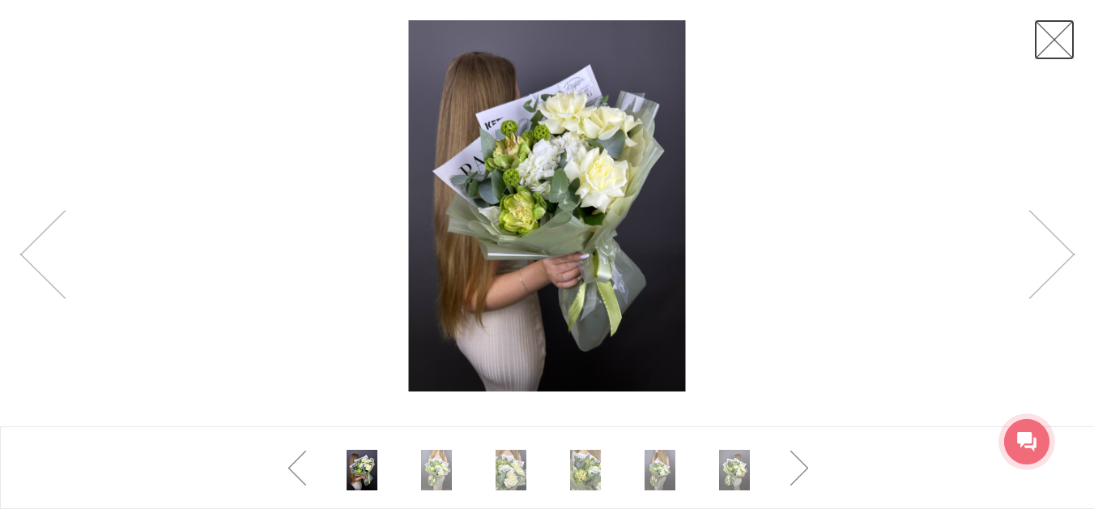
click at [1065, 42] on link at bounding box center [1055, 39] width 41 height 41
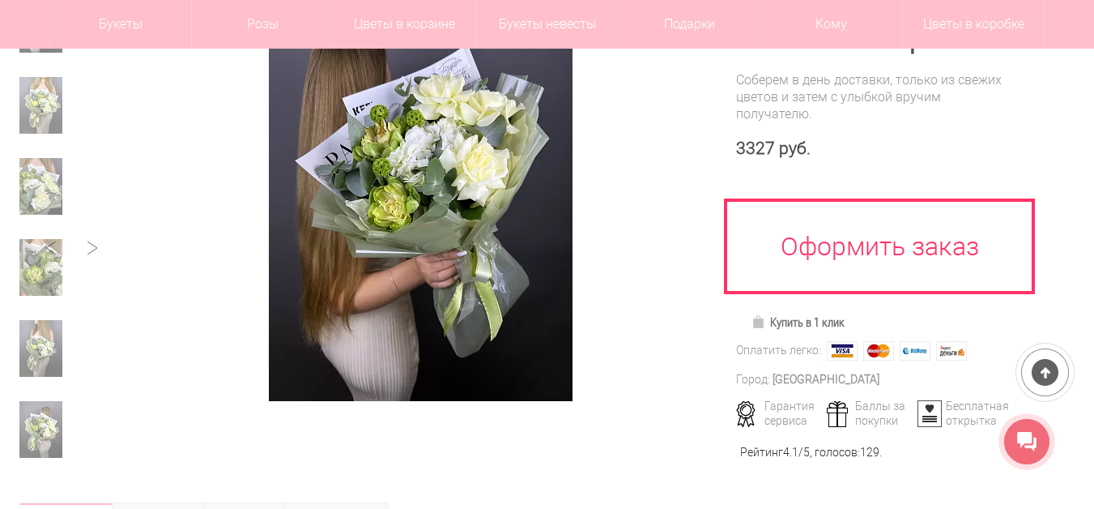
scroll to position [162, 0]
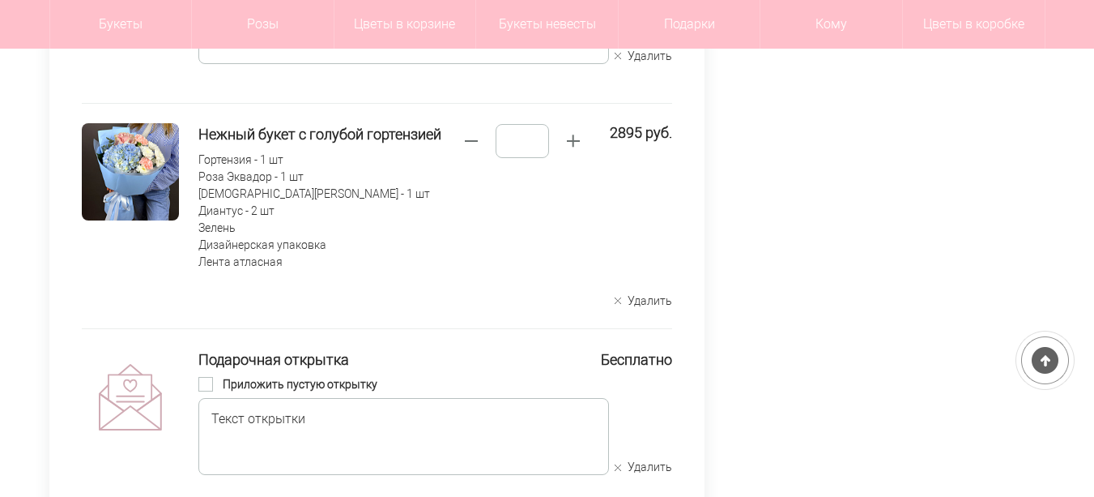
scroll to position [1620, 0]
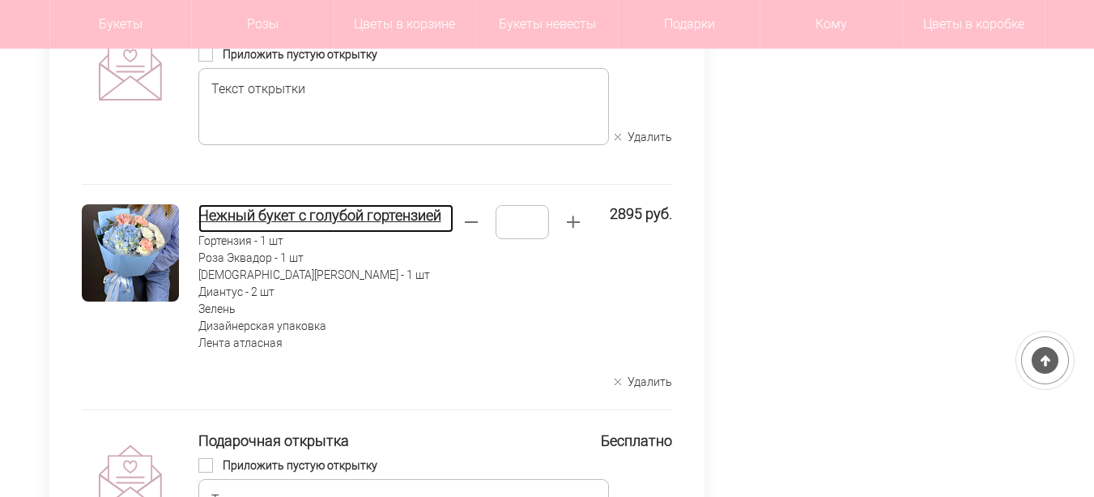
click at [308, 211] on h4 "Нежный букет с голубой гортензией" at bounding box center [325, 215] width 255 height 22
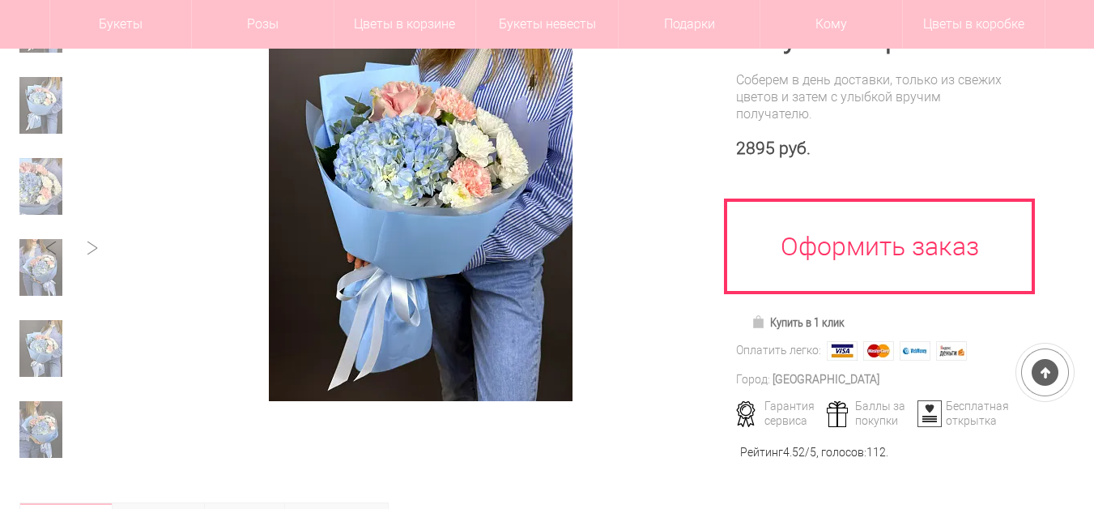
scroll to position [162, 0]
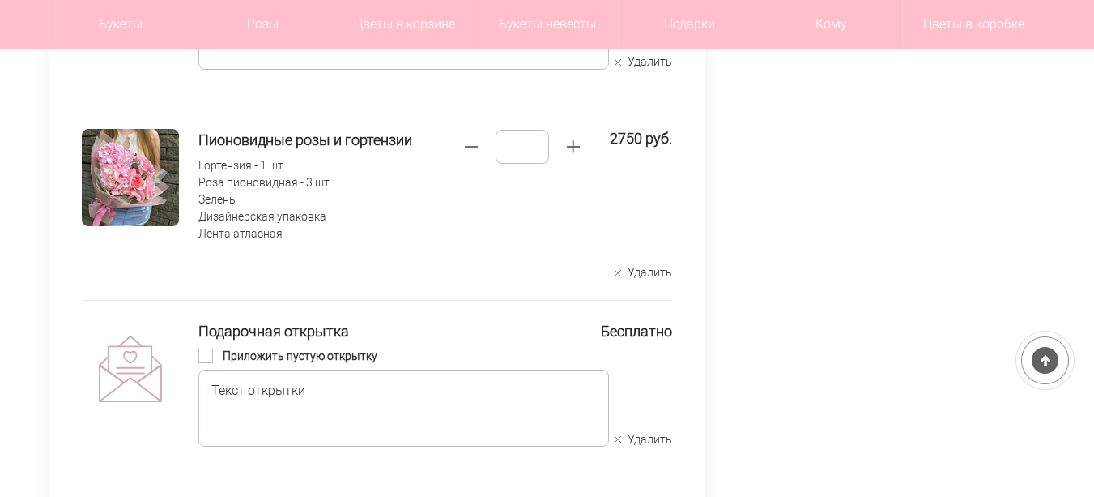
scroll to position [2025, 0]
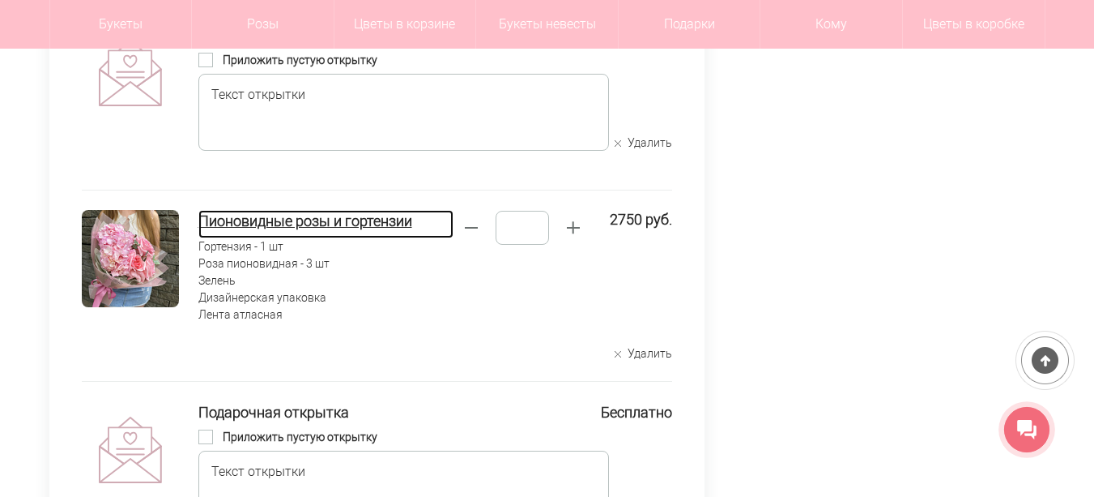
click at [319, 223] on h4 "Пионовидные розы и гортензии" at bounding box center [325, 221] width 255 height 22
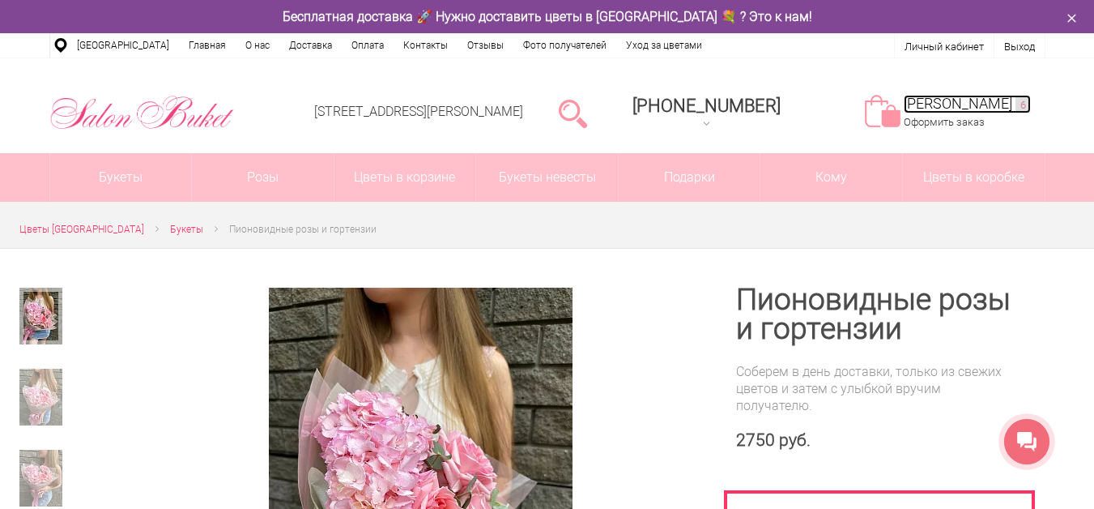
click at [939, 108] on link "Моя корзина 6" at bounding box center [967, 104] width 127 height 19
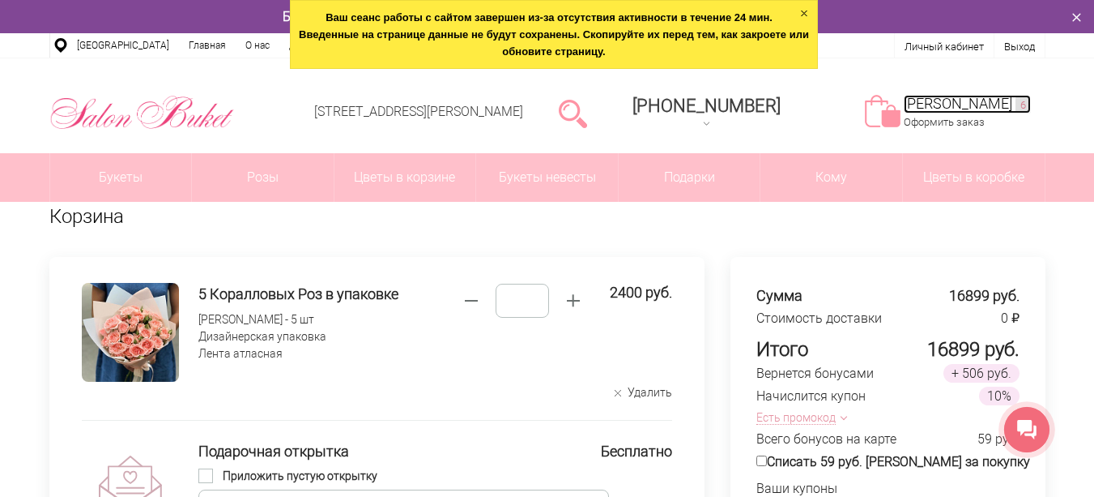
click at [970, 107] on link "Моя корзина 6" at bounding box center [967, 104] width 127 height 19
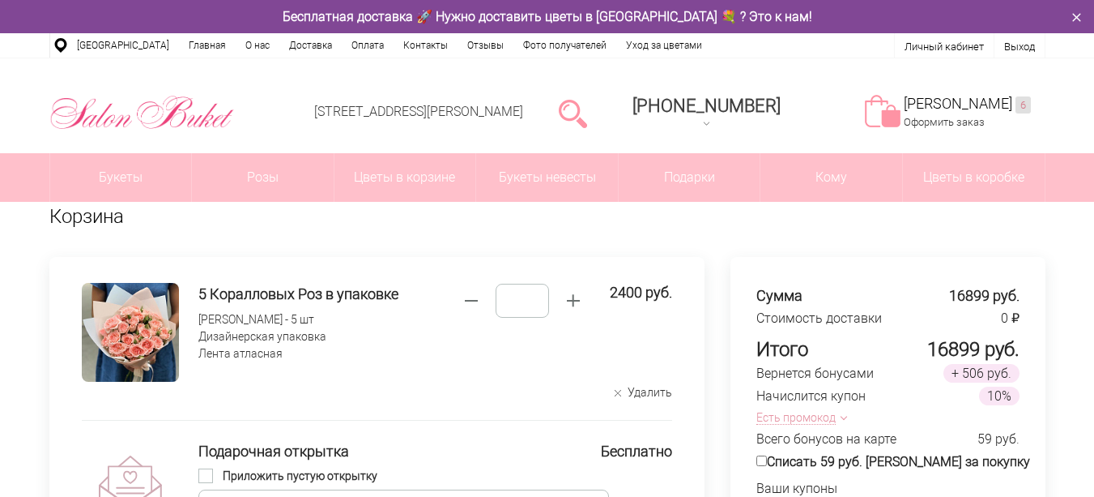
click at [1086, 15] on icon "button" at bounding box center [1077, 17] width 19 height 19
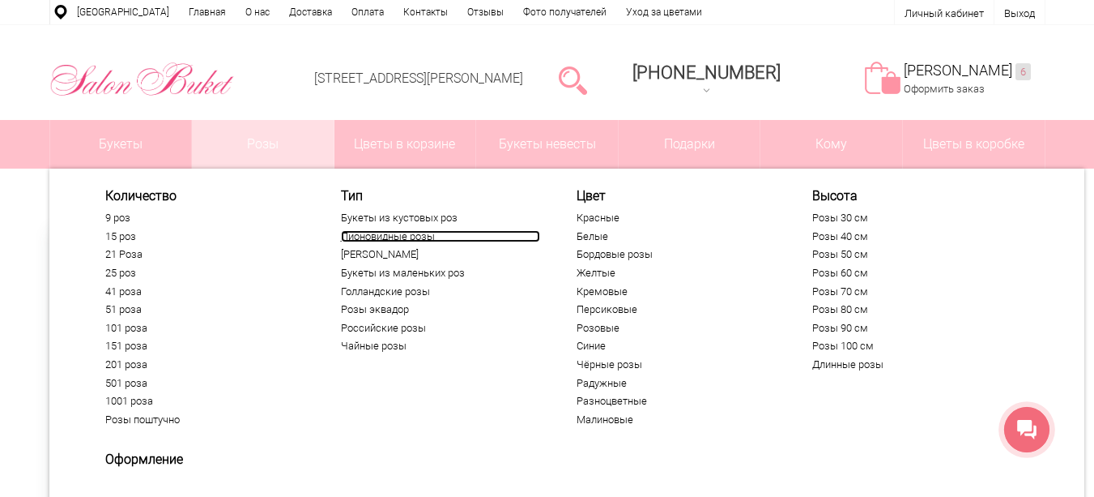
click at [395, 237] on link "Пионовидные розы" at bounding box center [440, 236] width 199 height 13
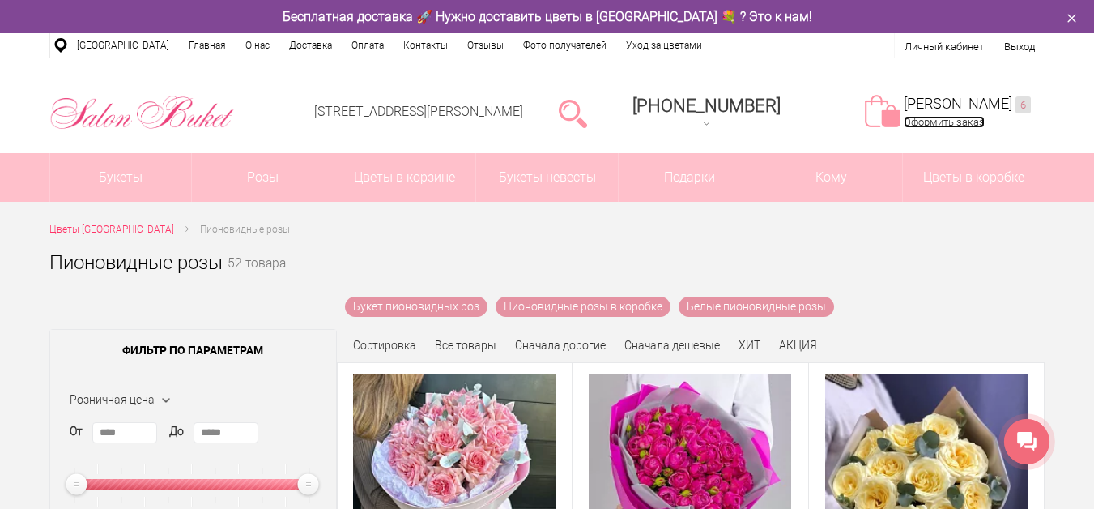
click at [969, 117] on link "Оформить заказ" at bounding box center [944, 122] width 81 height 12
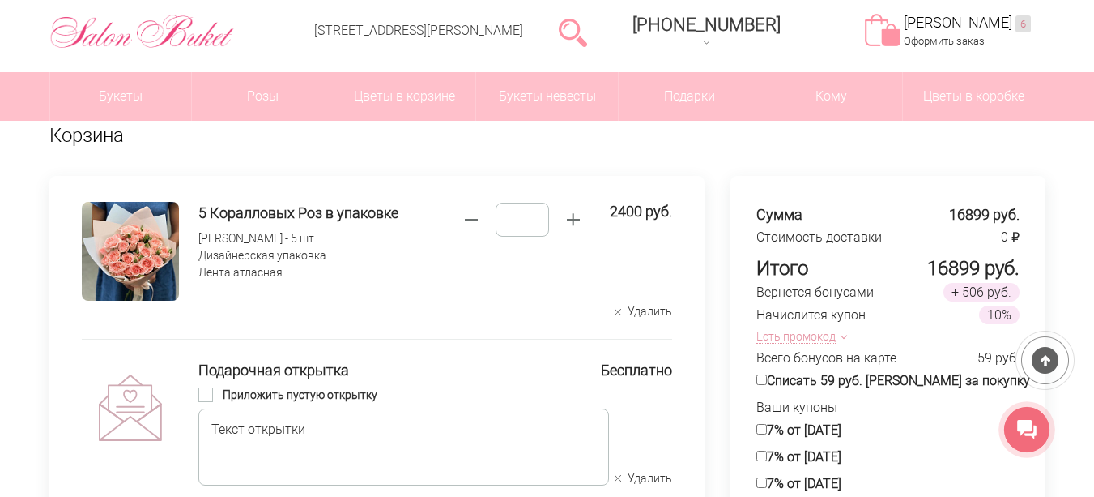
scroll to position [162, 0]
